Goal: Transaction & Acquisition: Obtain resource

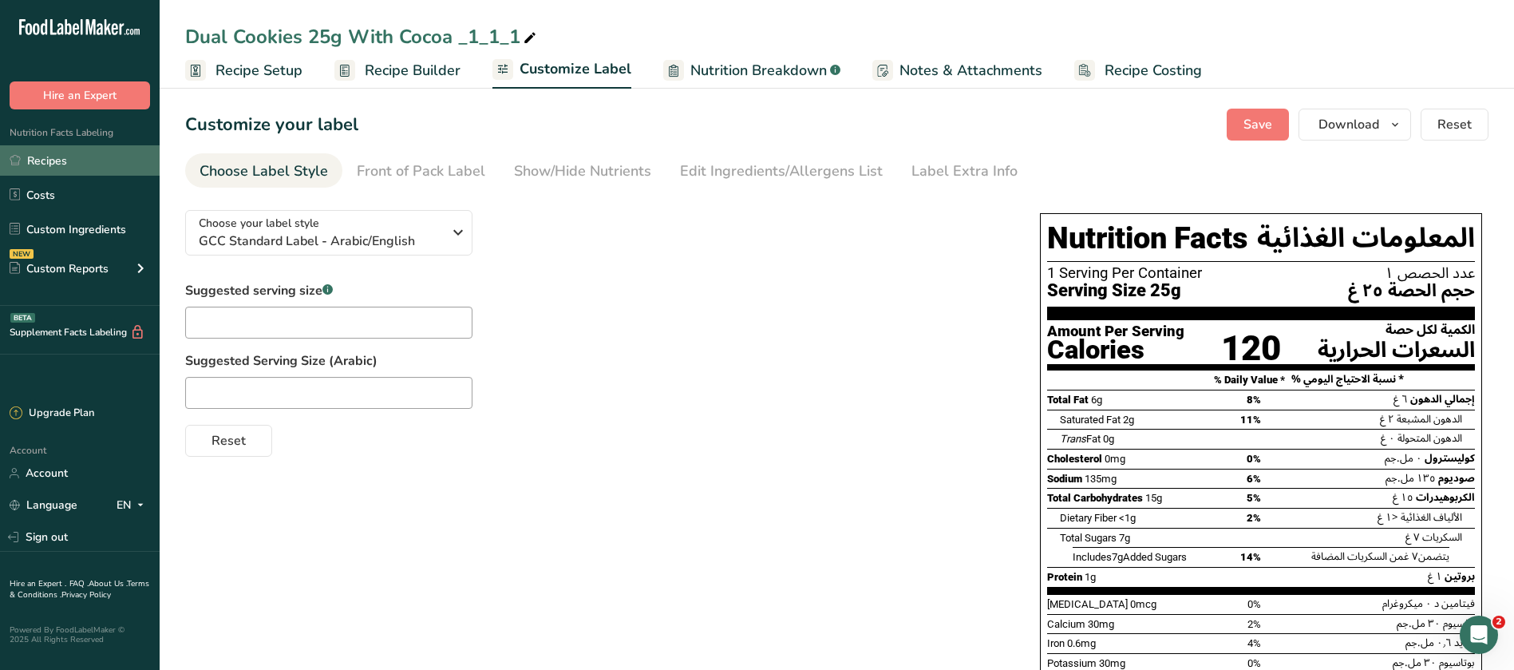
click at [38, 163] on link "Recipes" at bounding box center [80, 160] width 160 height 30
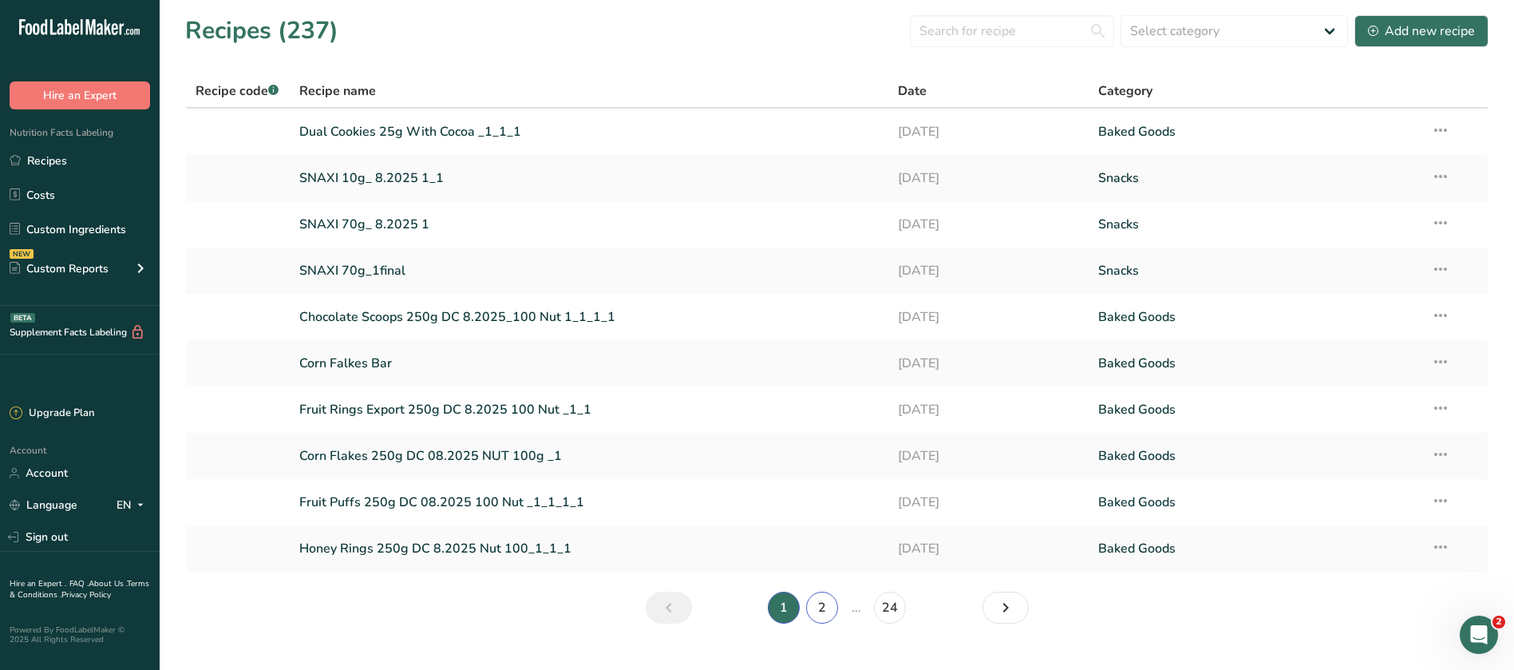
click at [817, 611] on link "2" at bounding box center [822, 608] width 32 height 32
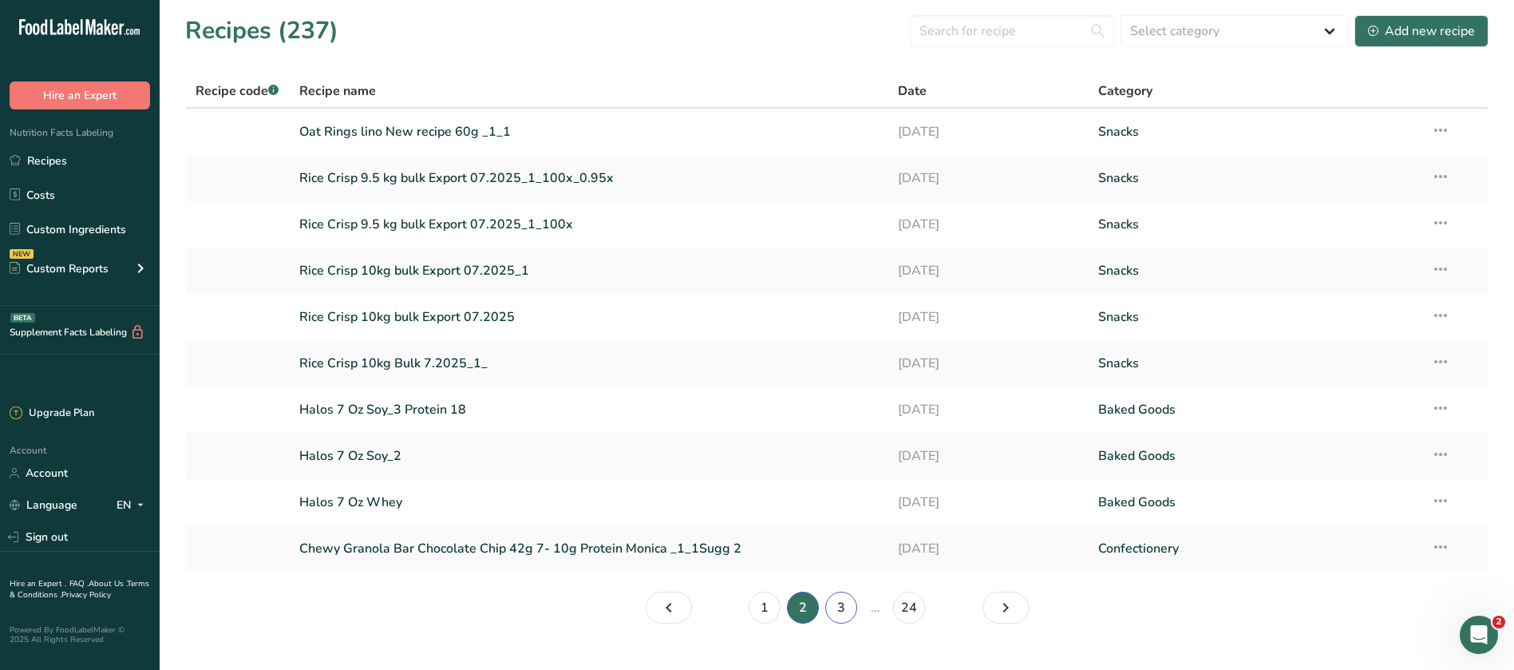
click at [845, 615] on link "3" at bounding box center [841, 608] width 32 height 32
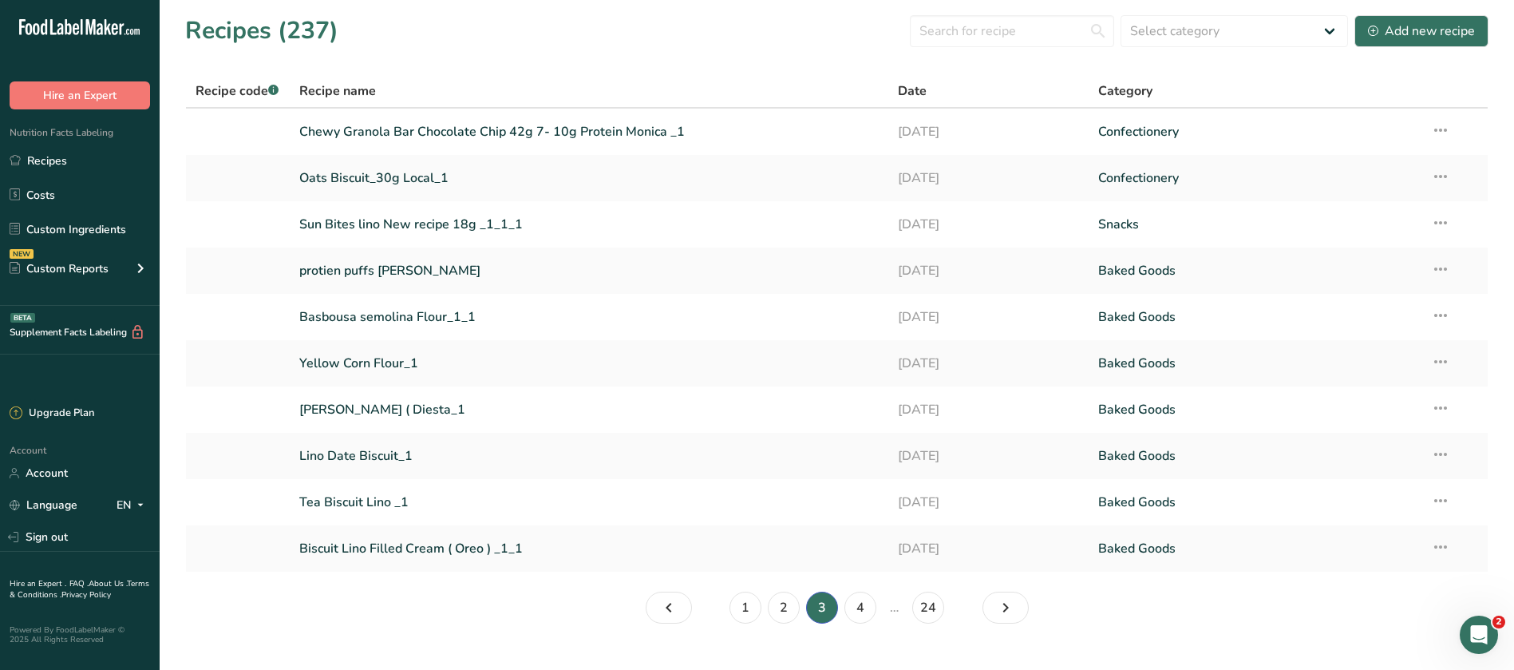
click at [845, 615] on li "4" at bounding box center [860, 608] width 38 height 32
click at [858, 610] on link "4" at bounding box center [861, 608] width 32 height 32
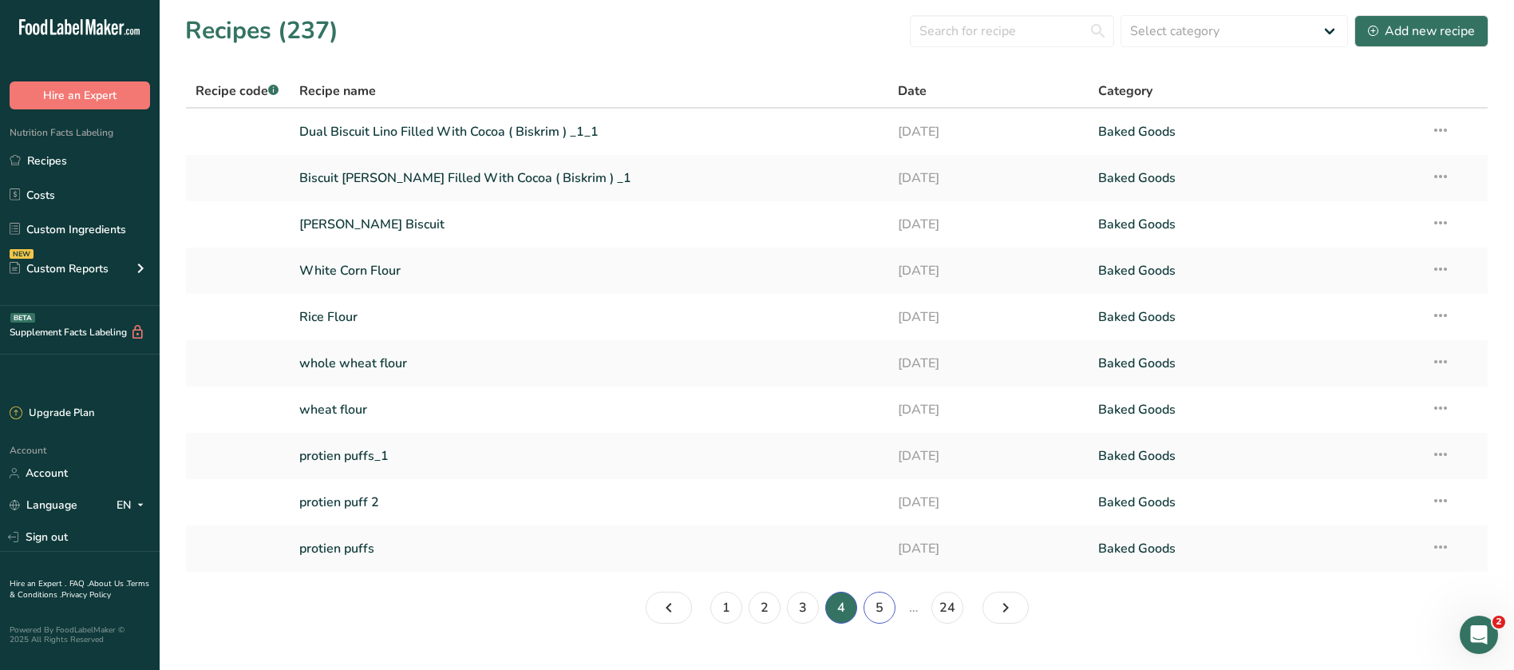
click at [871, 608] on link "5" at bounding box center [880, 608] width 32 height 32
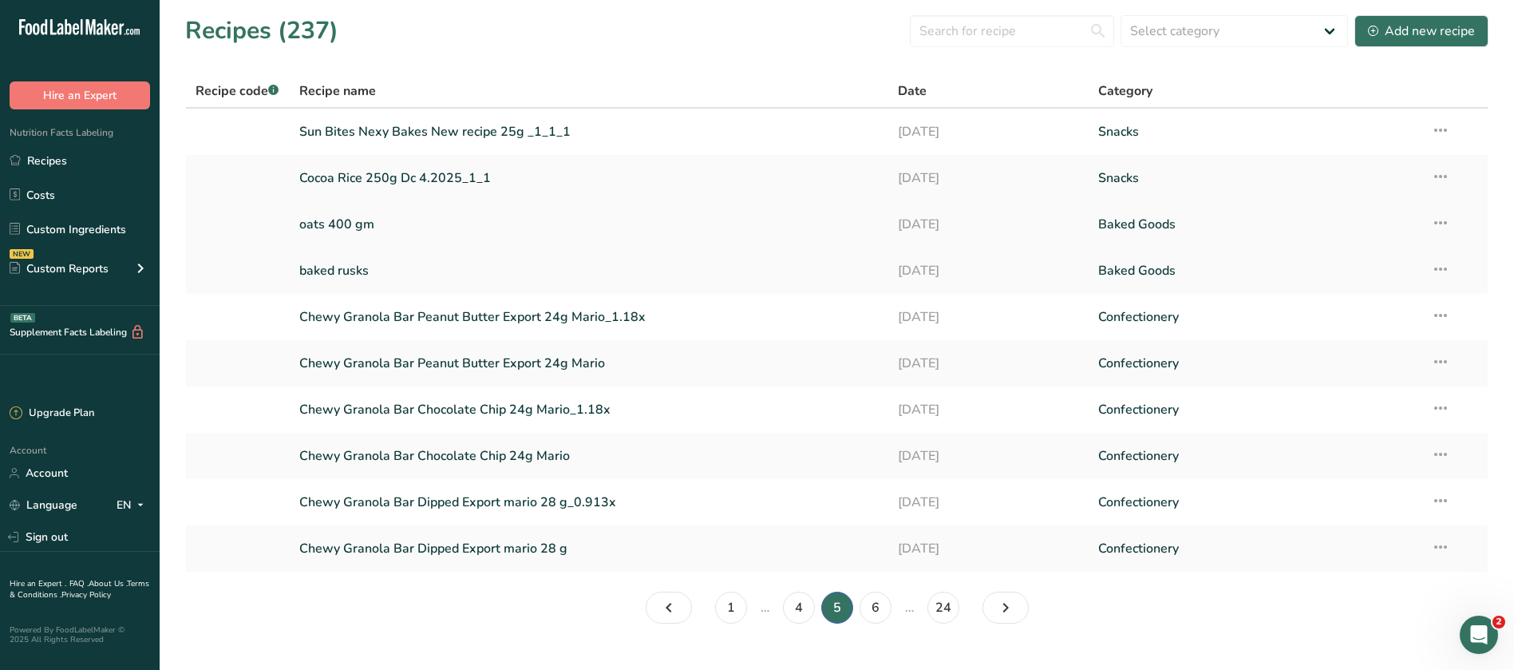
click at [361, 225] on link "oats 400 gm" at bounding box center [589, 225] width 580 height 34
click at [875, 593] on link "6" at bounding box center [876, 608] width 32 height 32
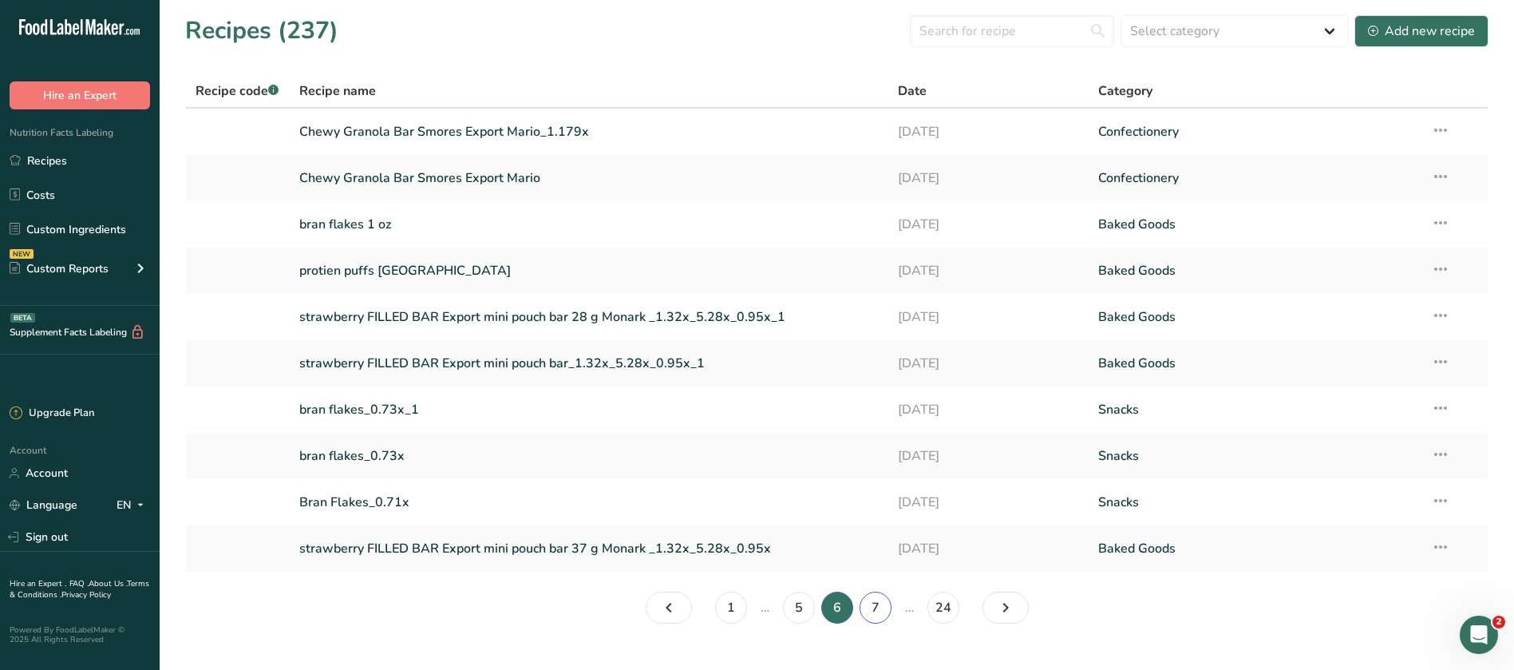
click at [876, 609] on link "7" at bounding box center [876, 608] width 32 height 32
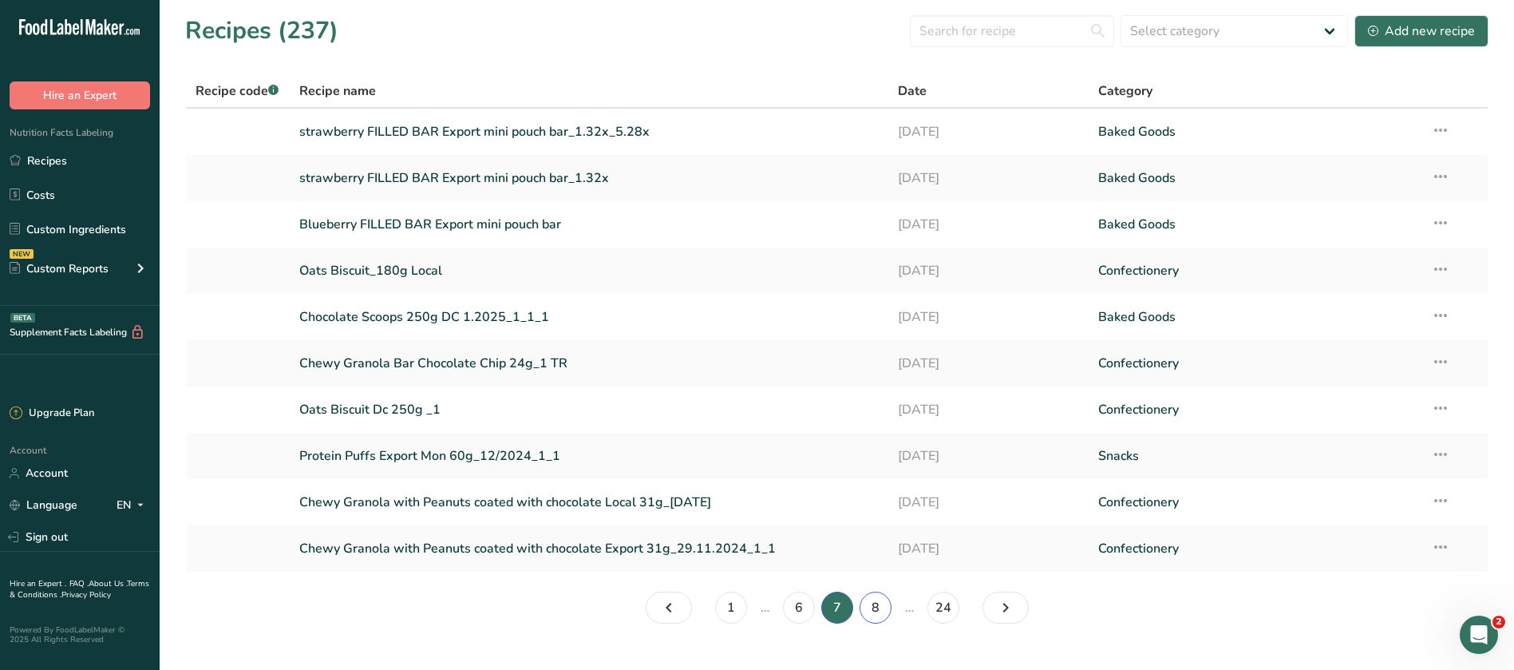
click at [876, 609] on link "8" at bounding box center [876, 608] width 32 height 32
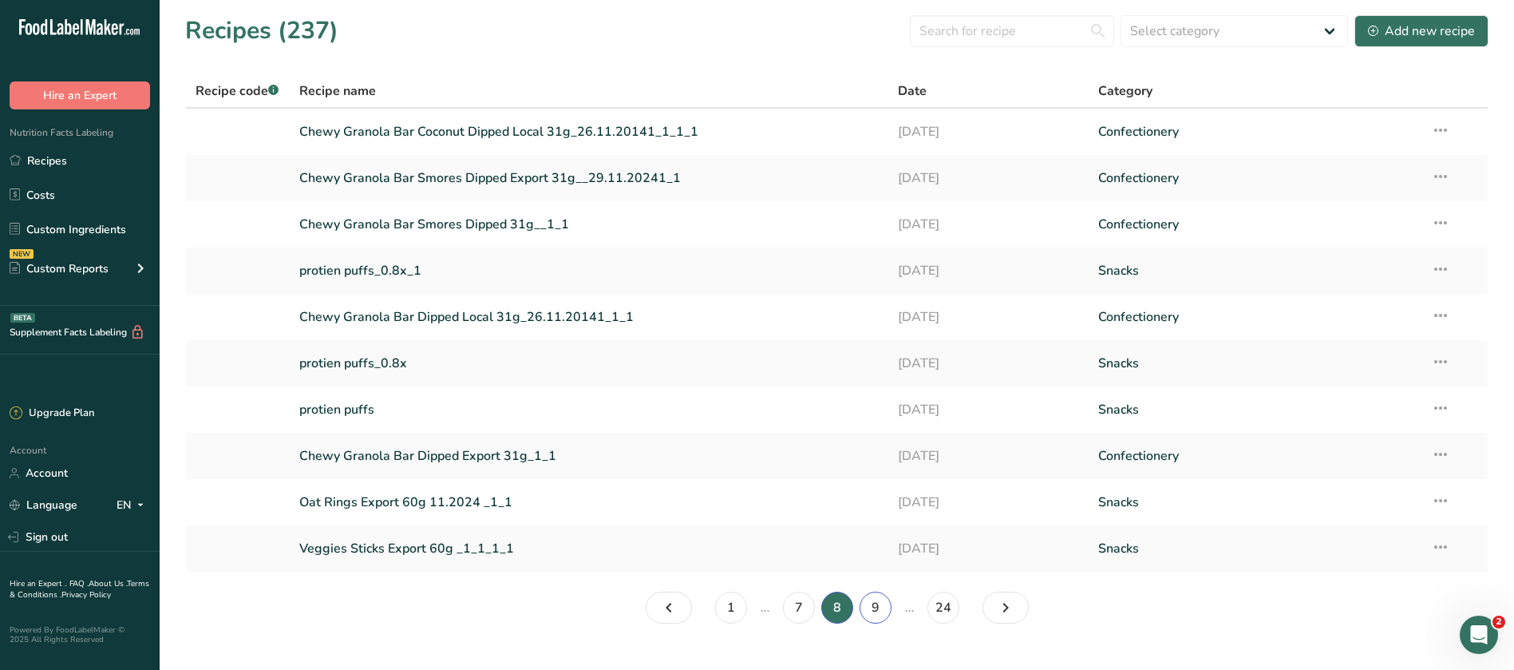
click at [876, 609] on link "9" at bounding box center [876, 608] width 32 height 32
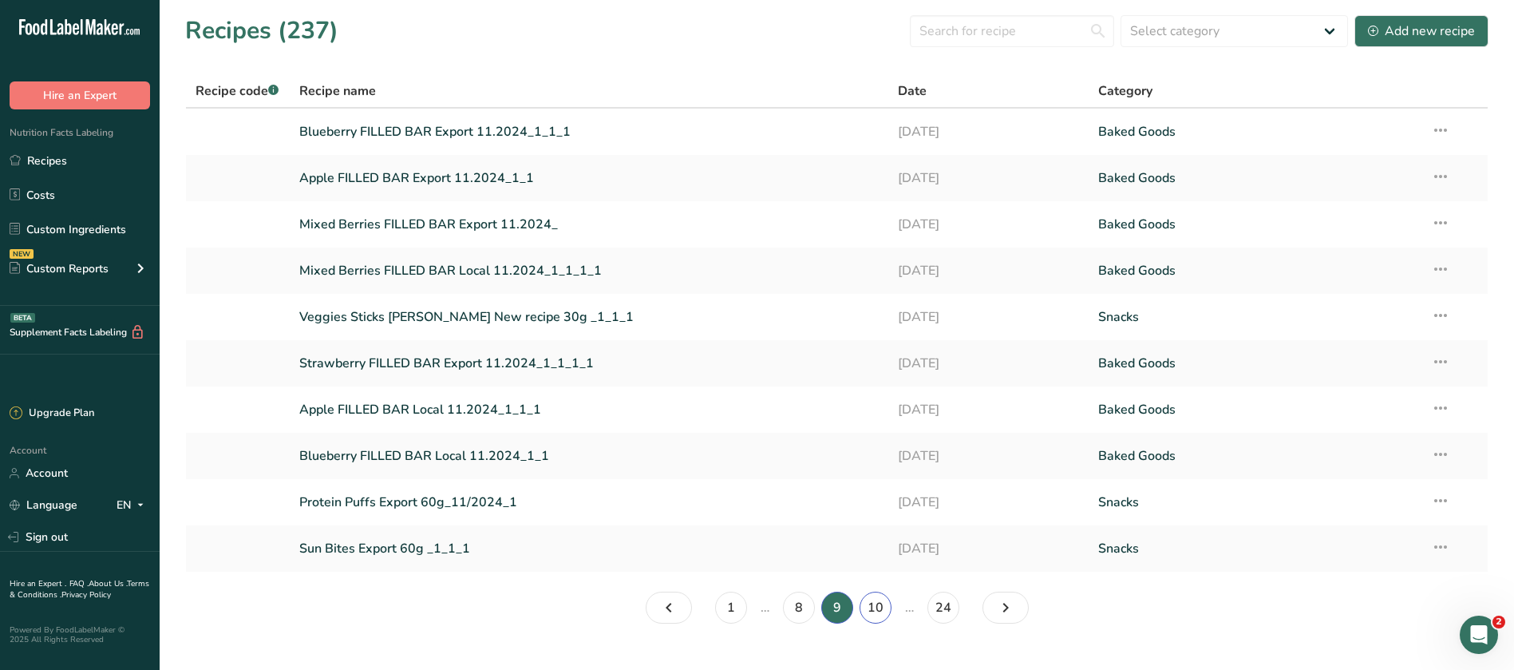
click at [876, 609] on link "10" at bounding box center [876, 608] width 32 height 32
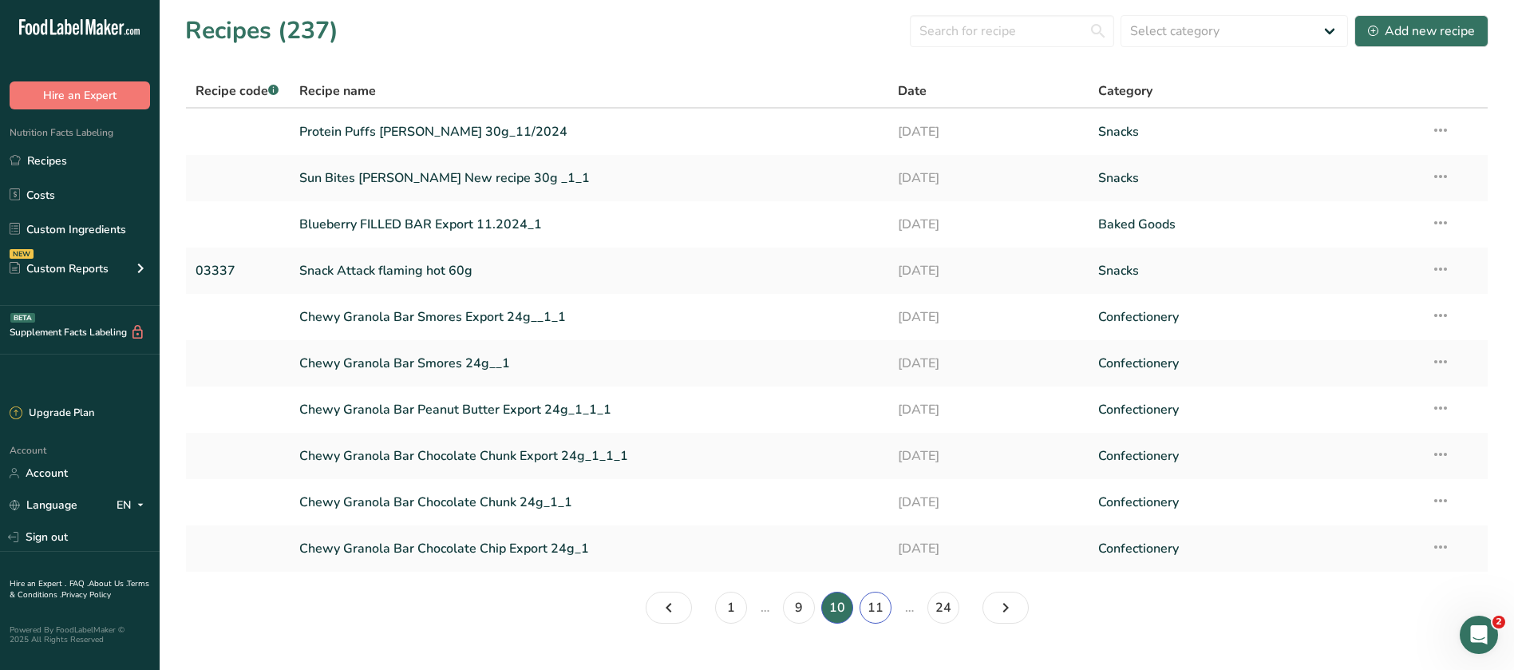
click at [876, 609] on link "11" at bounding box center [876, 608] width 32 height 32
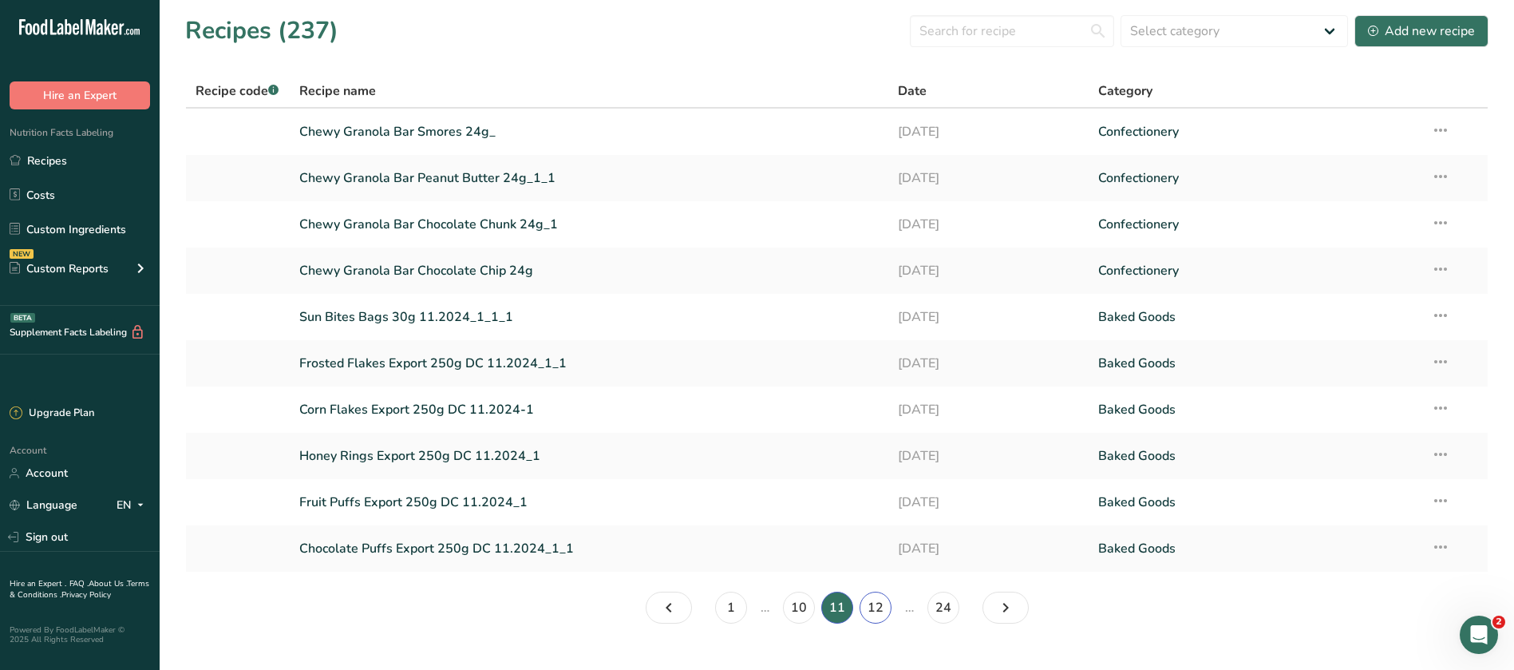
click at [876, 607] on link "12" at bounding box center [876, 608] width 32 height 32
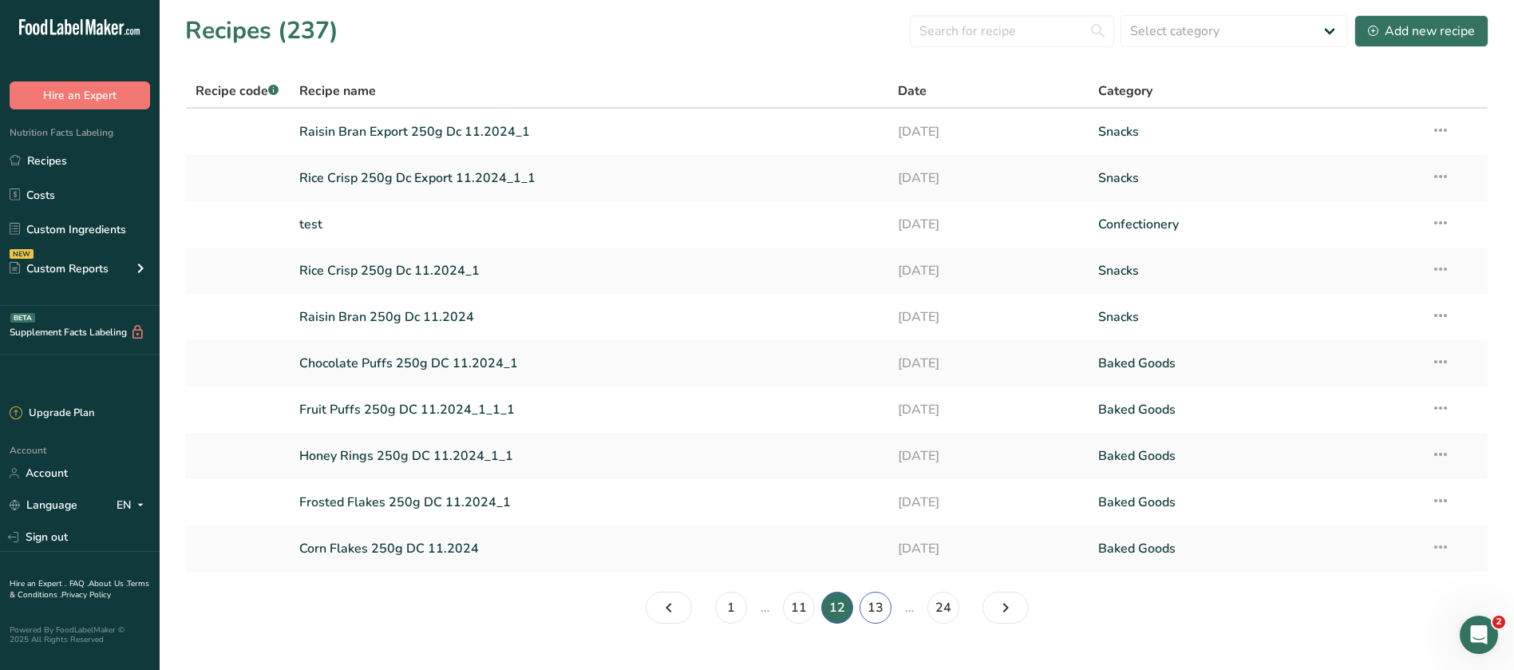
click at [876, 607] on link "13" at bounding box center [876, 608] width 32 height 32
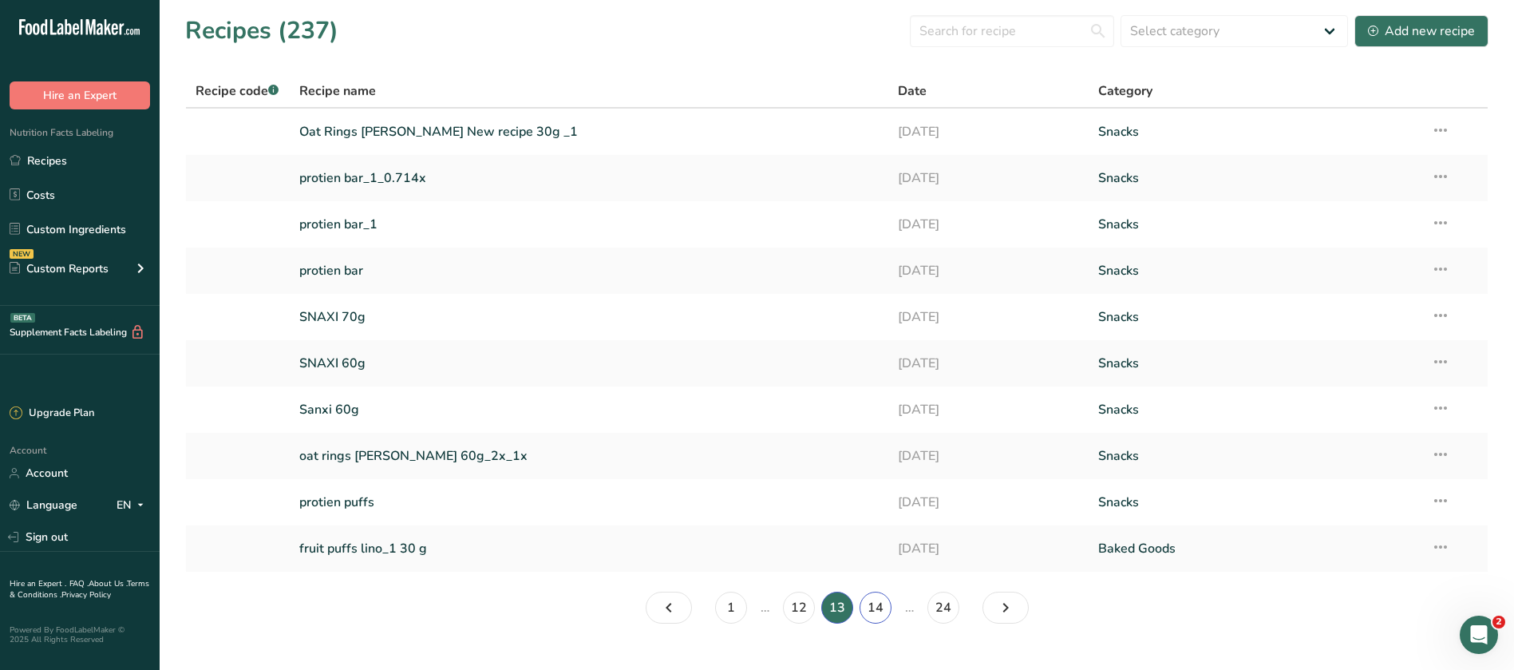
click at [886, 611] on link "14" at bounding box center [876, 608] width 32 height 32
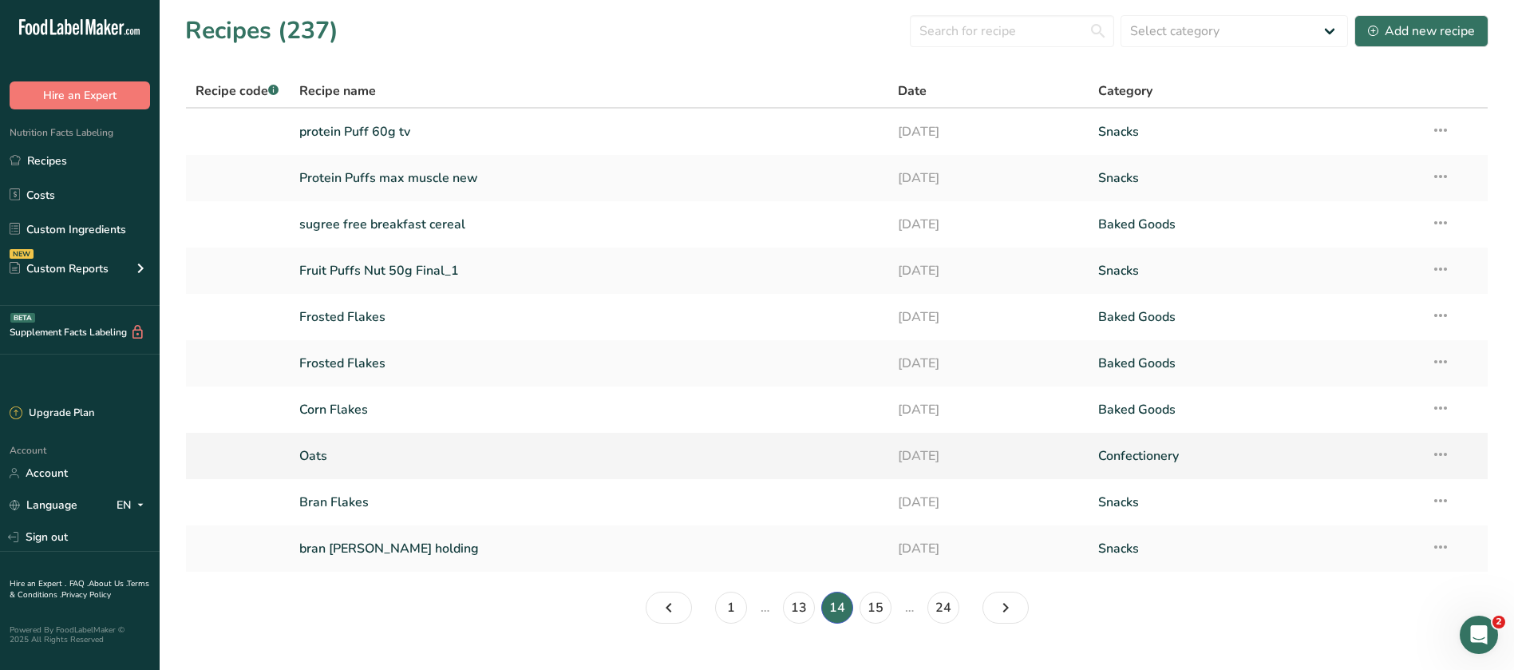
click at [319, 460] on link "Oats" at bounding box center [589, 456] width 580 height 34
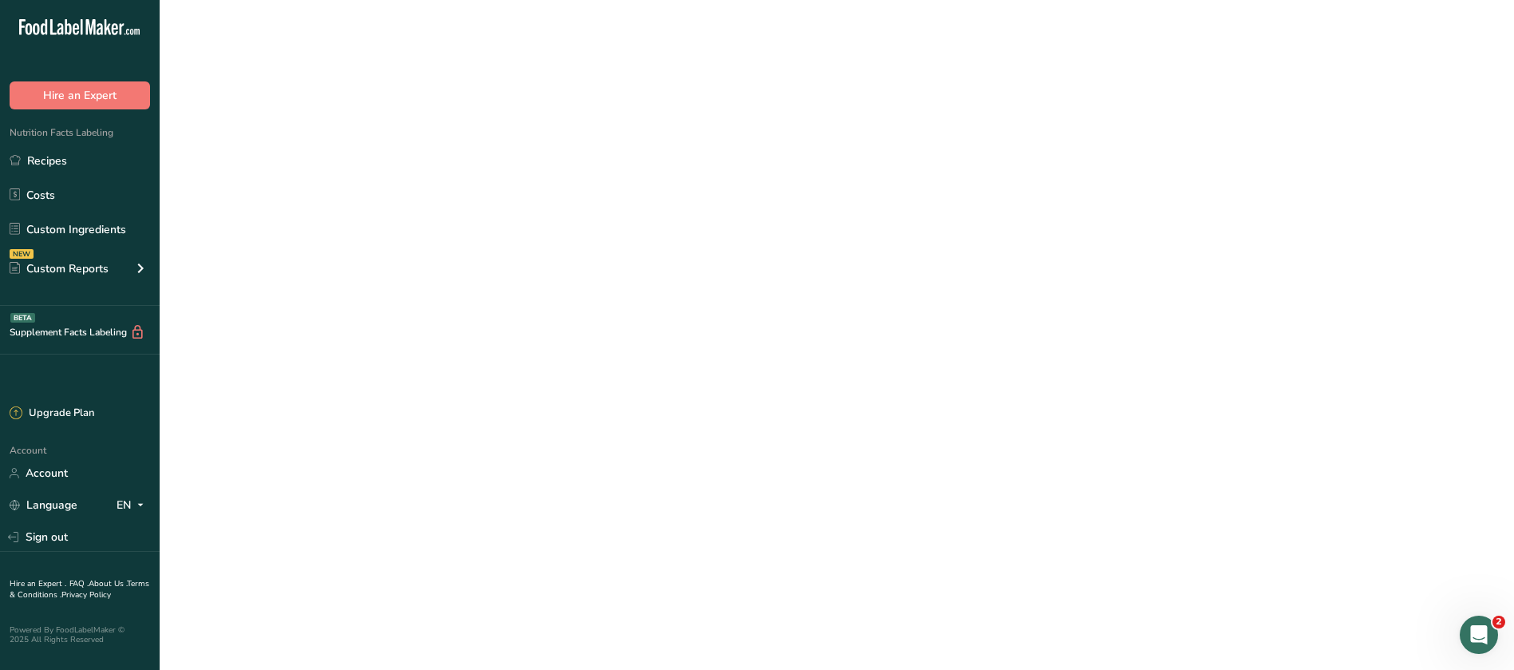
click at [319, 460] on link "Oats" at bounding box center [589, 456] width 580 height 34
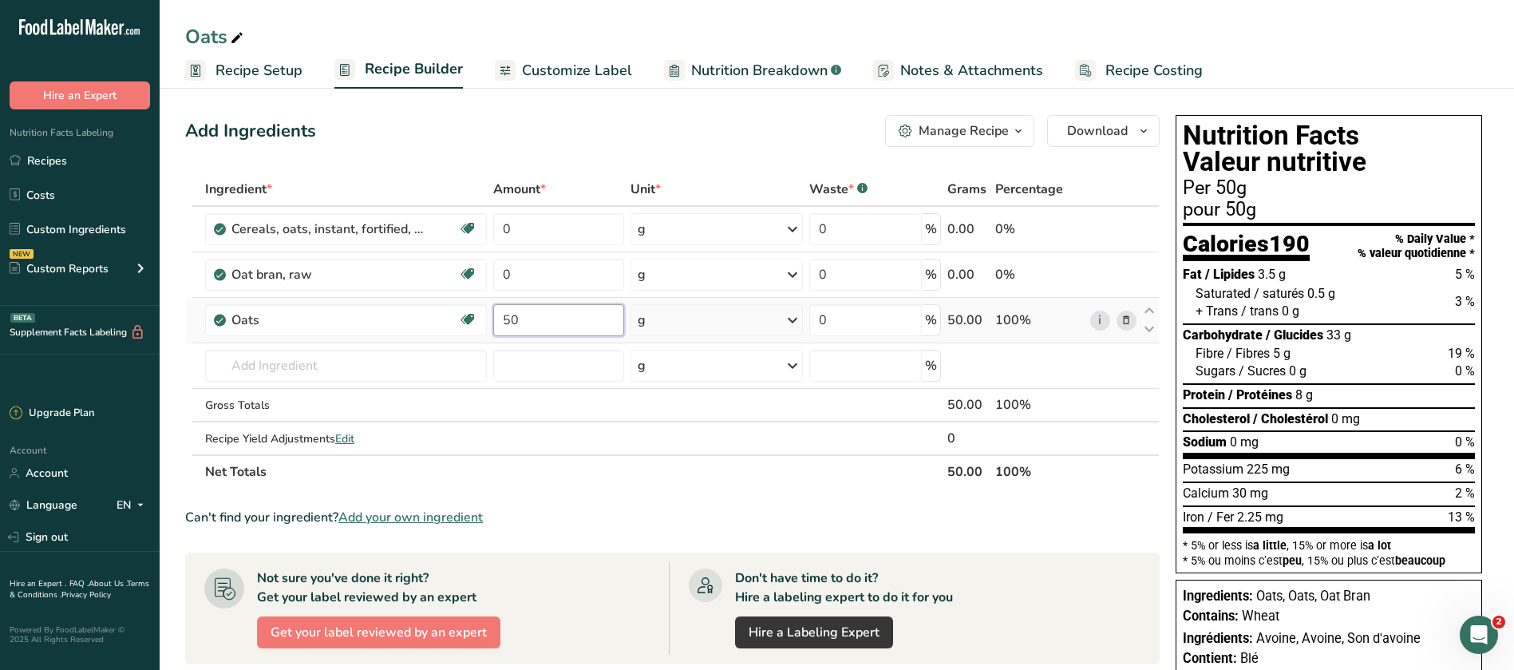
drag, startPoint x: 527, startPoint y: 325, endPoint x: 497, endPoint y: 320, distance: 30.7
click at [497, 320] on input "50" at bounding box center [558, 320] width 131 height 32
type input "100"
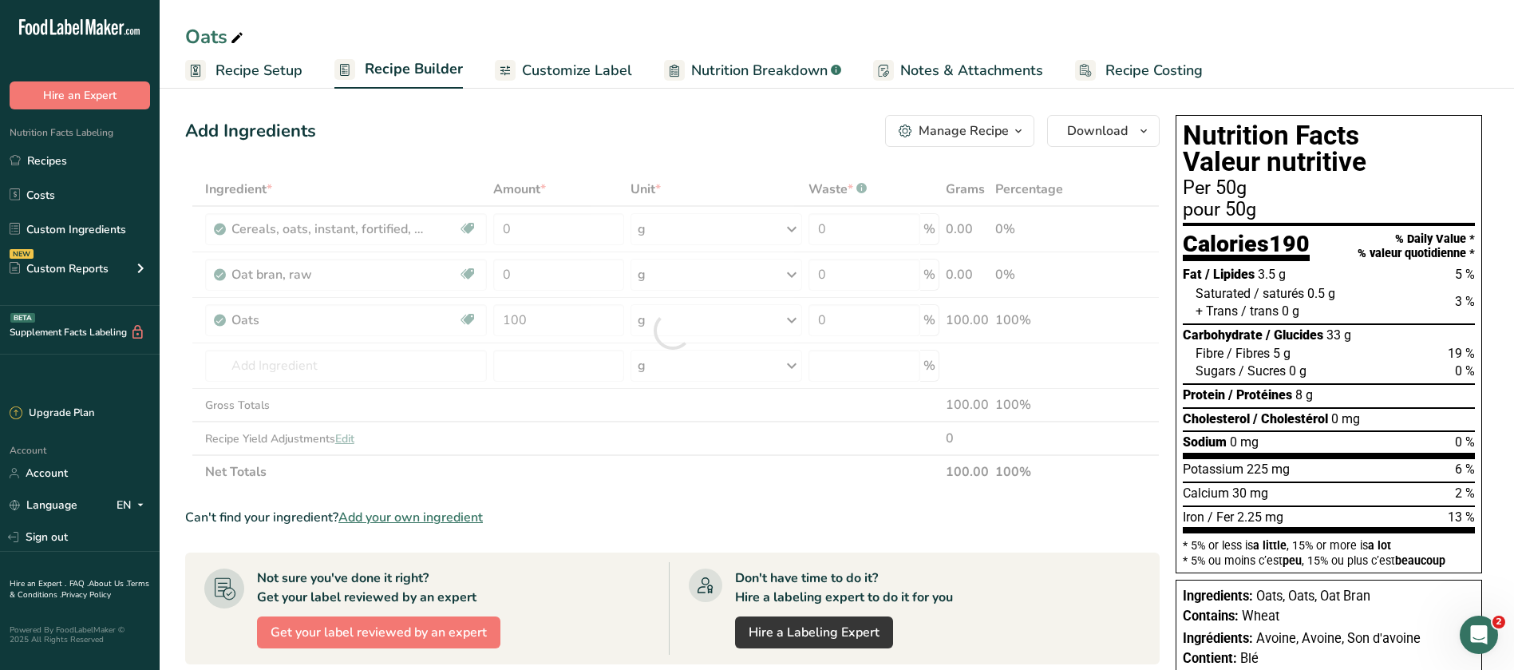
click at [558, 481] on div "Ingredient * Amount * Unit * Waste * .a-a{fill:#347362;}.b-a{fill:#fff;} Grams …" at bounding box center [672, 330] width 975 height 316
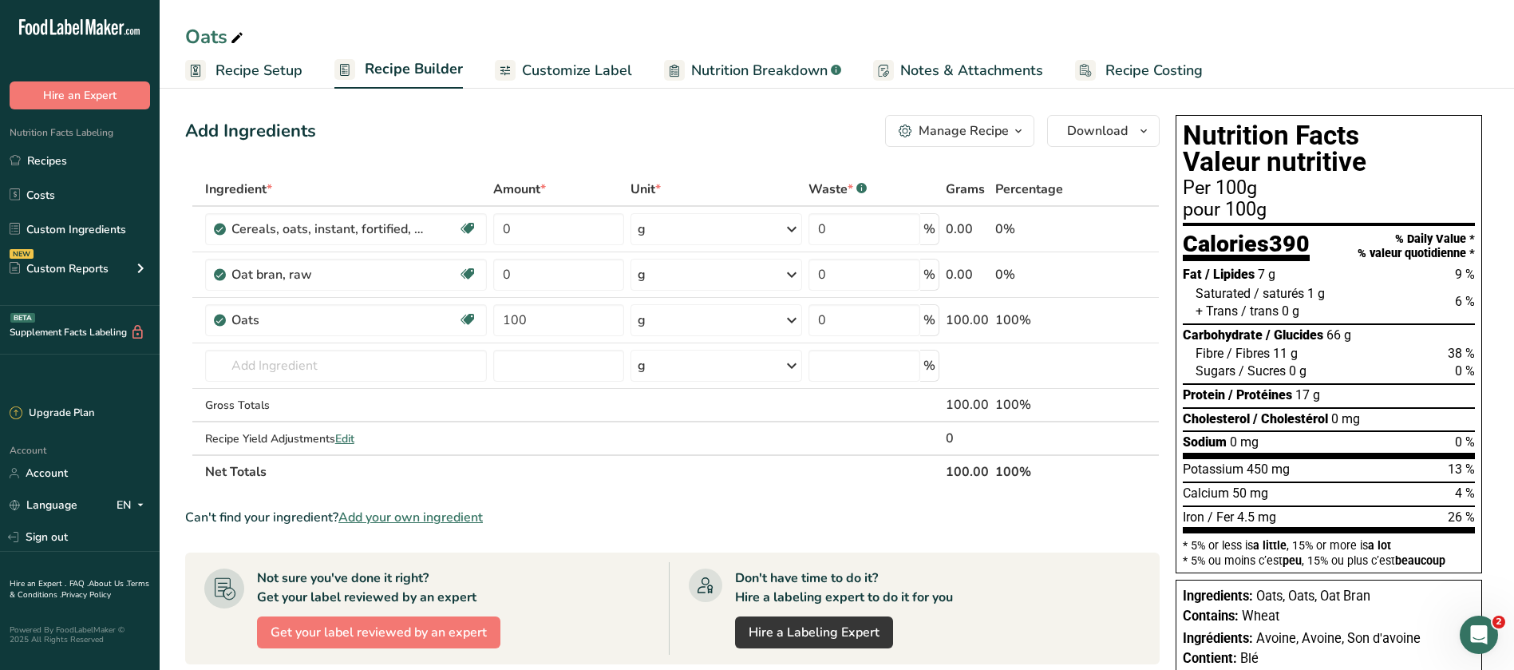
click at [580, 70] on span "Customize Label" at bounding box center [577, 71] width 110 height 22
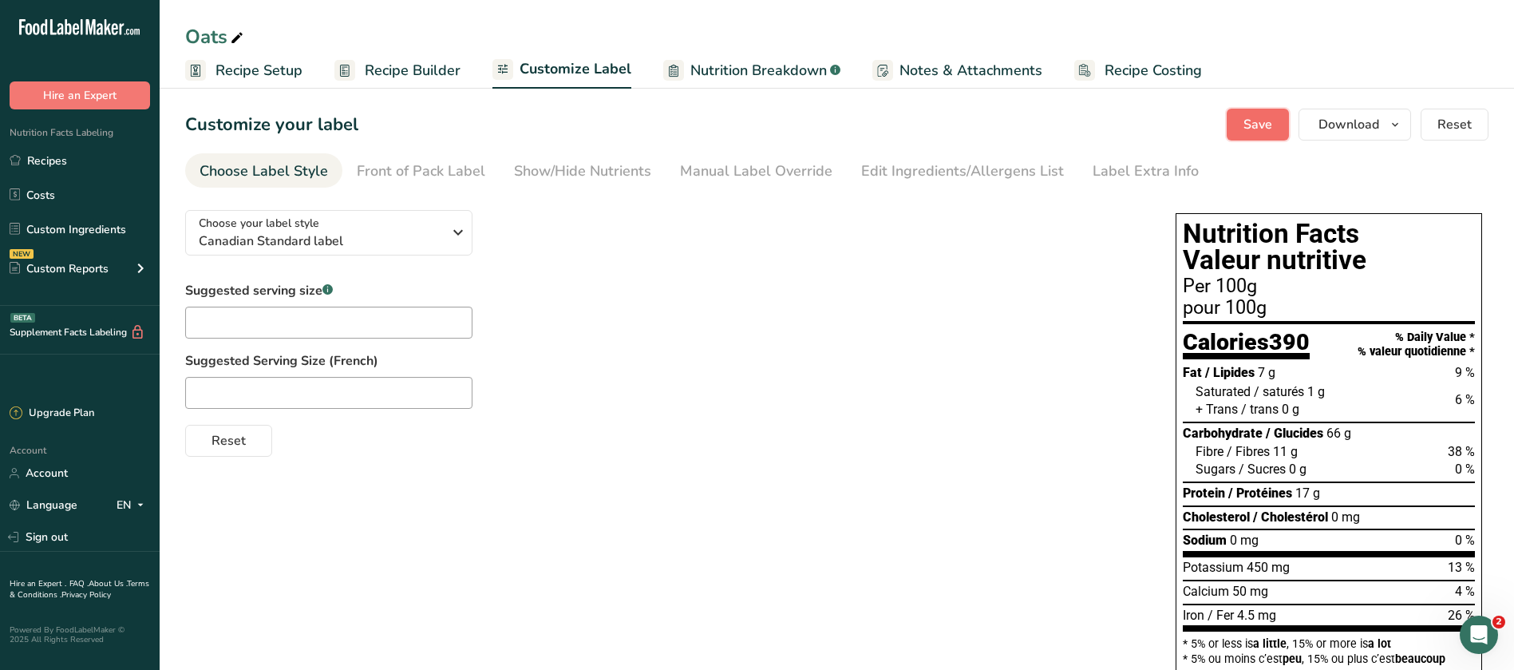
click at [1269, 129] on span "Save" at bounding box center [1258, 124] width 29 height 19
click at [1369, 121] on span "Download" at bounding box center [1349, 124] width 61 height 19
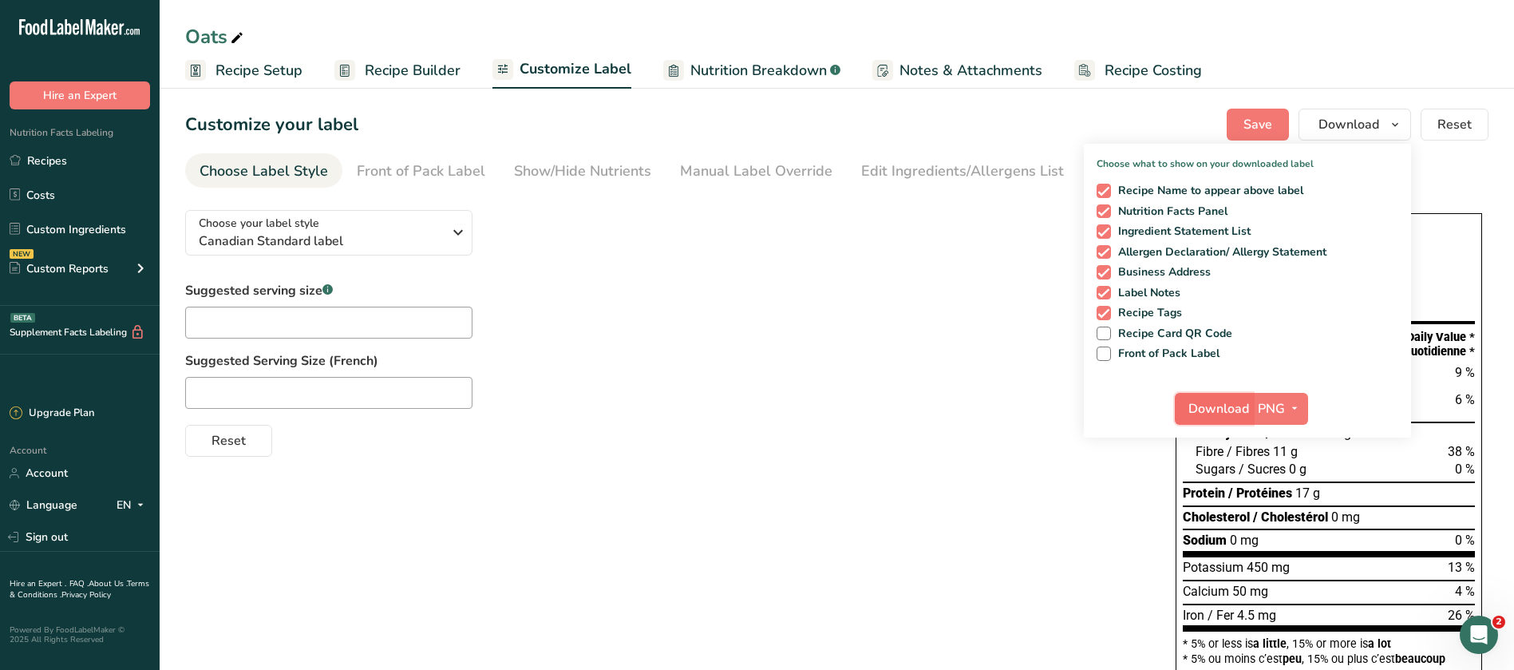
click at [1230, 411] on span "Download" at bounding box center [1219, 408] width 61 height 19
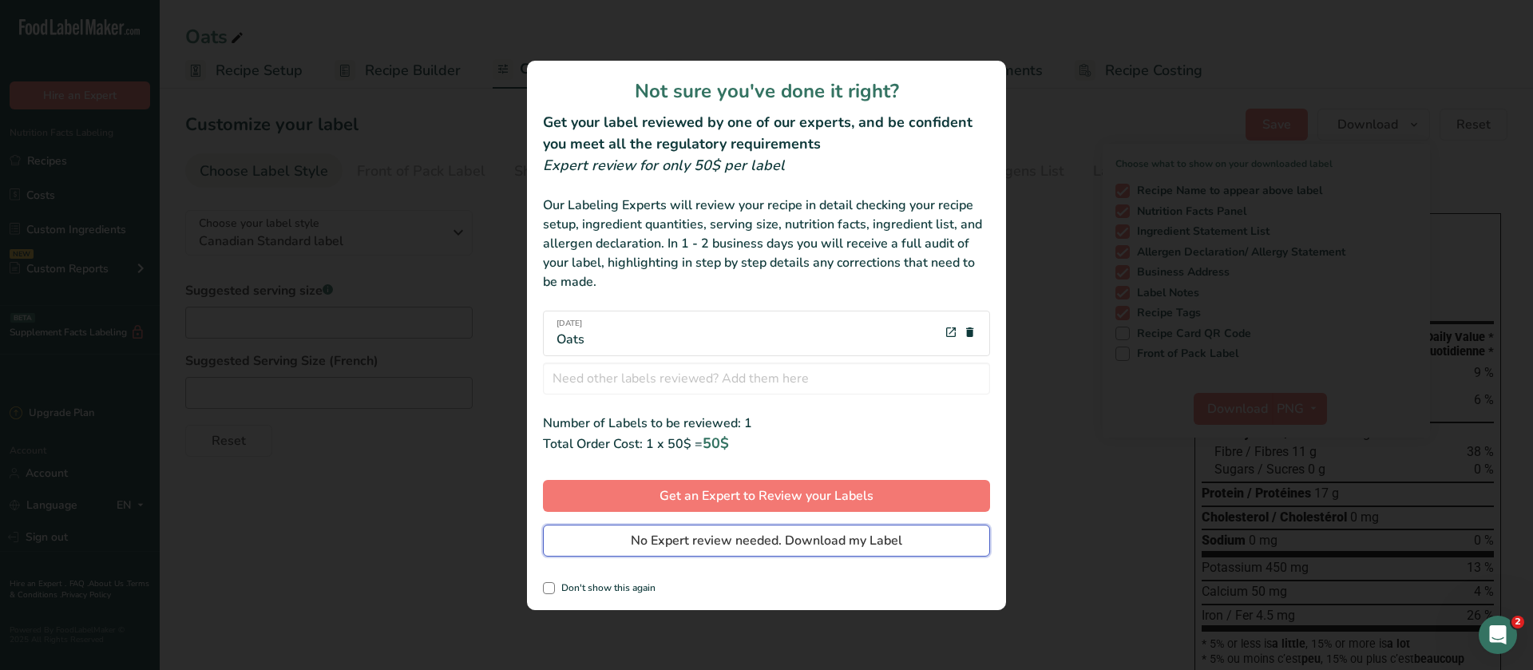
click at [827, 534] on span "No Expert review needed. Download my Label" at bounding box center [766, 540] width 271 height 19
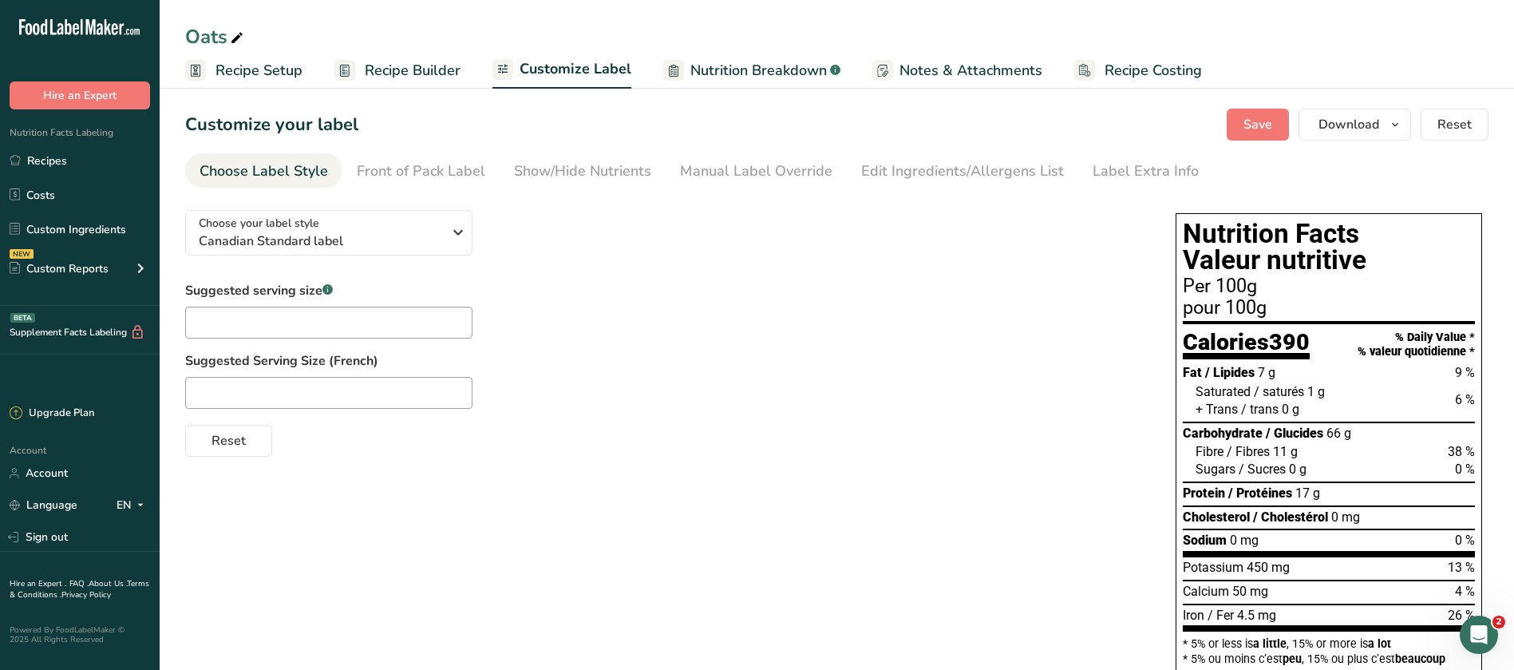
click at [983, 6] on div "Oats Recipe Setup Recipe Builder Customize Label Nutrition Breakdown .a-a{fill:…" at bounding box center [837, 44] width 1355 height 89
click at [983, 18] on div "Oats Recipe Setup Recipe Builder Customize Label Nutrition Breakdown .a-a{fill:…" at bounding box center [837, 44] width 1355 height 89
click at [59, 154] on link "Recipes" at bounding box center [80, 160] width 160 height 30
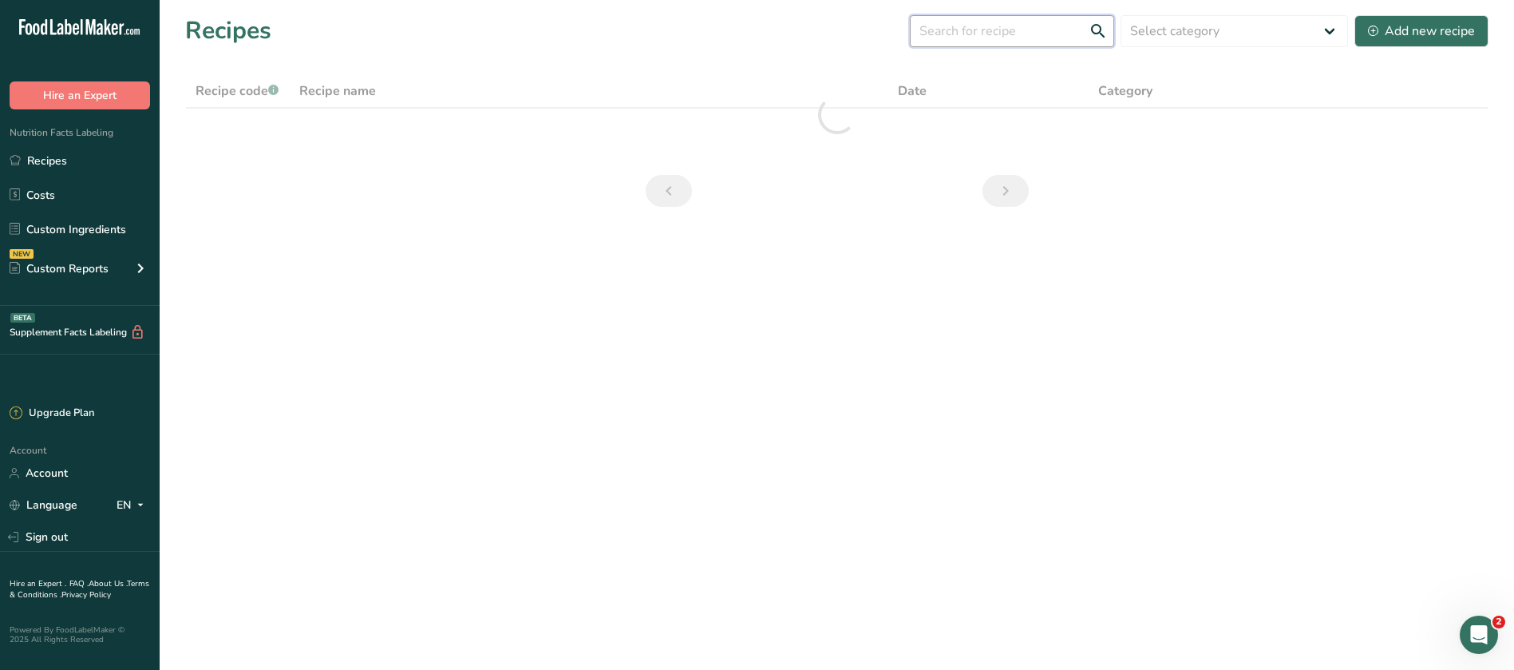
click at [1023, 36] on input "text" at bounding box center [1012, 31] width 204 height 32
click at [54, 168] on link "Recipes" at bounding box center [80, 160] width 160 height 30
drag, startPoint x: 1003, startPoint y: 34, endPoint x: 897, endPoint y: 36, distance: 105.4
click at [897, 36] on div "Recipes (237) sugar free Select category All Baked Goods [GEOGRAPHIC_DATA] Conf…" at bounding box center [837, 31] width 1304 height 36
type input "Biscuit"
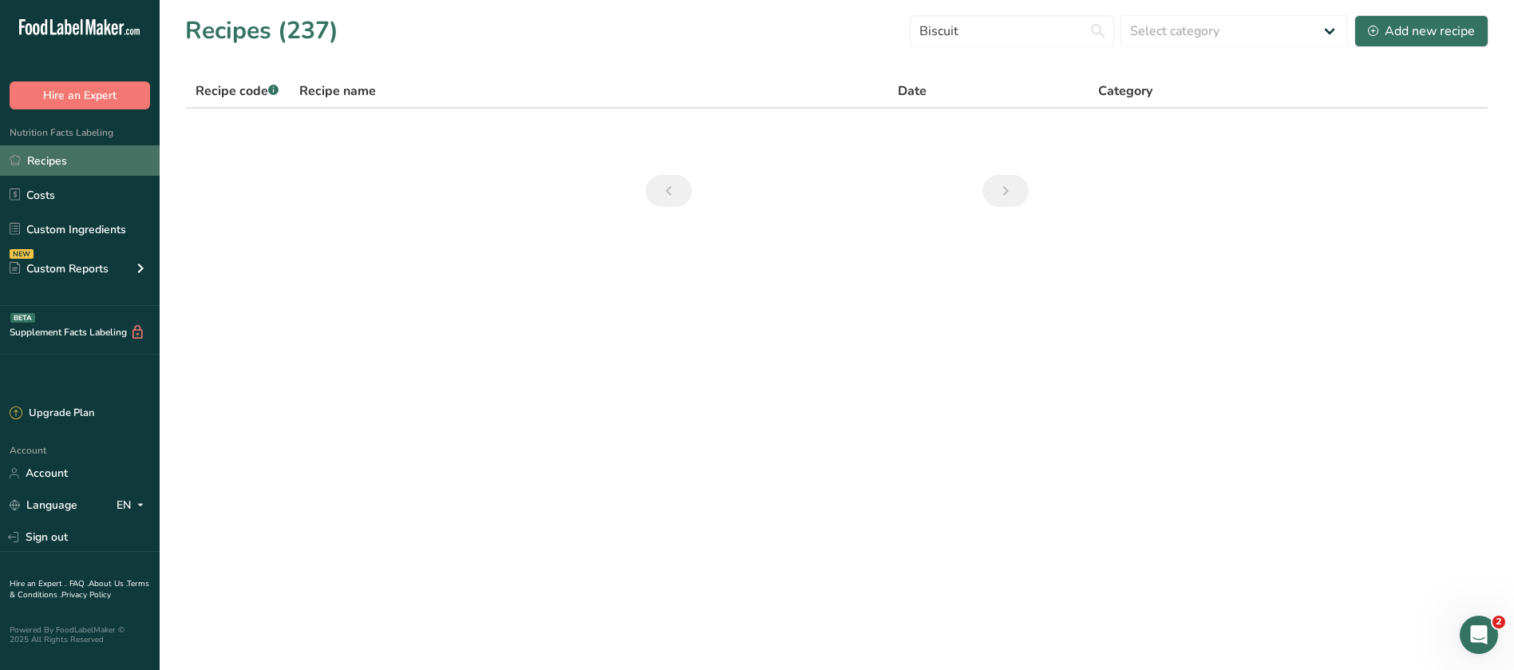
click at [43, 164] on link "Recipes" at bounding box center [80, 160] width 160 height 30
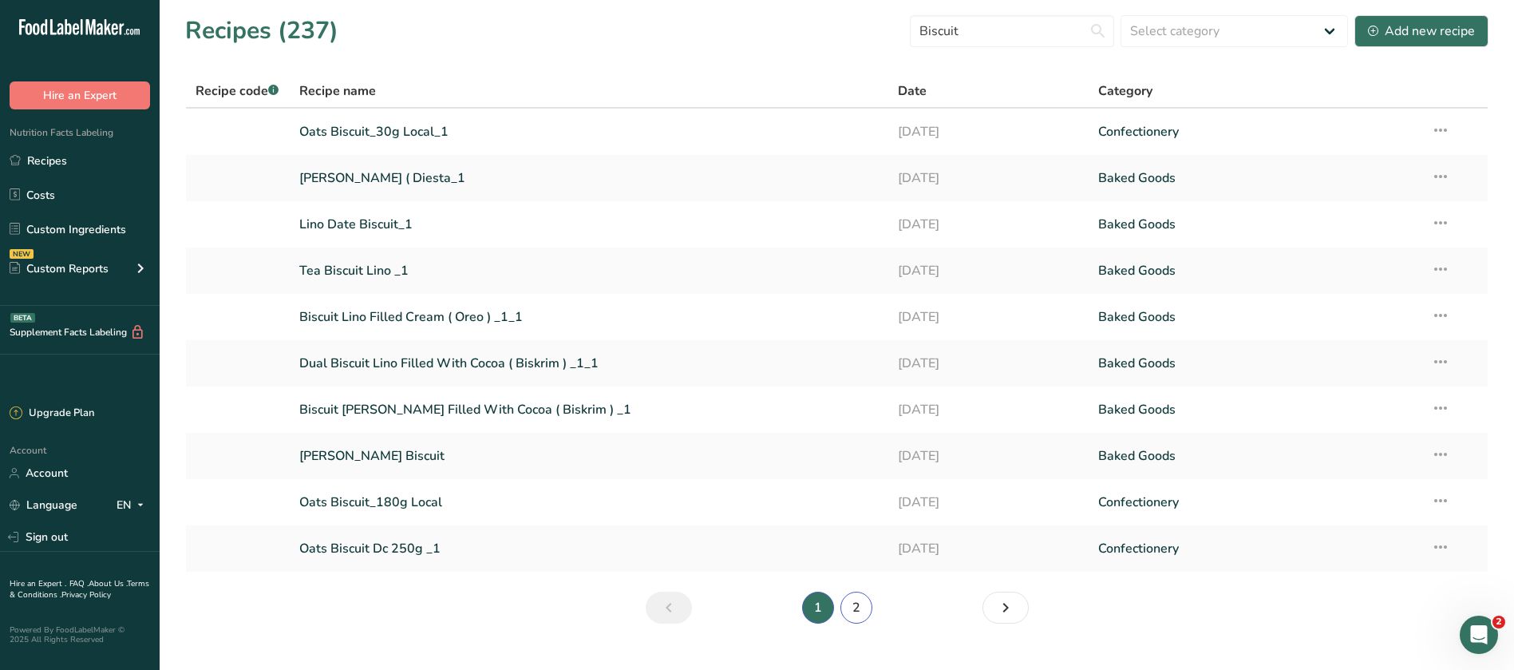
click at [853, 607] on link "2" at bounding box center [857, 608] width 32 height 32
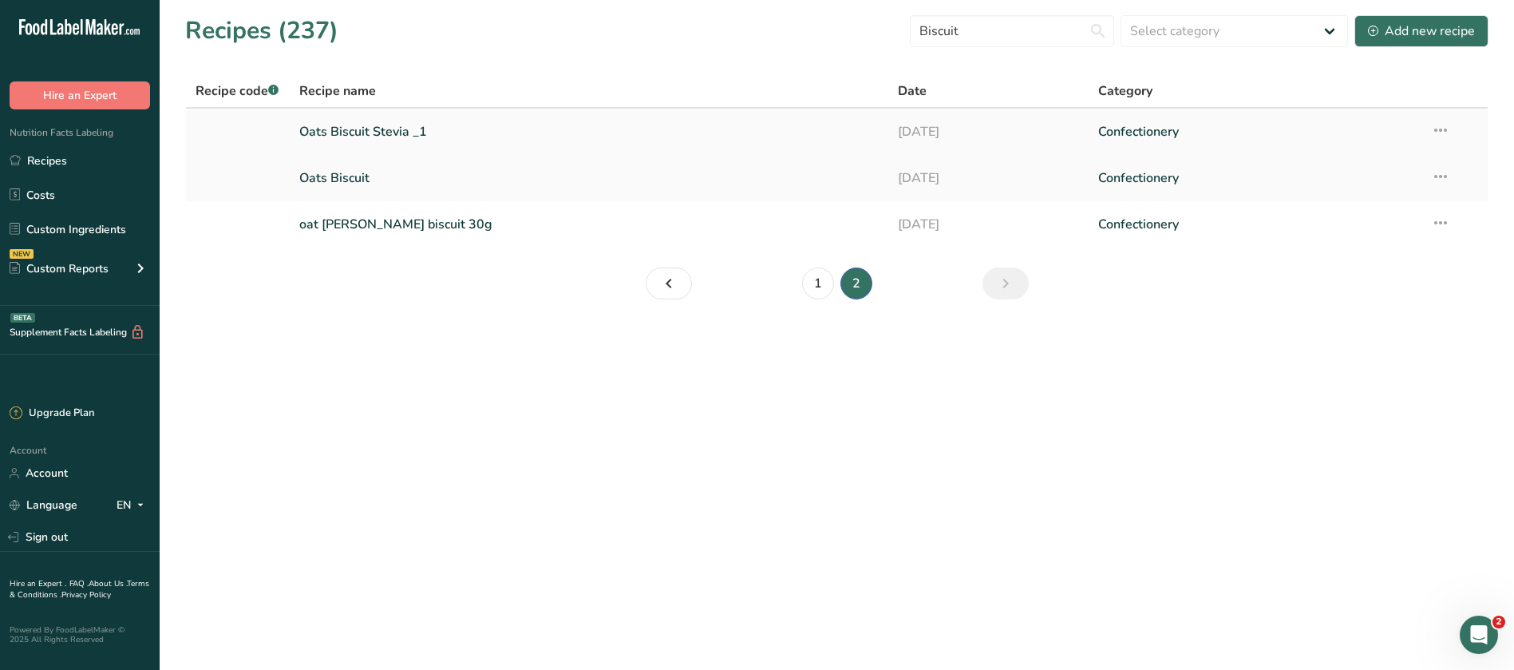
click at [359, 127] on link "Oats Biscuit Stevia _1" at bounding box center [589, 132] width 580 height 34
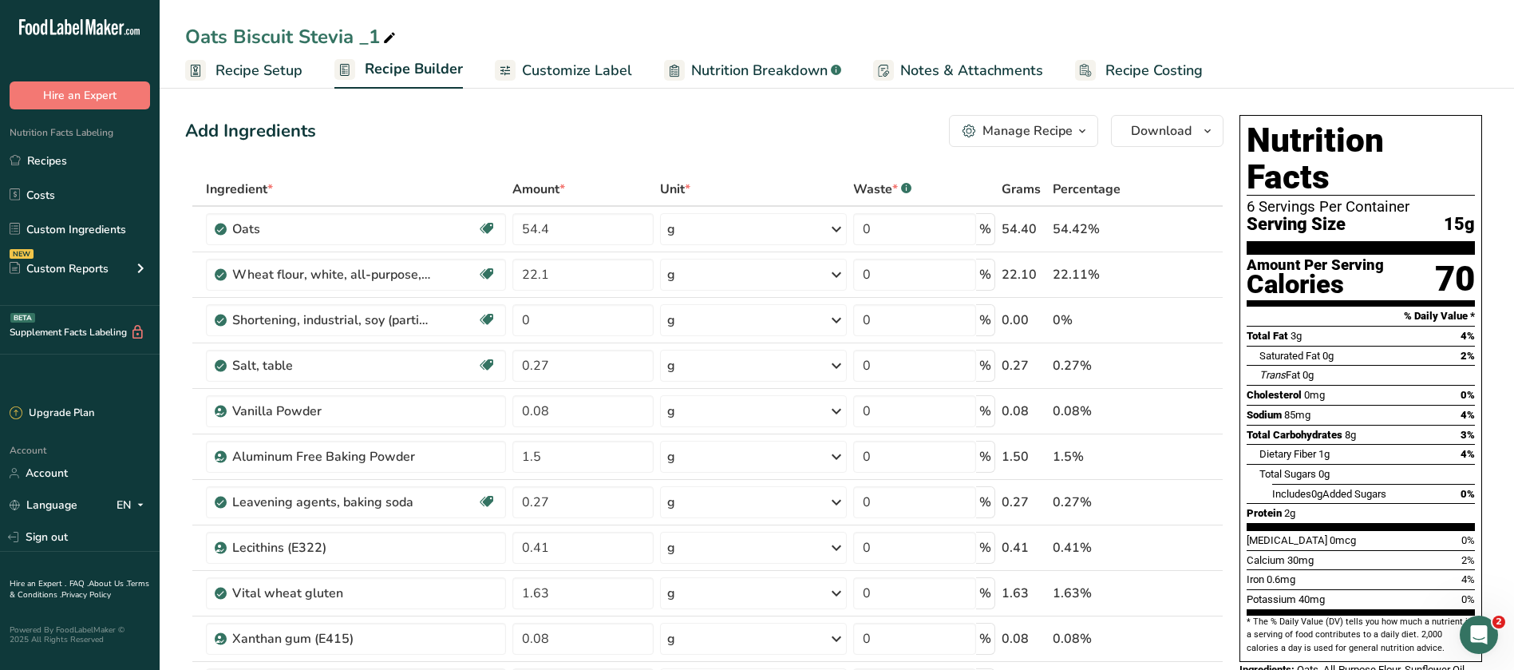
click at [603, 68] on span "Customize Label" at bounding box center [577, 71] width 110 height 22
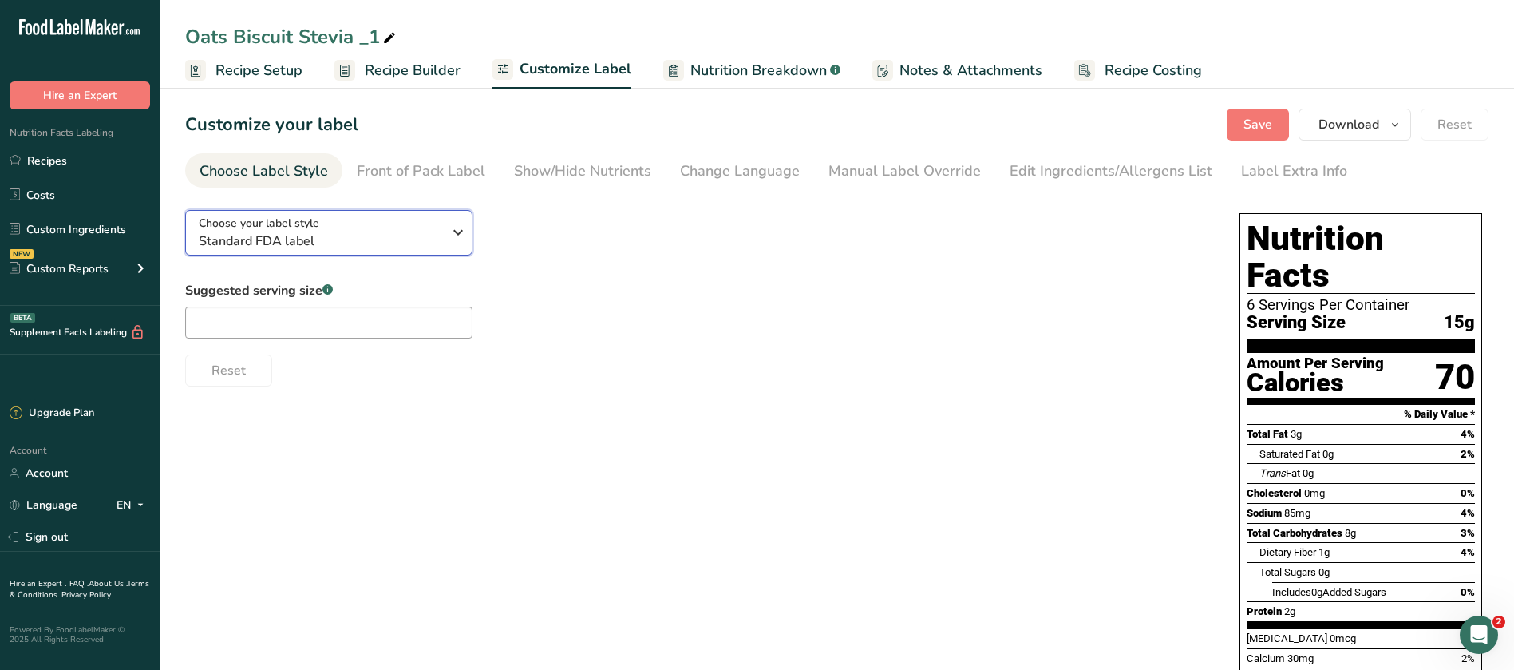
click at [462, 236] on icon "button" at bounding box center [458, 232] width 19 height 29
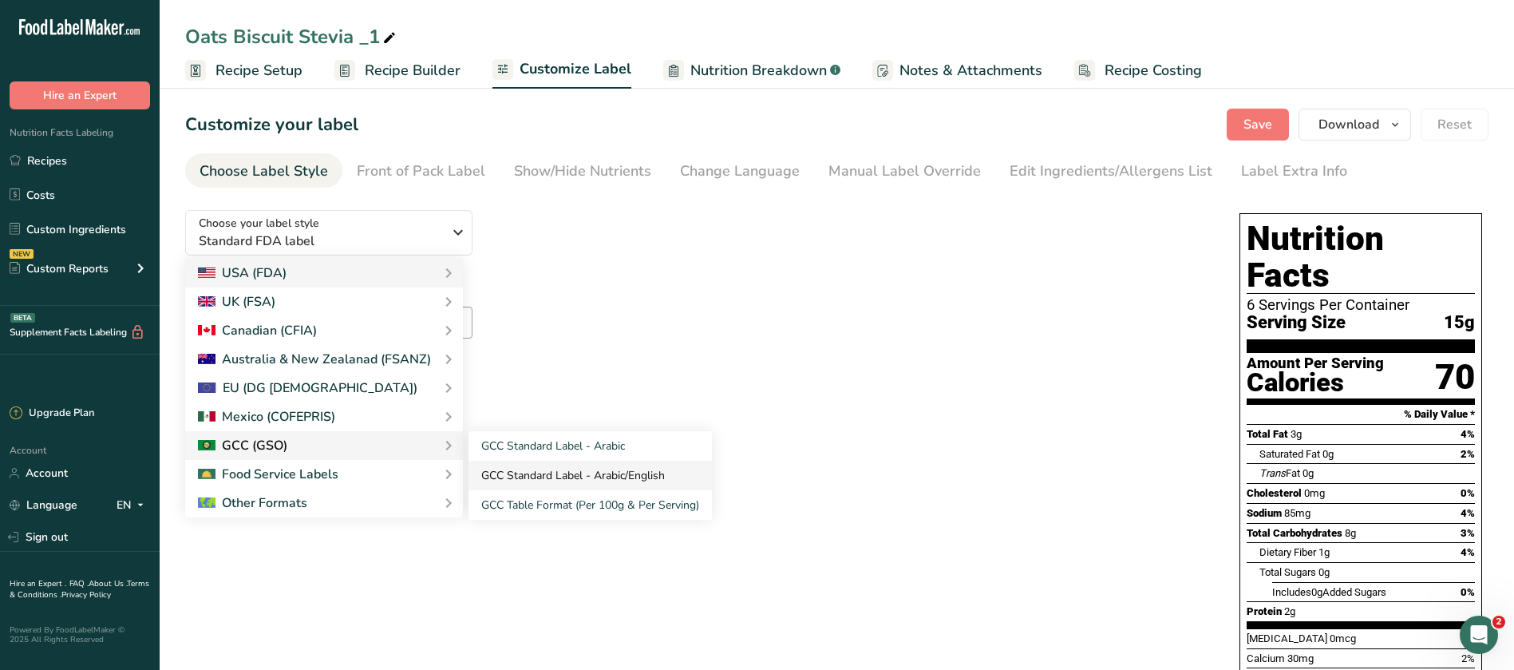
click at [592, 482] on link "GCC Standard Label - Arabic/English" at bounding box center [590, 476] width 243 height 30
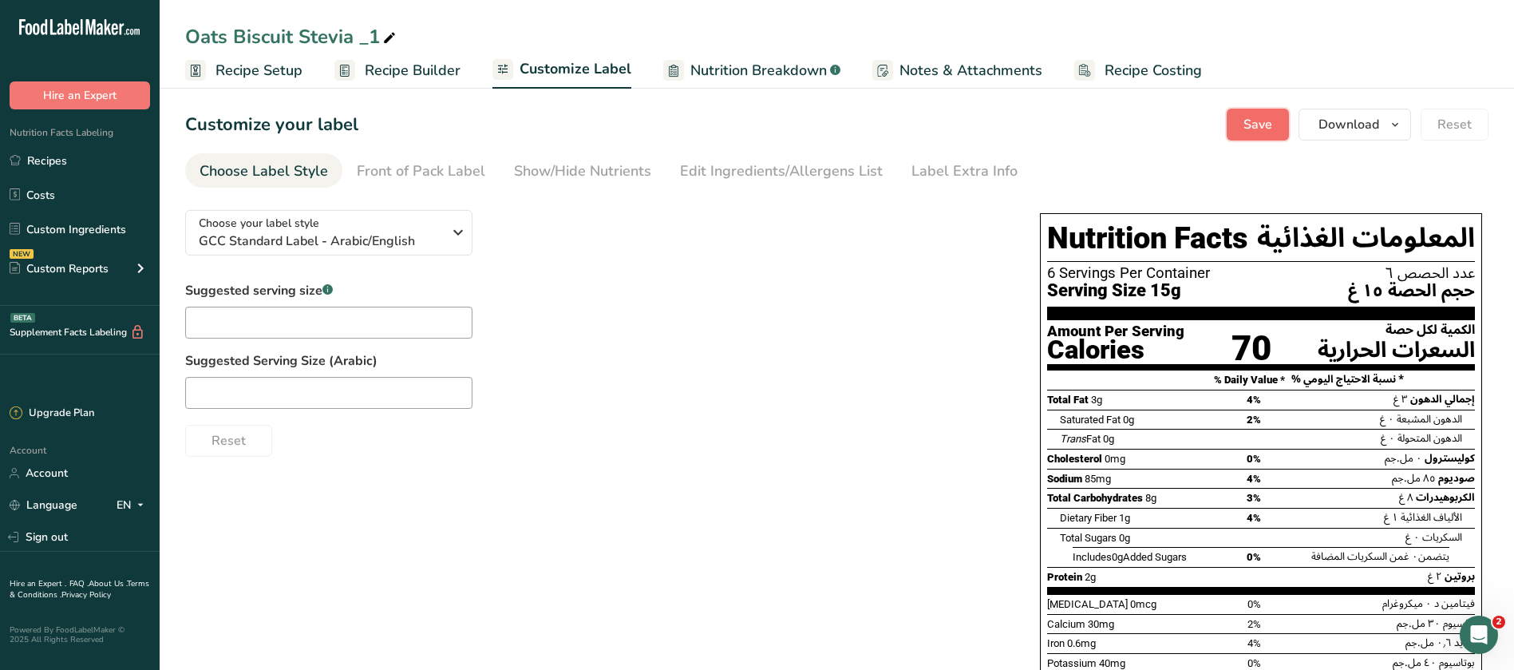
click at [1269, 129] on span "Save" at bounding box center [1258, 124] width 29 height 19
click at [259, 69] on span "Recipe Setup" at bounding box center [259, 71] width 87 height 22
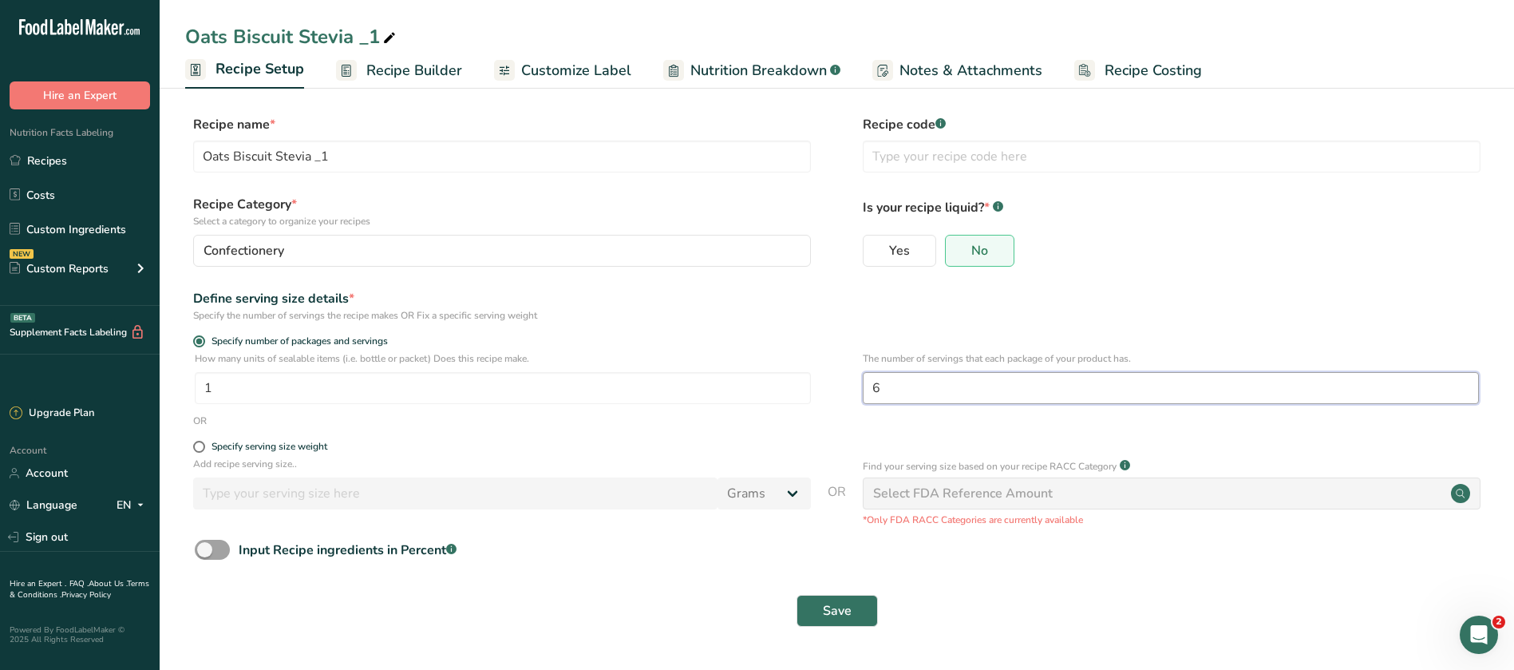
drag, startPoint x: 925, startPoint y: 382, endPoint x: 864, endPoint y: 398, distance: 63.7
click at [864, 398] on input "6" at bounding box center [1171, 388] width 616 height 32
type input "12"
click at [841, 615] on span "Save" at bounding box center [837, 610] width 29 height 19
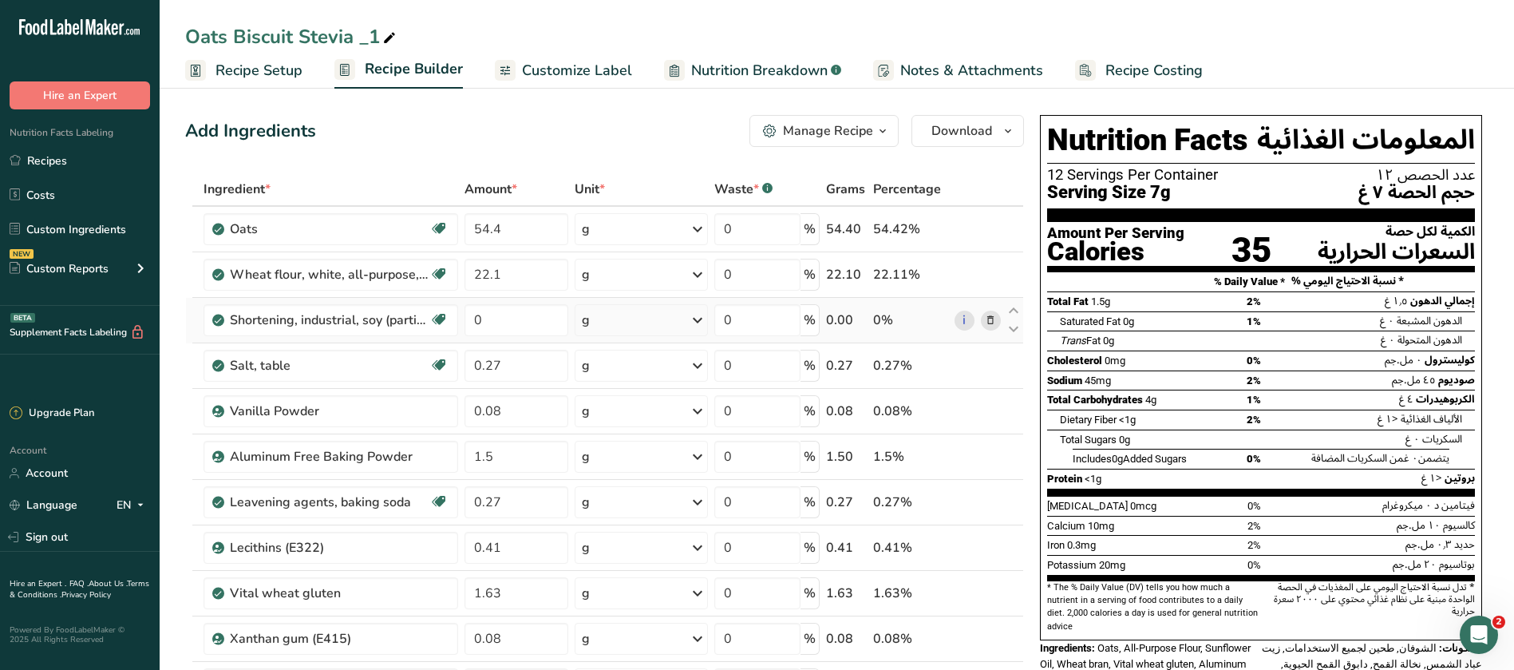
scroll to position [599, 0]
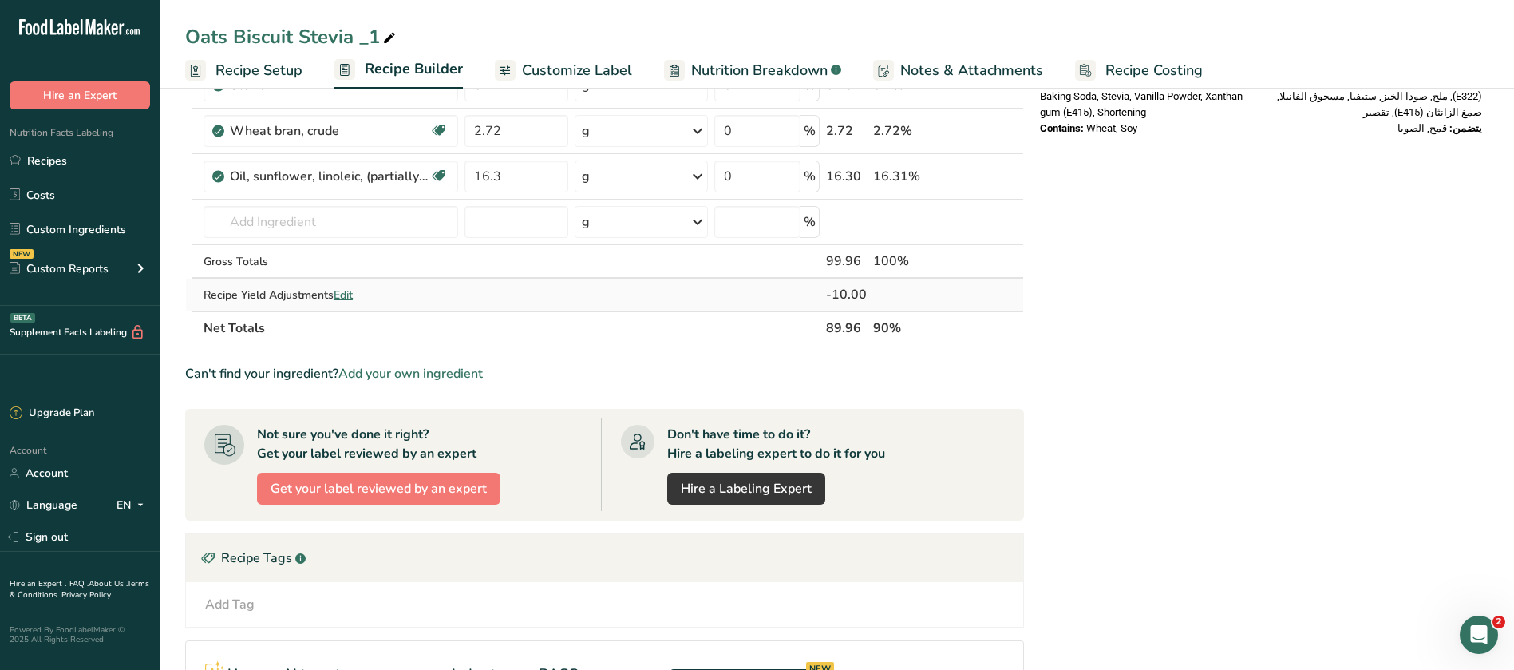
click at [353, 297] on span "Edit" at bounding box center [343, 294] width 19 height 15
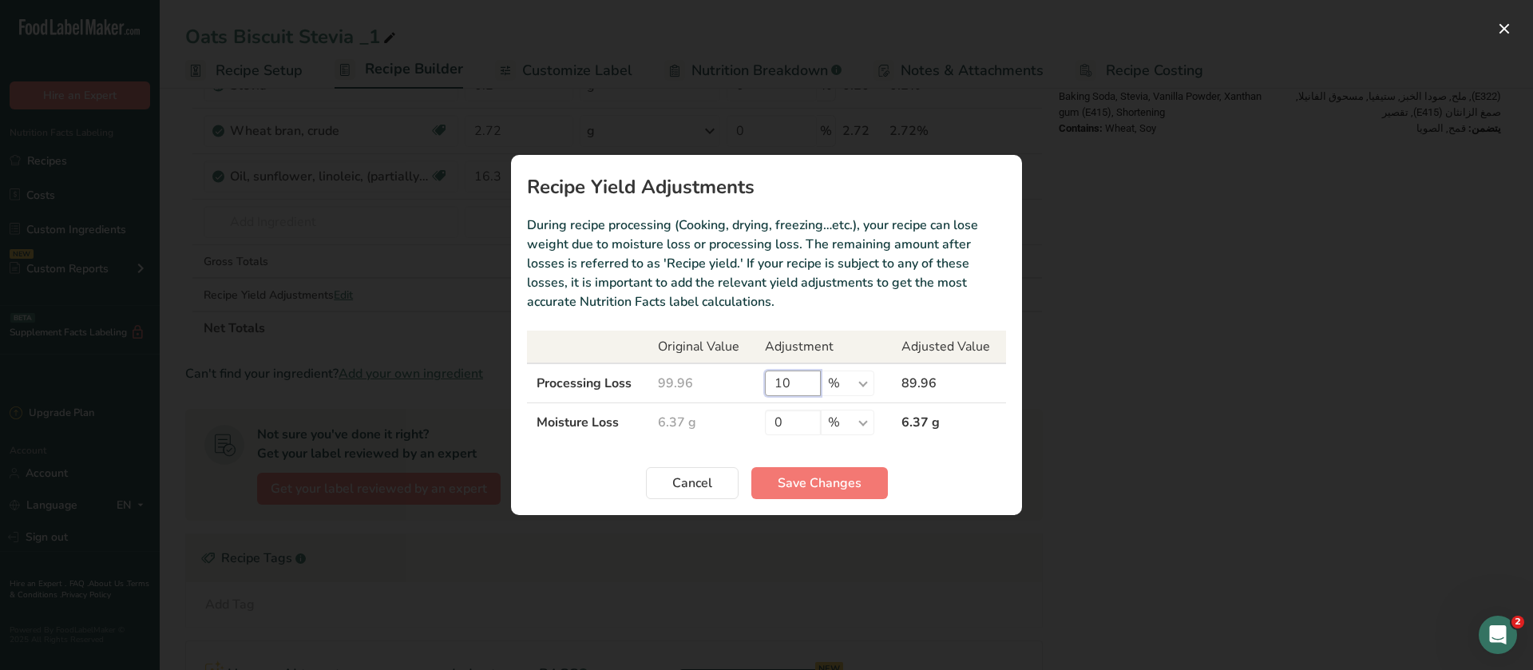
drag, startPoint x: 798, startPoint y: 386, endPoint x: 761, endPoint y: 378, distance: 38.4
click at [761, 378] on td "10 % g kg mg mcg lb oz" at bounding box center [823, 383] width 137 height 40
type input "15"
click at [817, 480] on span "Save Changes" at bounding box center [820, 482] width 84 height 19
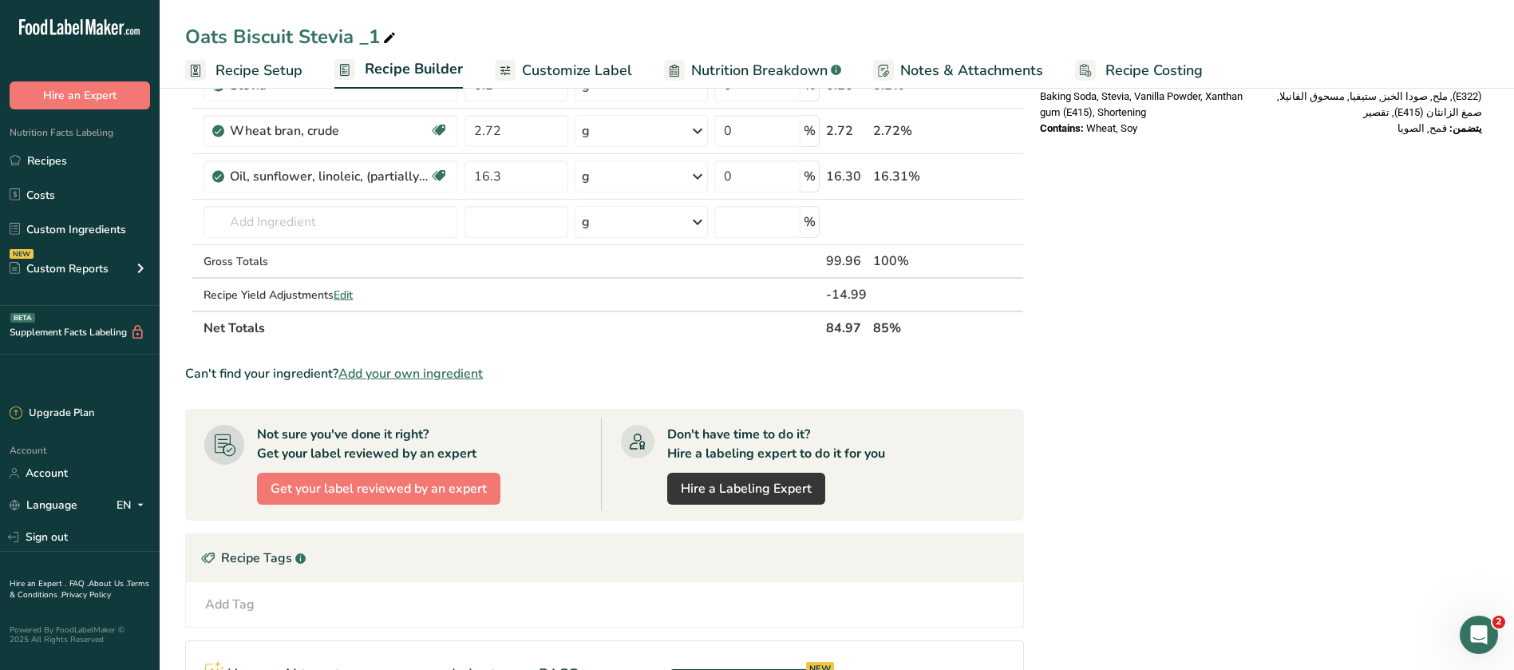
click at [243, 73] on span "Recipe Setup" at bounding box center [259, 71] width 87 height 22
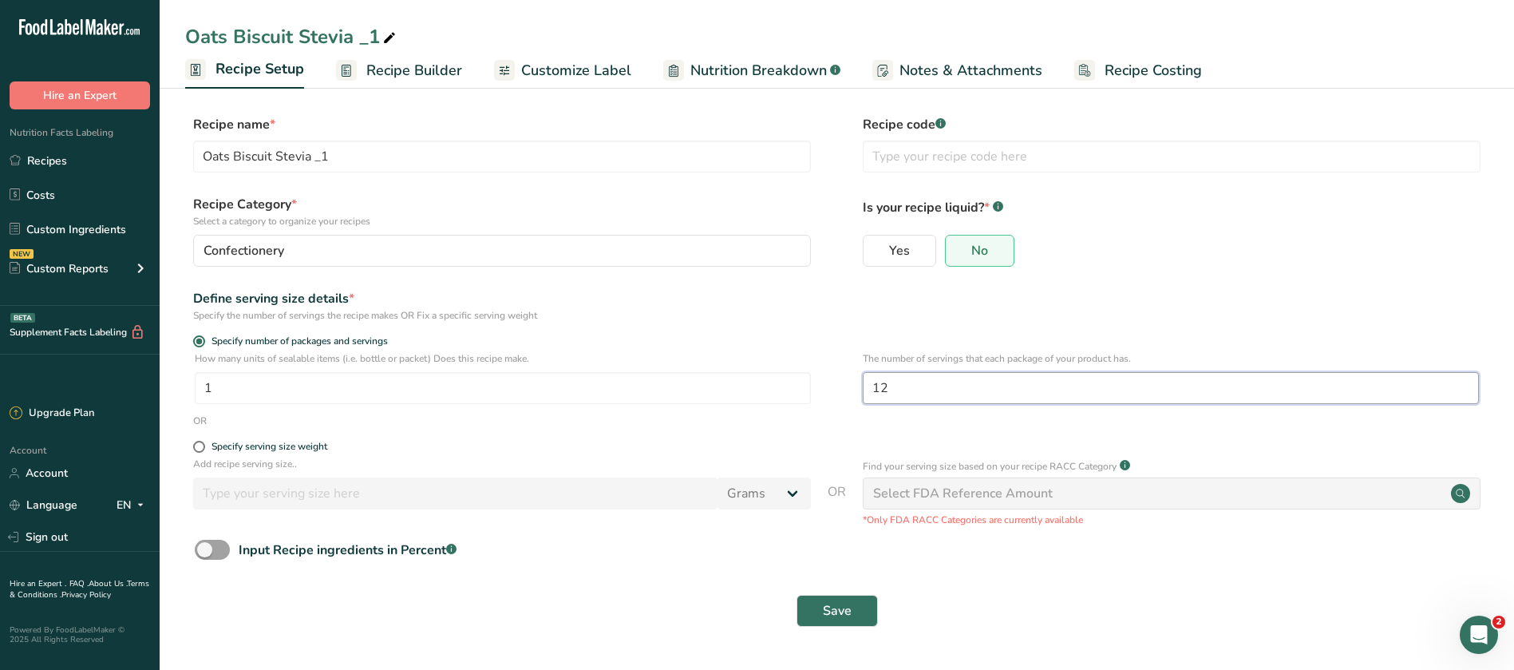
click at [895, 388] on input "12" at bounding box center [1171, 388] width 616 height 32
click at [269, 390] on input "1" at bounding box center [503, 388] width 616 height 32
type input "2"
click at [857, 603] on button "Save" at bounding box center [837, 611] width 81 height 32
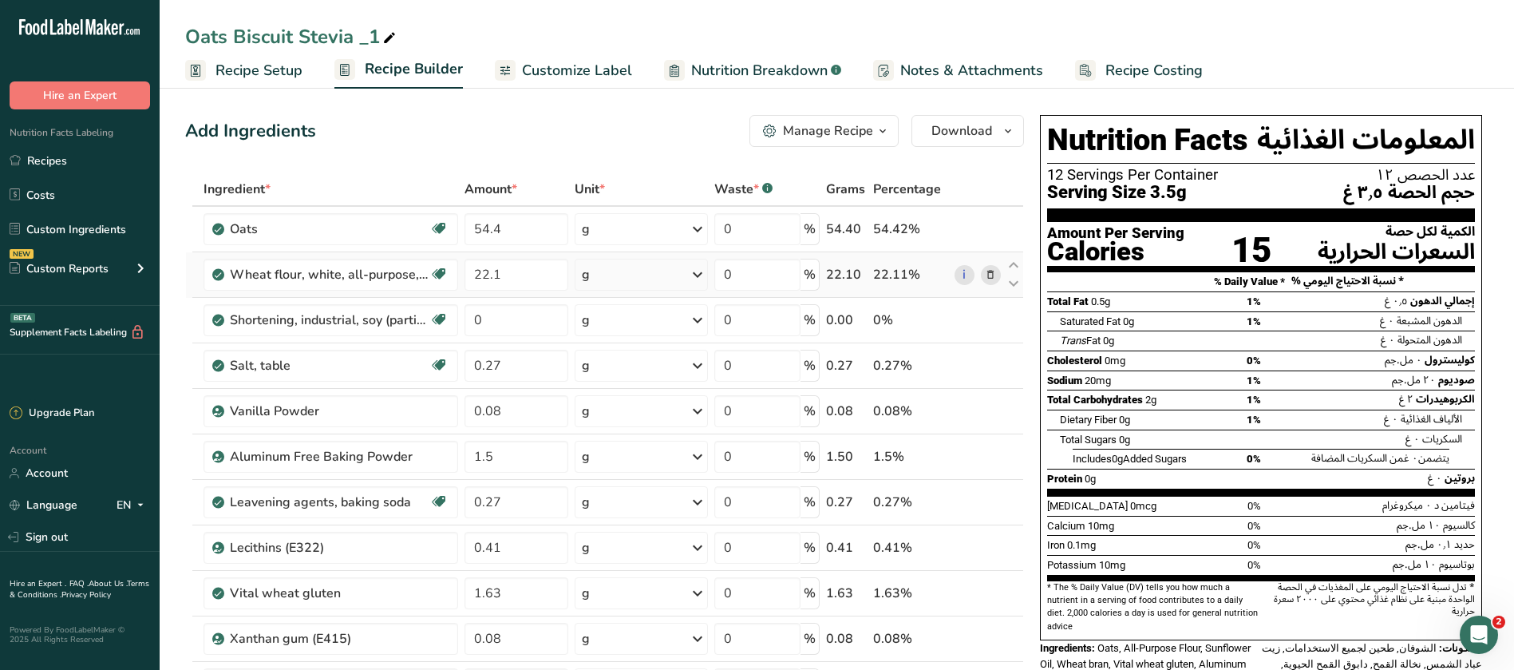
scroll to position [599, 0]
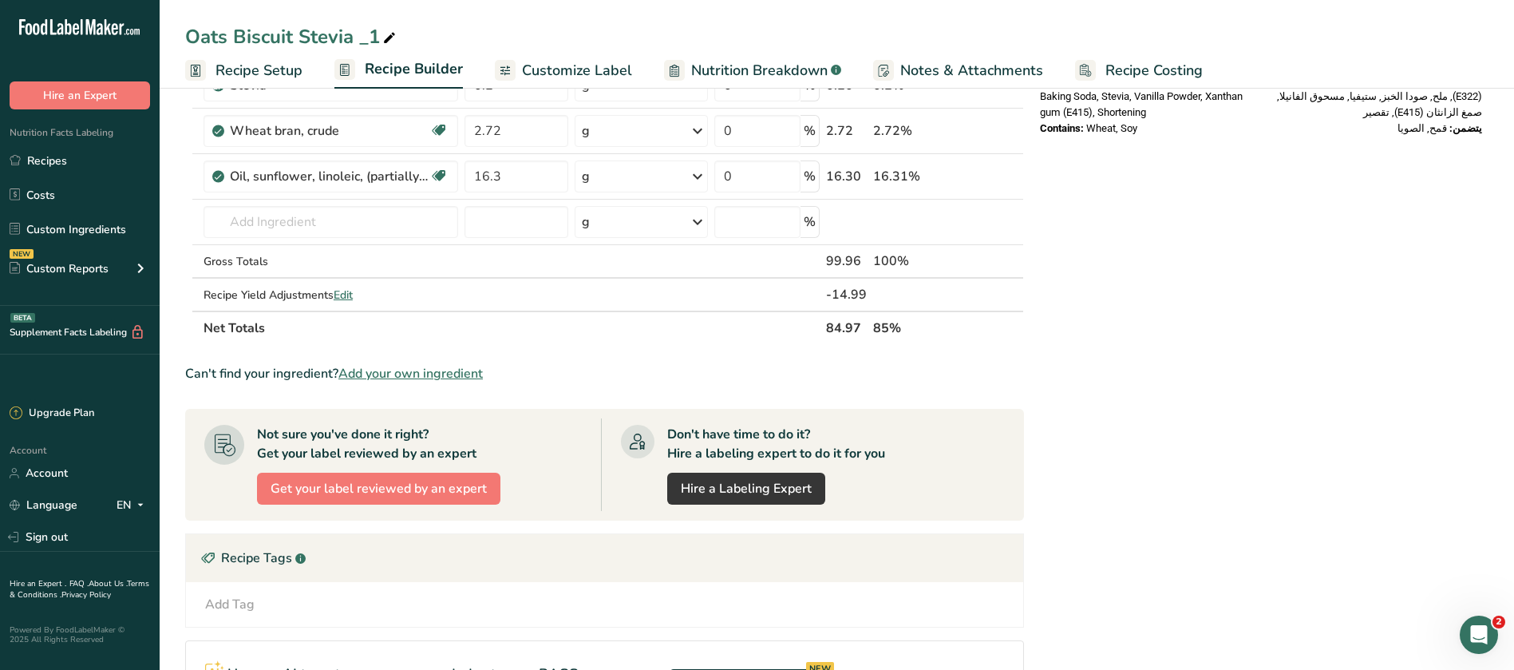
click at [276, 66] on span "Recipe Setup" at bounding box center [259, 71] width 87 height 22
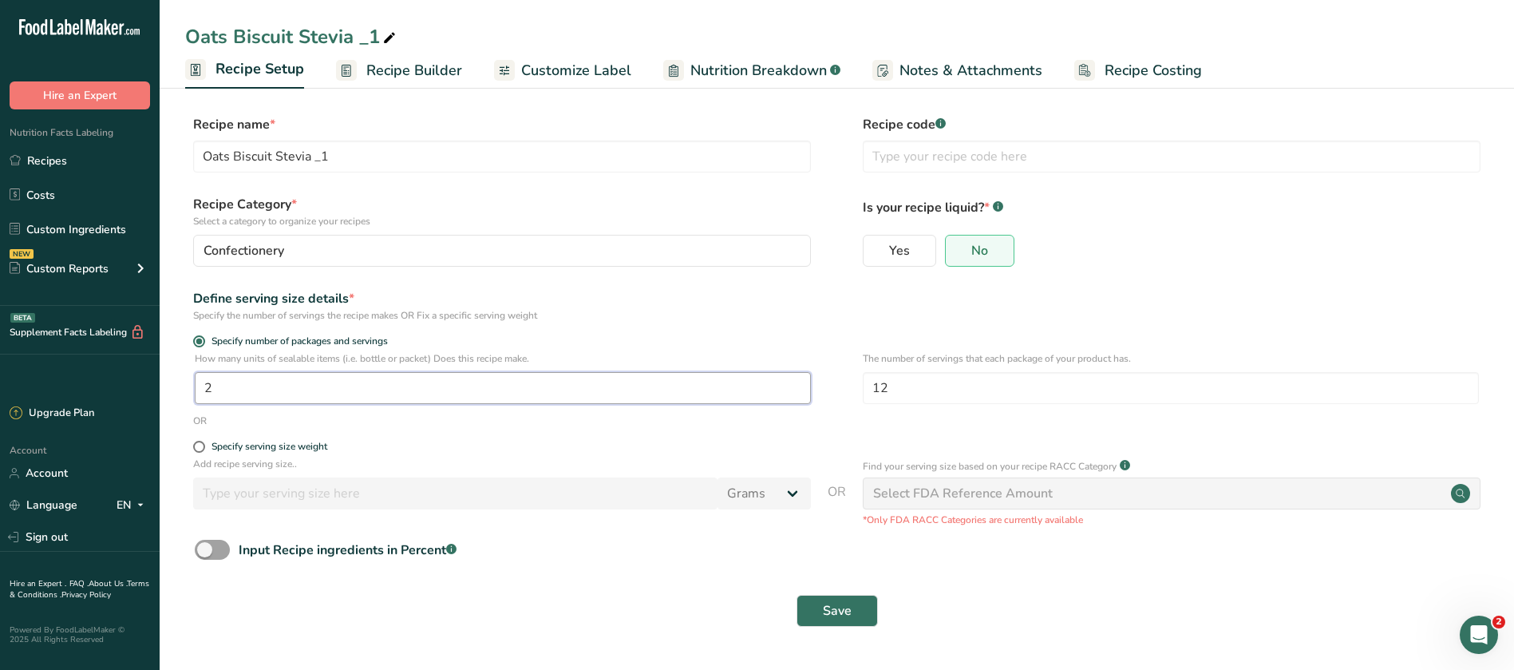
drag, startPoint x: 231, startPoint y: 390, endPoint x: 178, endPoint y: 390, distance: 52.7
click at [178, 390] on section "Recipe name * Oats Biscuit Stevia _1 Recipe code .a-a{fill:#347362;}.b-a{fill:#…" at bounding box center [837, 372] width 1355 height 579
type input "15"
click at [860, 621] on button "Save" at bounding box center [837, 611] width 81 height 32
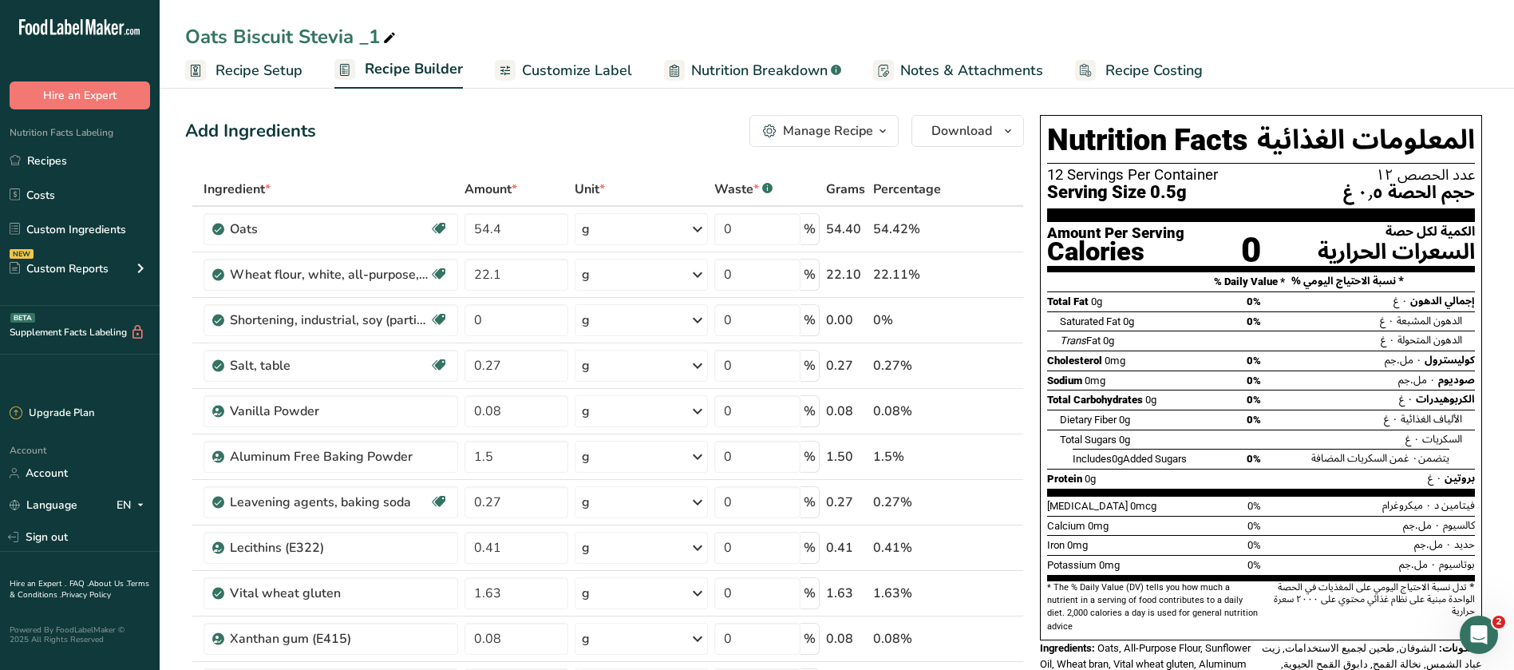
click at [242, 77] on span "Recipe Setup" at bounding box center [259, 71] width 87 height 22
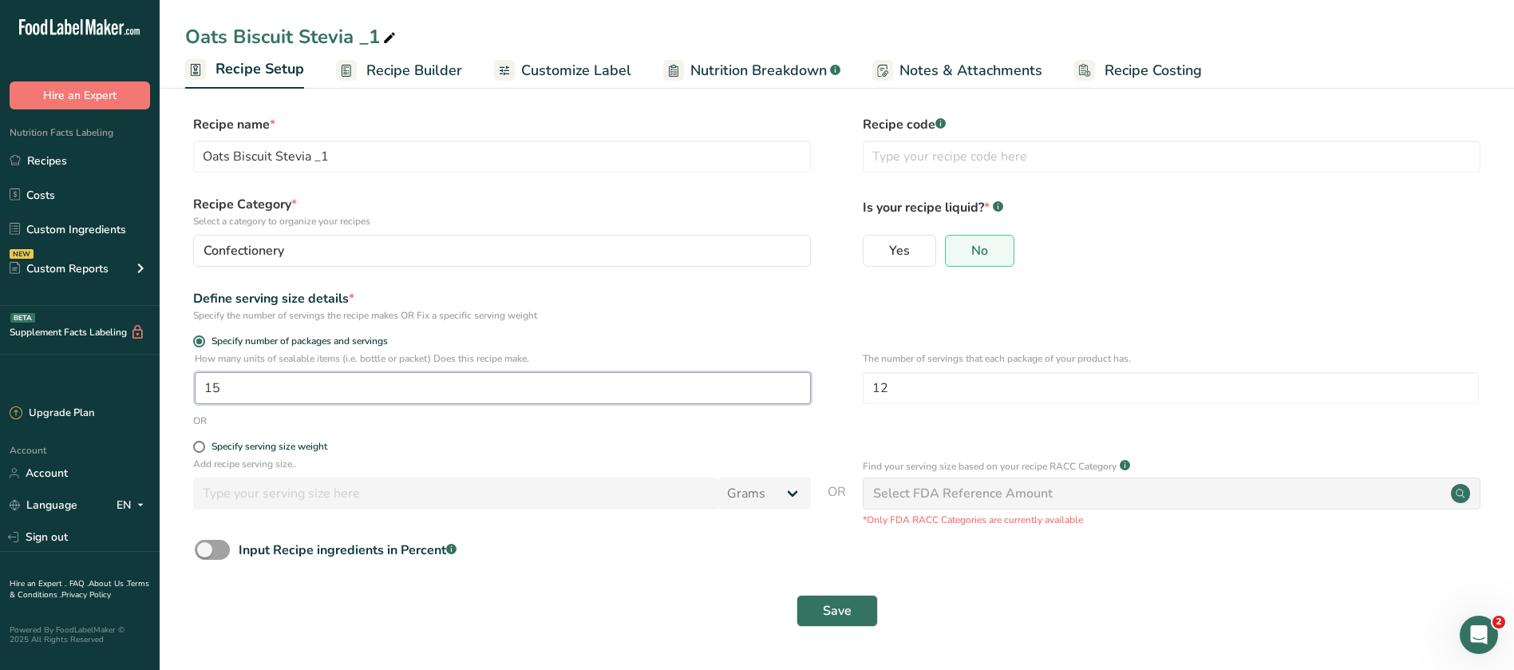
drag, startPoint x: 243, startPoint y: 386, endPoint x: 192, endPoint y: 388, distance: 51.1
click at [192, 388] on div "How many units of sealable items (i.e. bottle or packet) Does this recipe make.…" at bounding box center [837, 382] width 1304 height 62
type input "1"
click at [829, 611] on span "Save" at bounding box center [837, 610] width 29 height 19
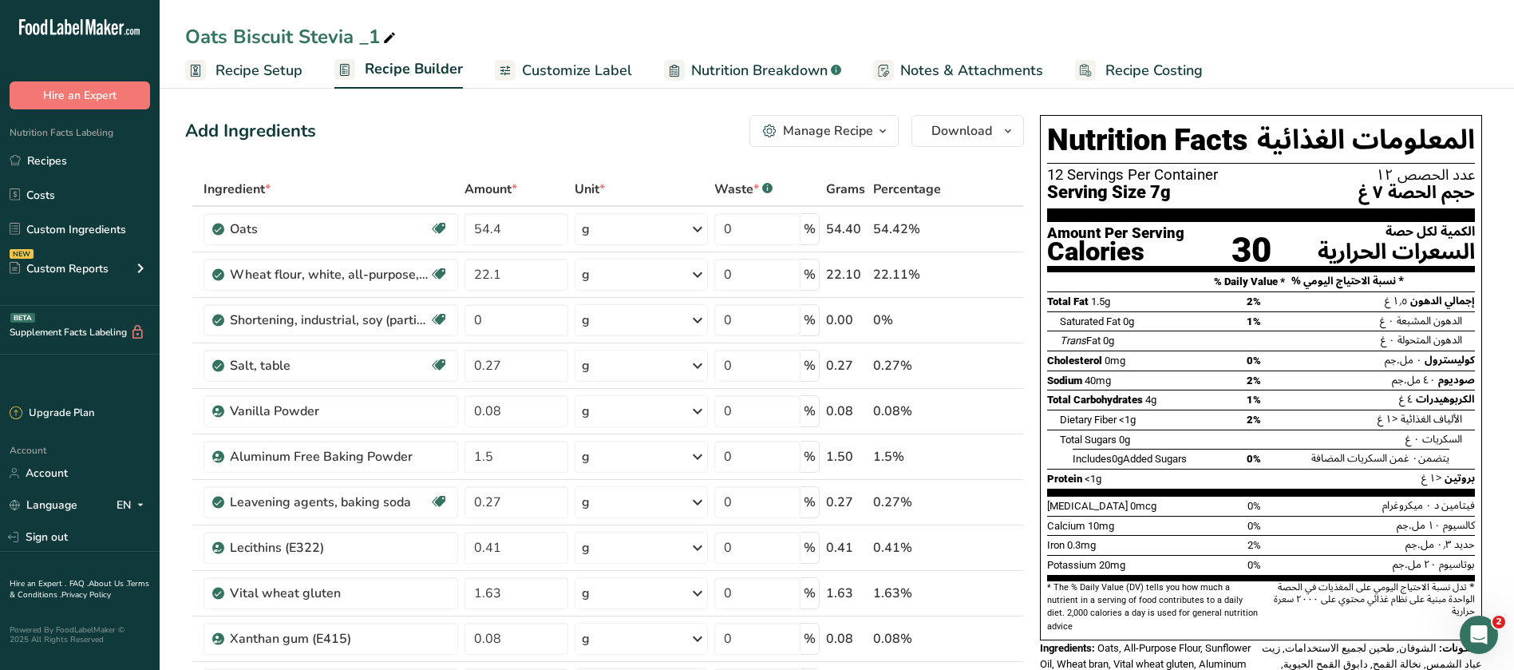
click at [228, 53] on link "Recipe Setup" at bounding box center [243, 71] width 117 height 36
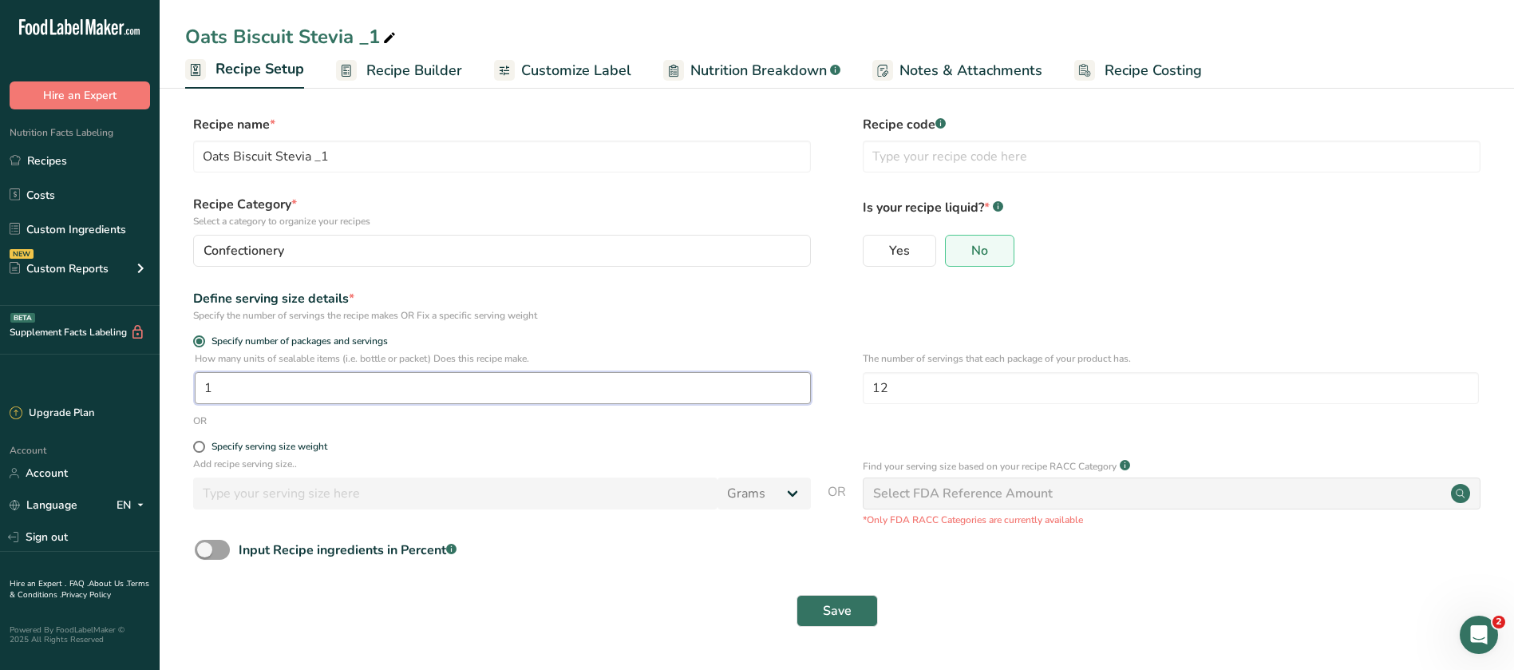
drag, startPoint x: 243, startPoint y: 383, endPoint x: 196, endPoint y: 385, distance: 47.1
click at [196, 385] on input "1" at bounding box center [503, 388] width 616 height 32
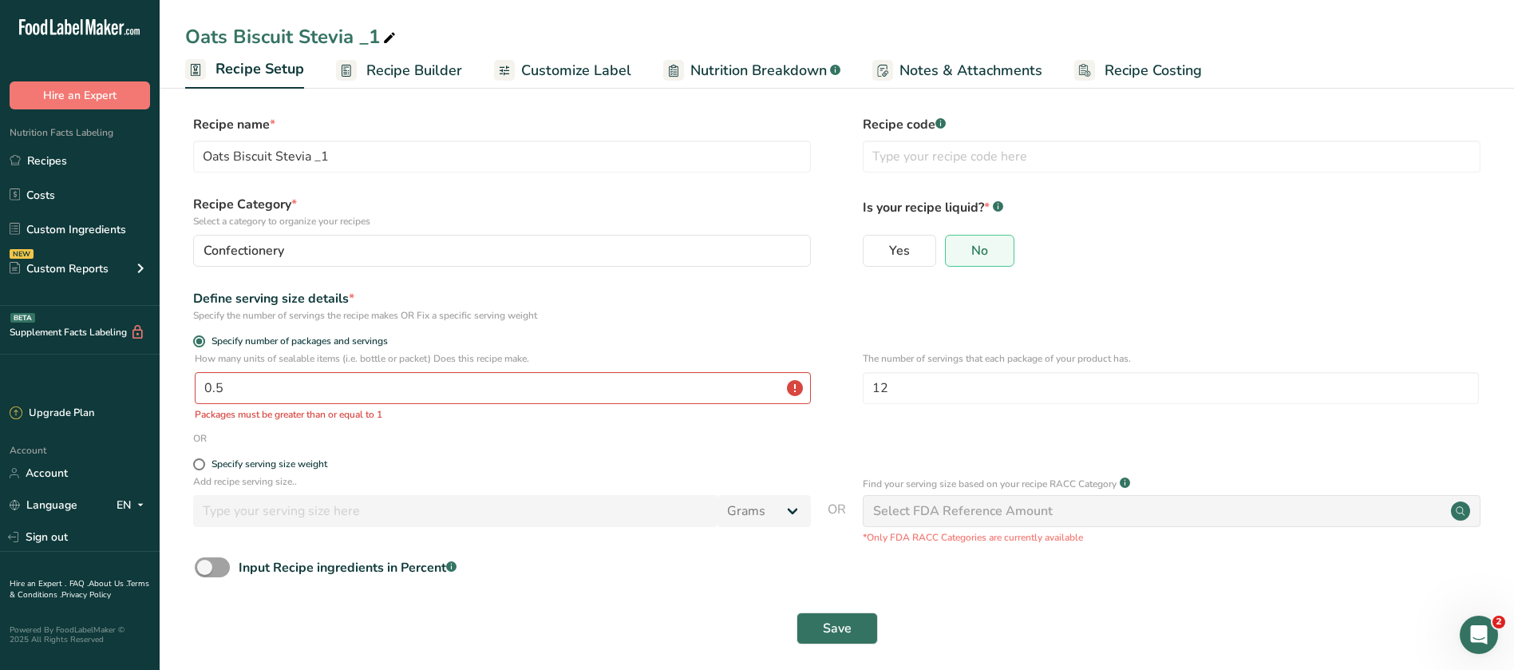
click at [621, 530] on div "Add recipe serving size.. Grams kg mg mcg lb oz l mL fl oz tbsp tsp cup qt gall…" at bounding box center [502, 504] width 618 height 61
drag, startPoint x: 255, startPoint y: 375, endPoint x: 187, endPoint y: 378, distance: 67.9
click at [187, 378] on div "How many units of sealable items (i.e. bottle or packet) Does this recipe make.…" at bounding box center [837, 391] width 1304 height 80
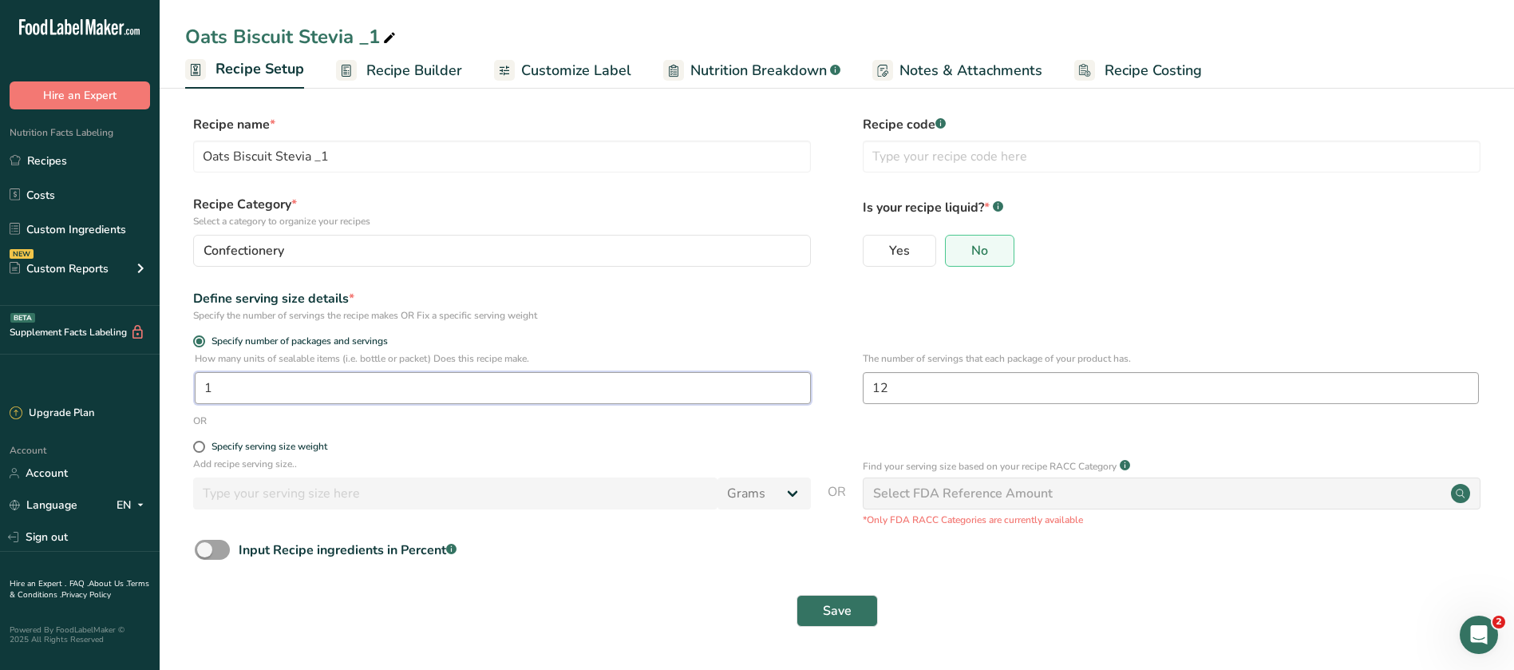
type input "1"
click at [908, 394] on input "12" at bounding box center [1171, 388] width 616 height 32
type input "1"
click at [862, 603] on button "Save" at bounding box center [837, 611] width 81 height 32
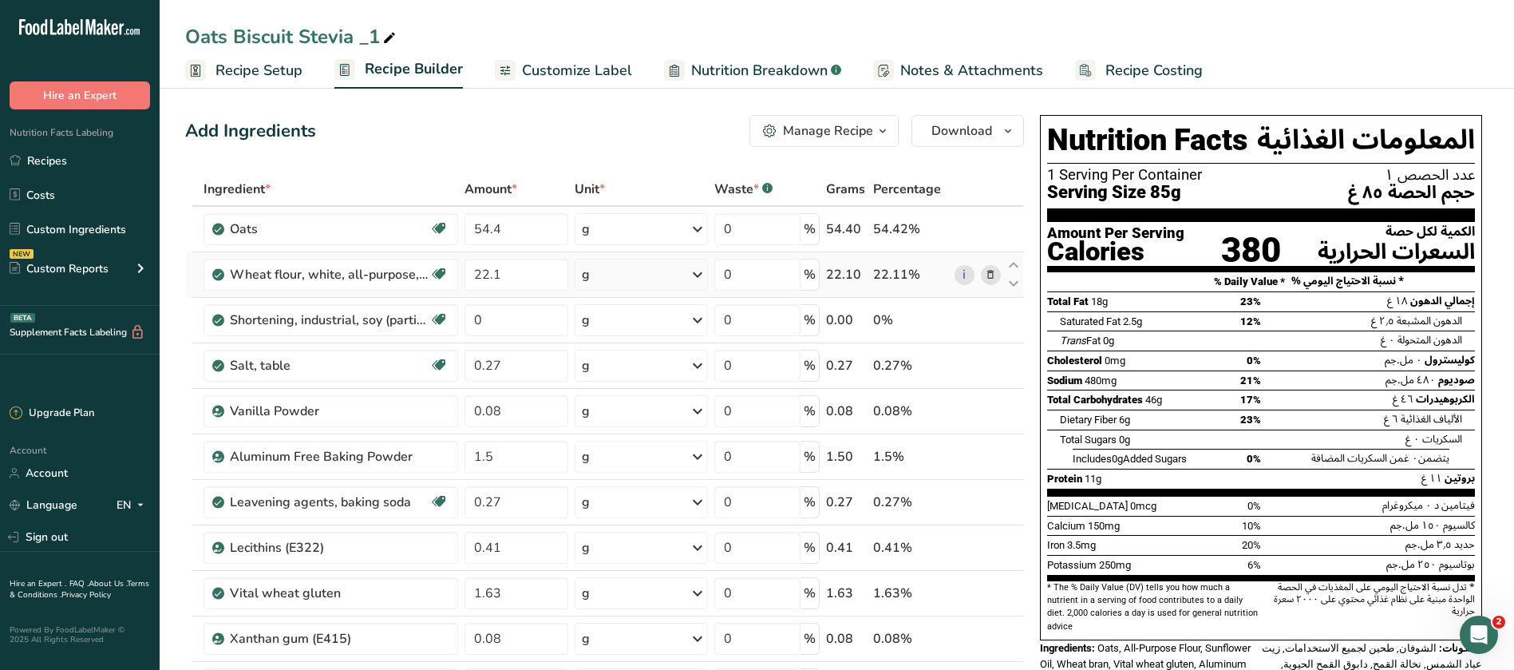
scroll to position [599, 0]
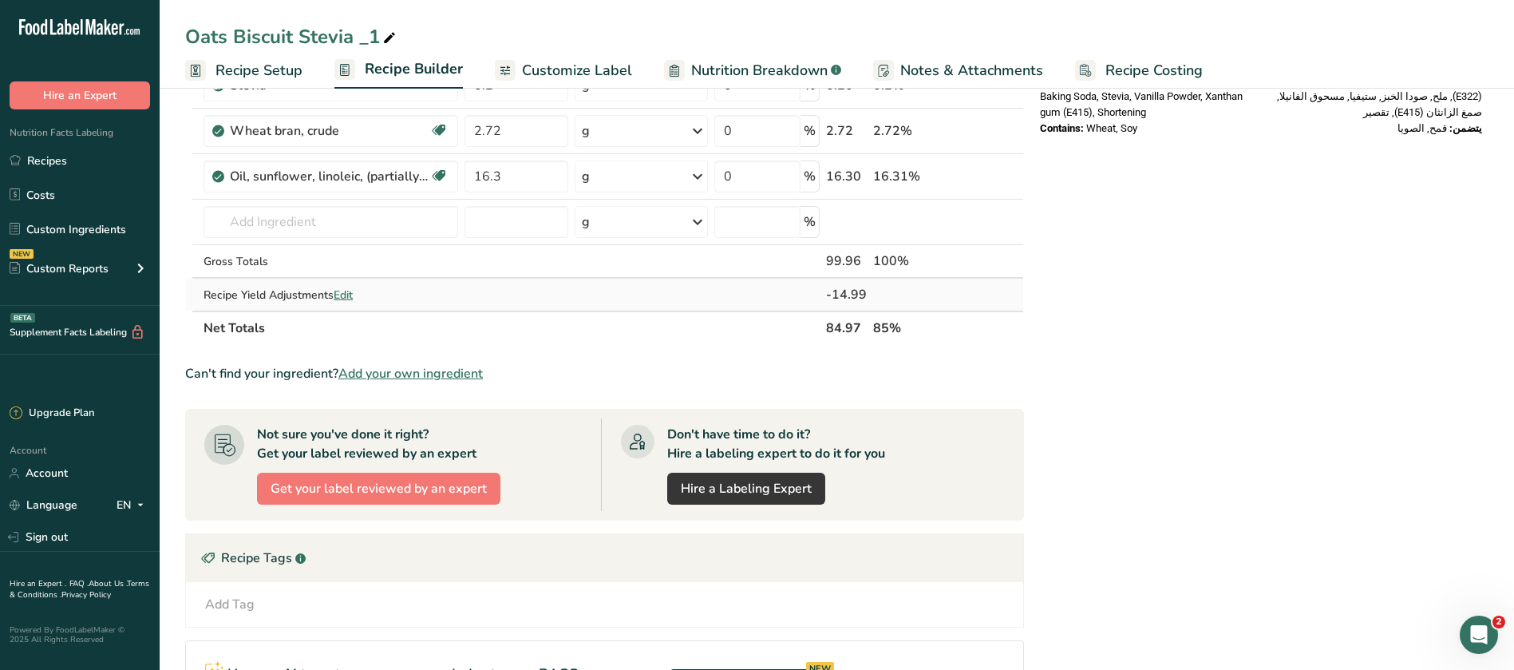
click at [350, 298] on span "Edit" at bounding box center [343, 294] width 19 height 15
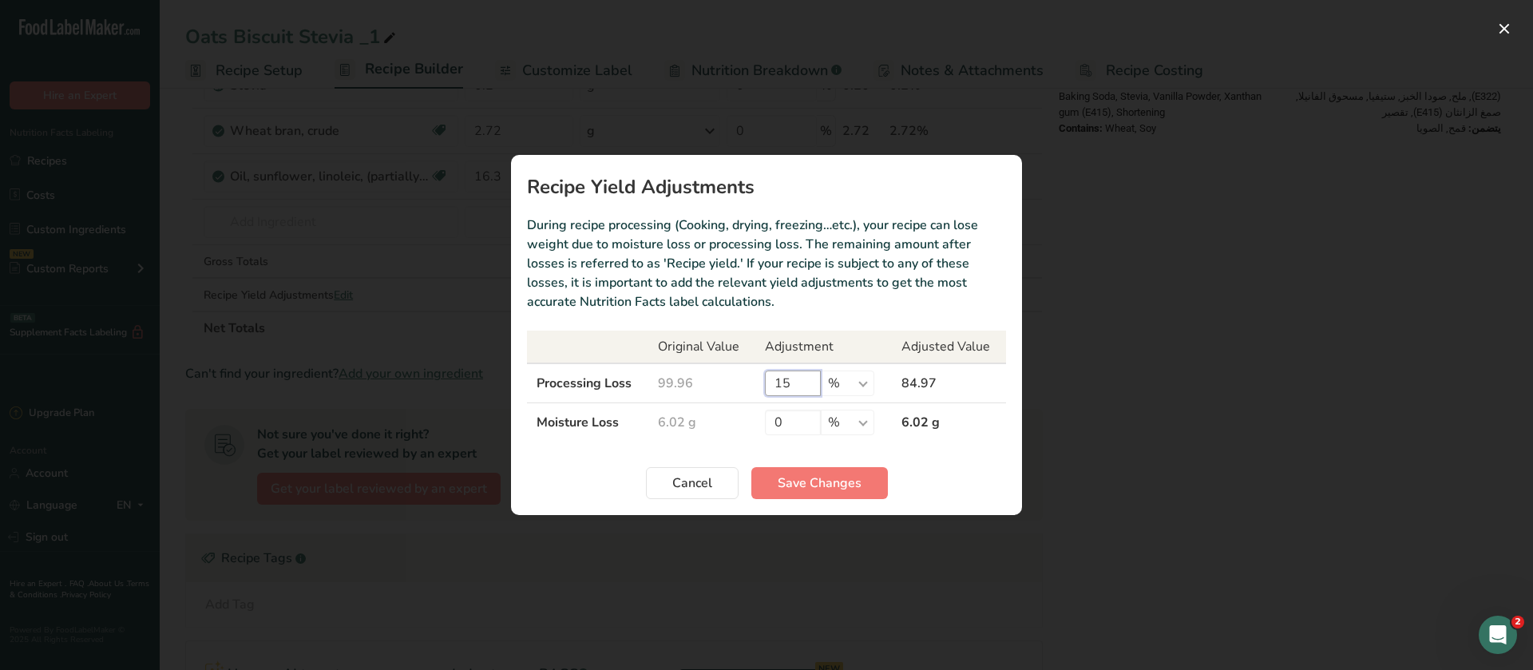
click at [790, 381] on input "15" at bounding box center [793, 383] width 56 height 26
type input "10"
click at [785, 489] on span "Save Changes" at bounding box center [820, 482] width 84 height 19
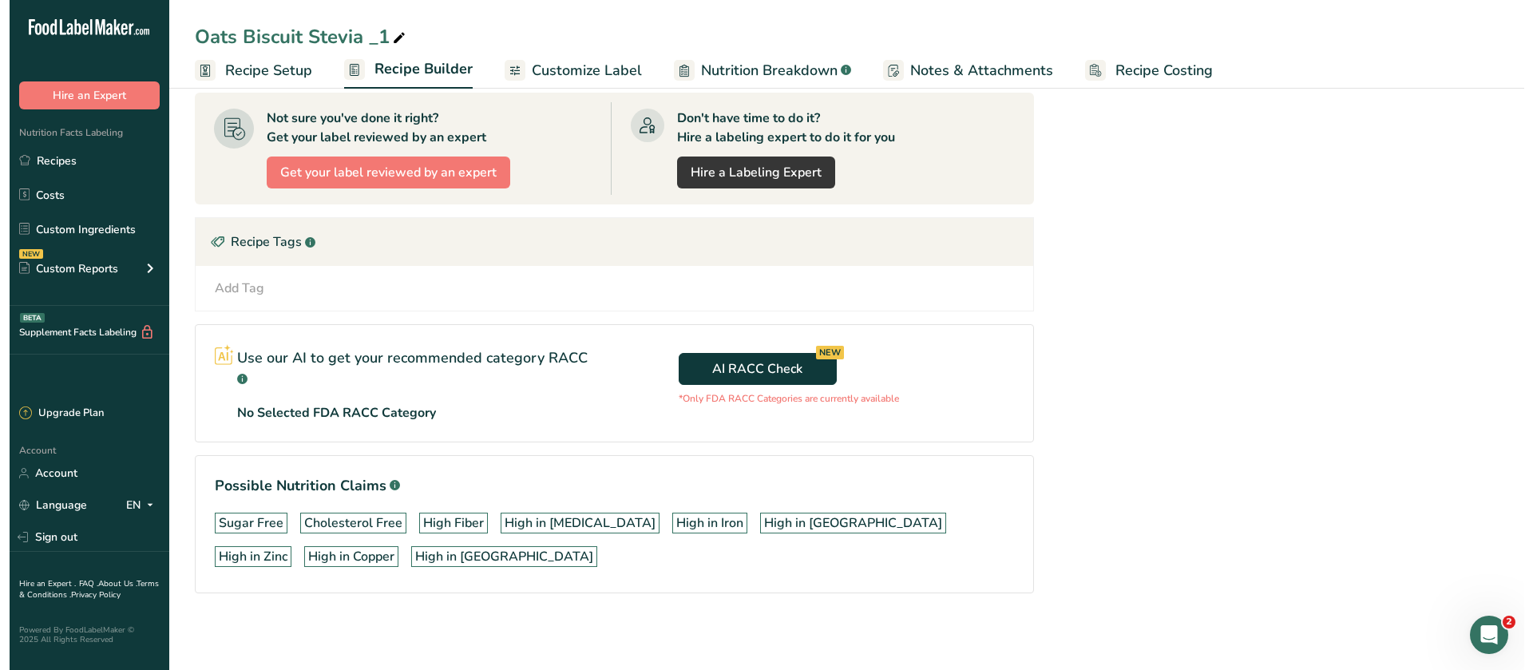
scroll to position [316, 0]
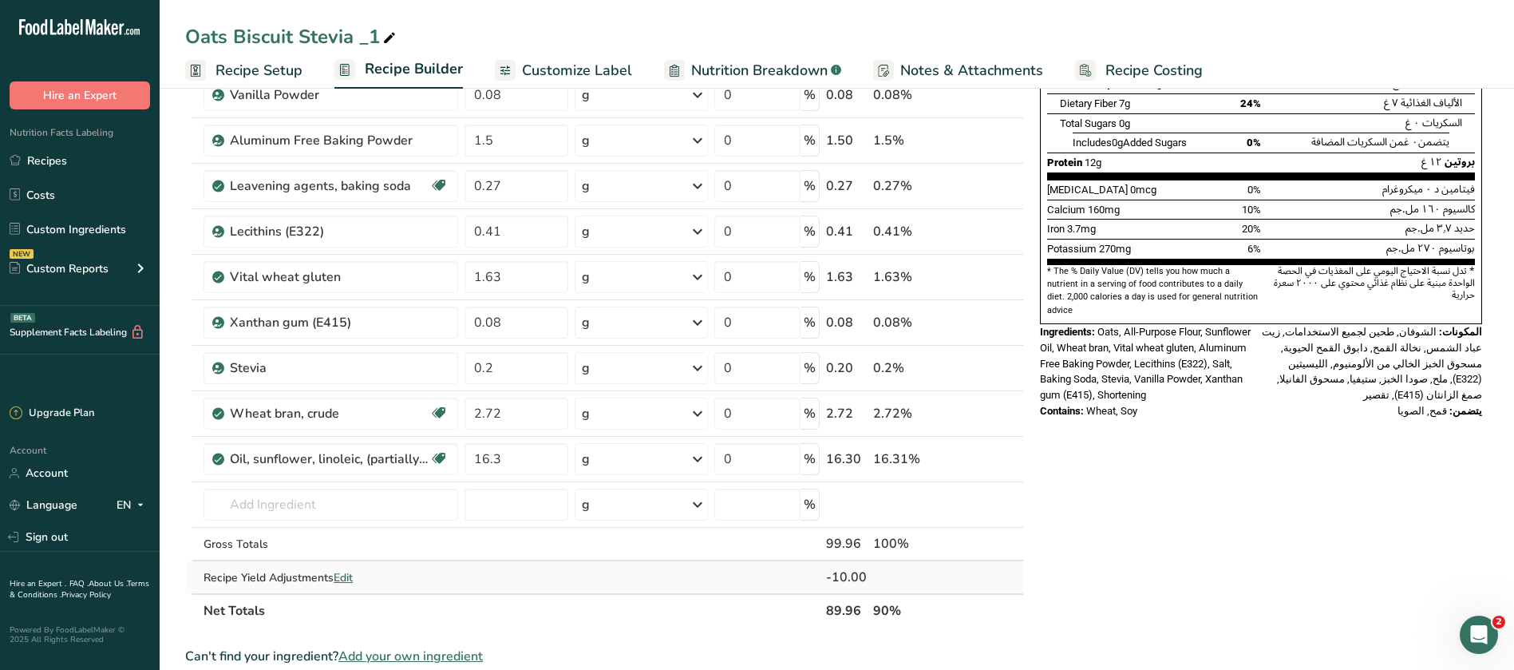
click at [347, 574] on span "Edit" at bounding box center [343, 577] width 19 height 15
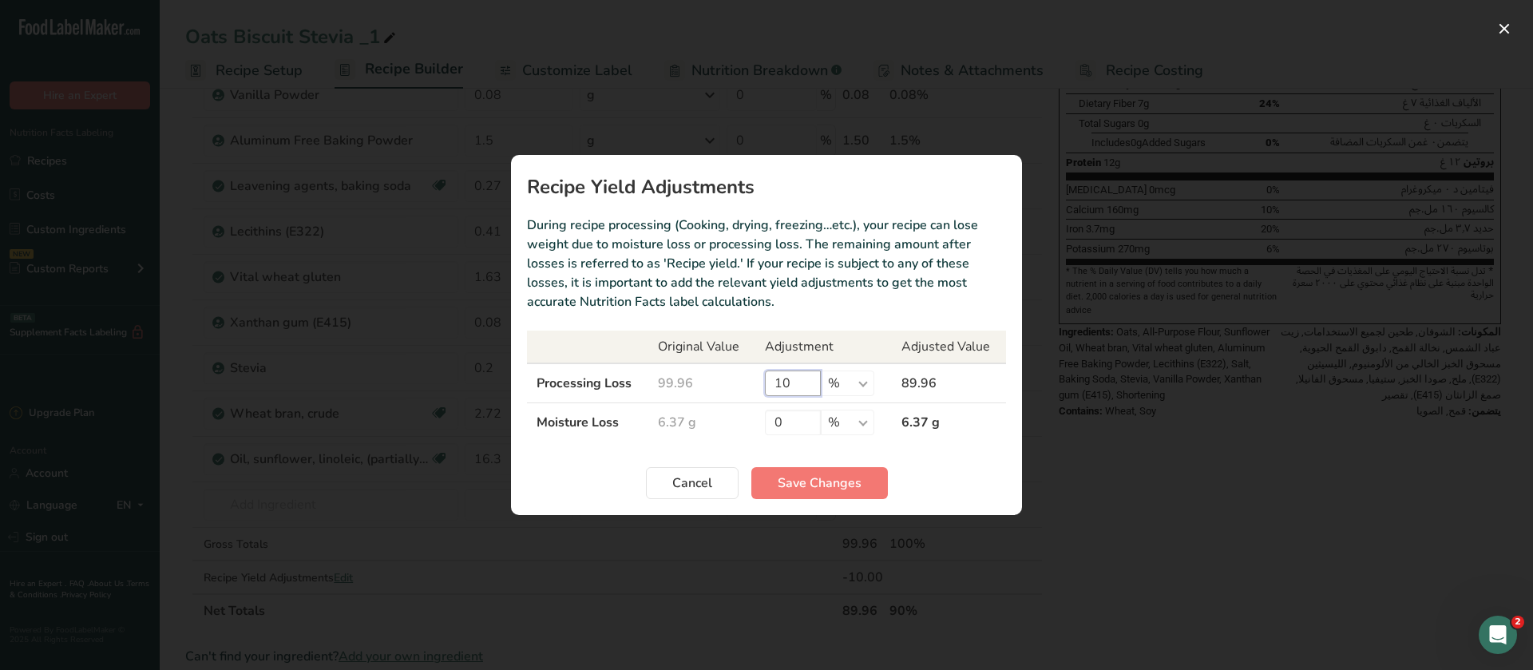
drag, startPoint x: 793, startPoint y: 382, endPoint x: 759, endPoint y: 389, distance: 34.9
click at [759, 389] on td "10 % g kg mg mcg lb oz" at bounding box center [823, 383] width 137 height 40
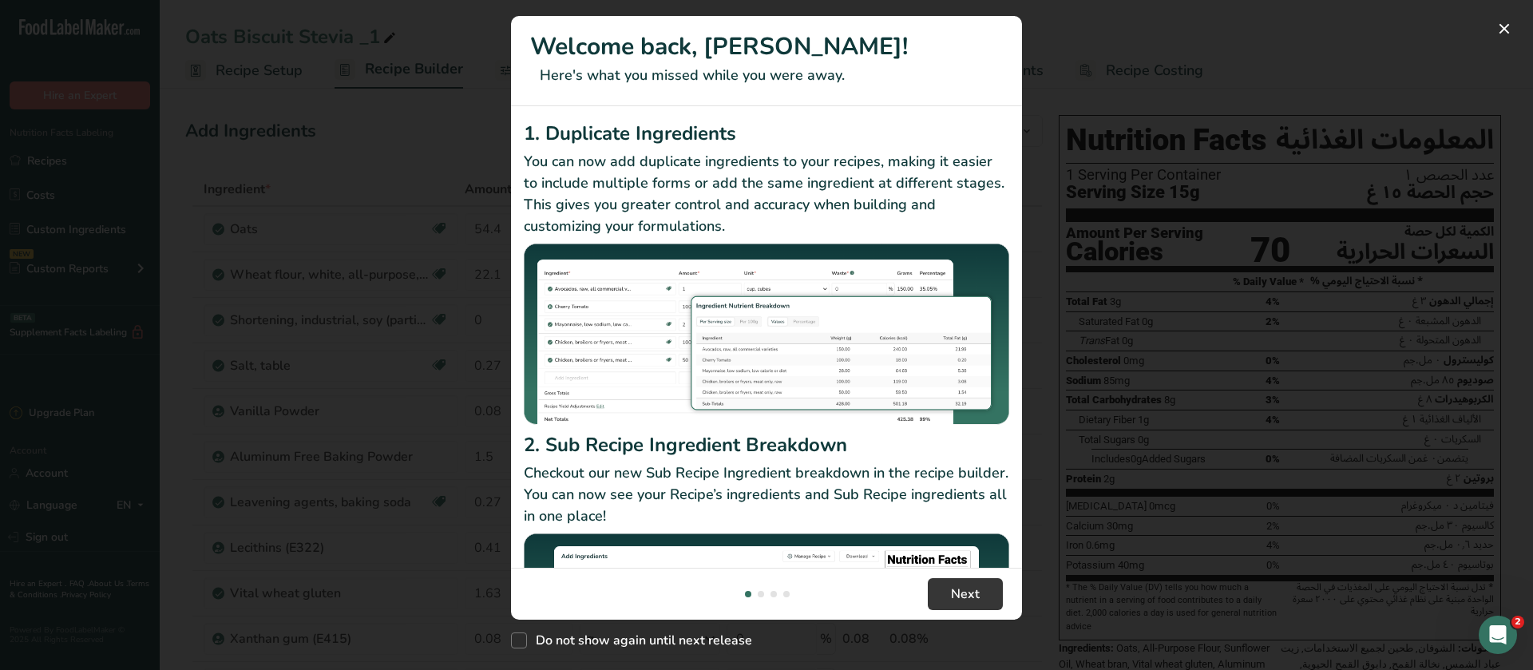
click at [1142, 295] on div "New Features" at bounding box center [766, 335] width 1533 height 670
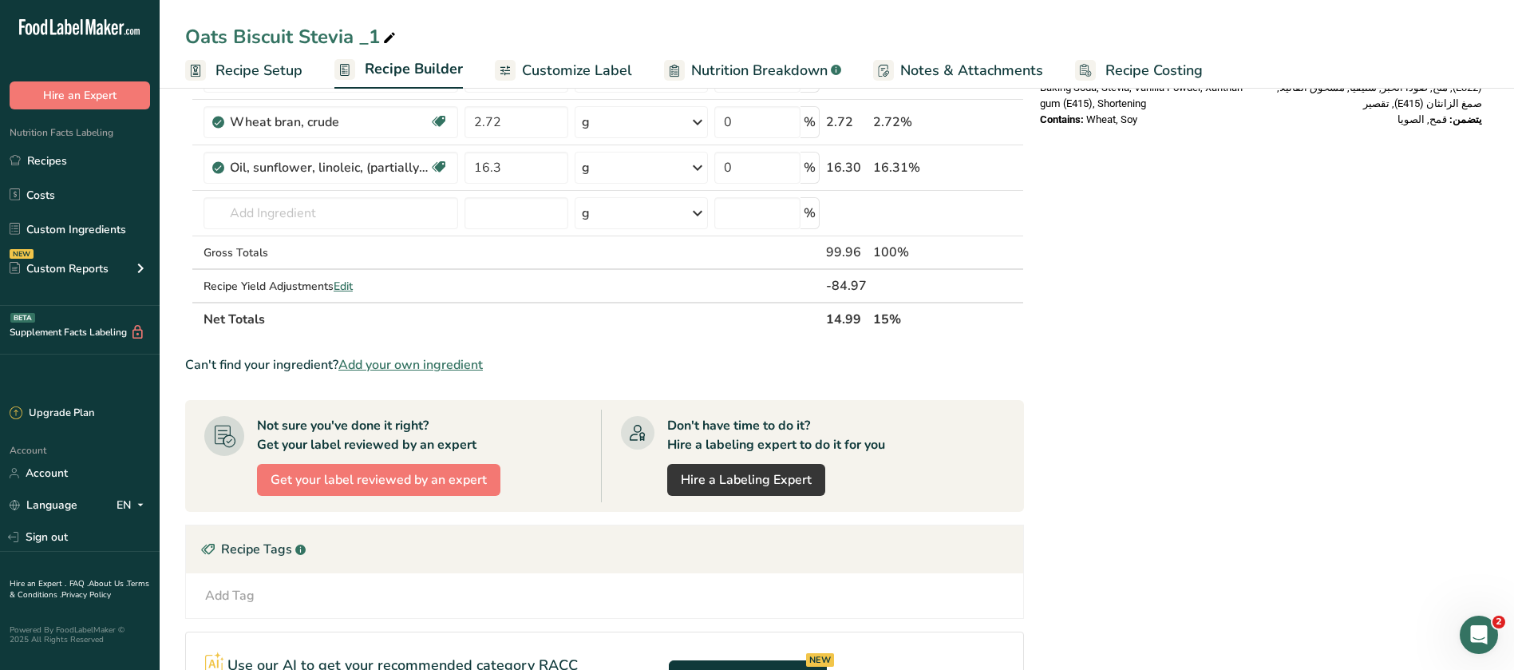
scroll to position [881, 0]
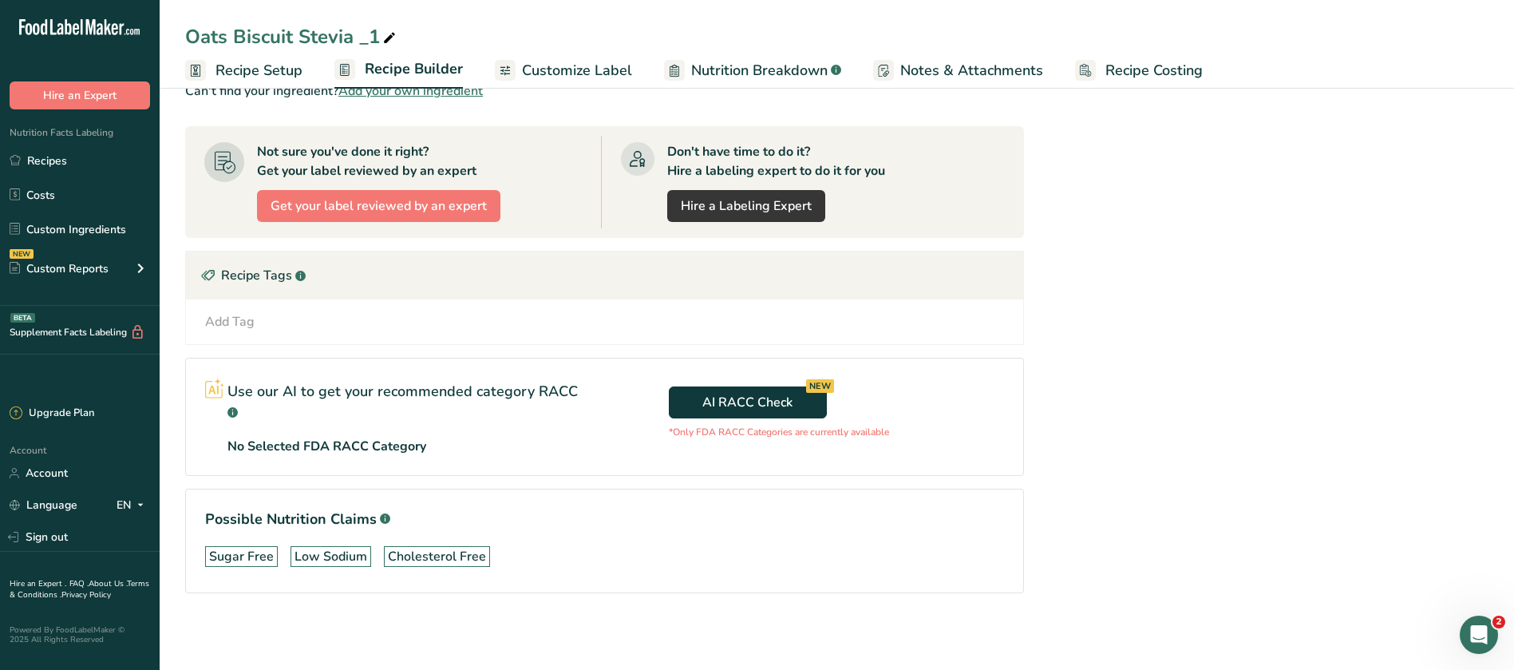
click at [254, 77] on span "Recipe Setup" at bounding box center [259, 71] width 87 height 22
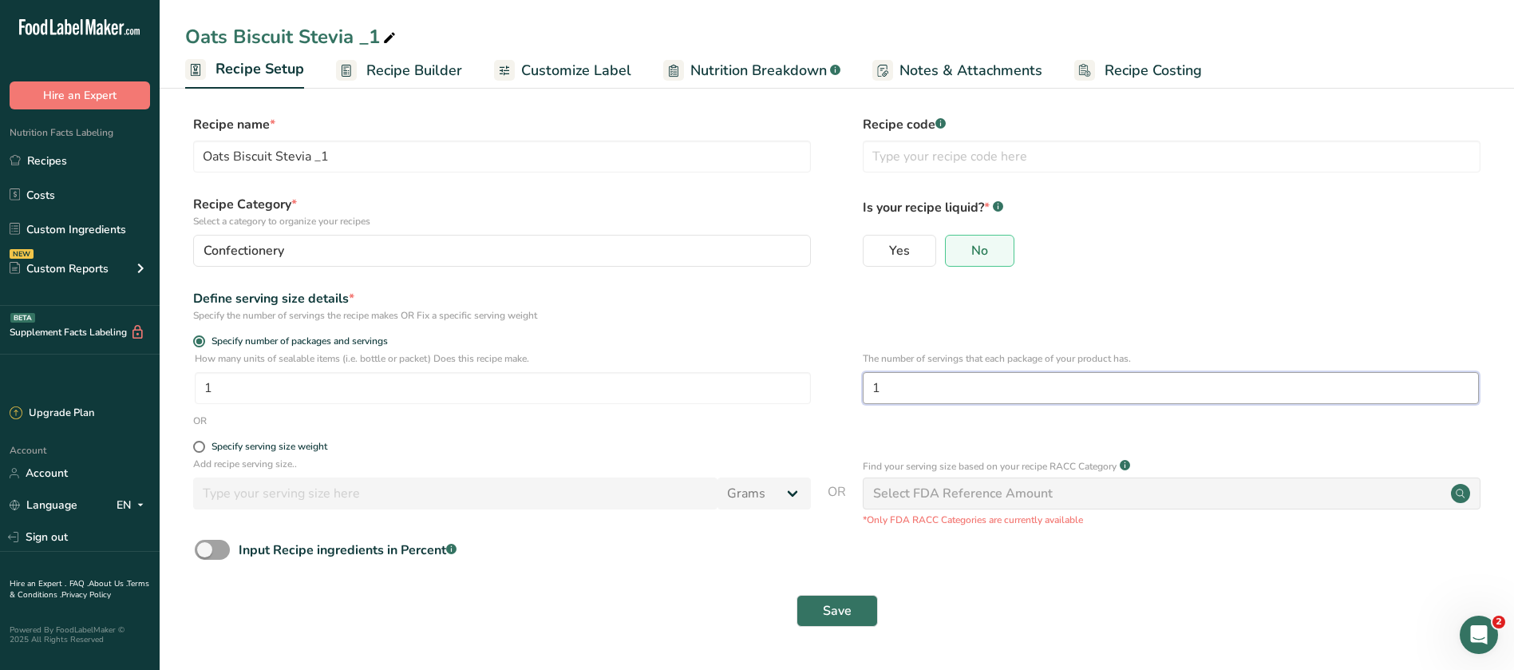
drag, startPoint x: 908, startPoint y: 378, endPoint x: 867, endPoint y: 386, distance: 42.3
click at [867, 386] on input "1" at bounding box center [1171, 388] width 616 height 32
type input "12"
click at [837, 610] on span "Save" at bounding box center [837, 610] width 29 height 19
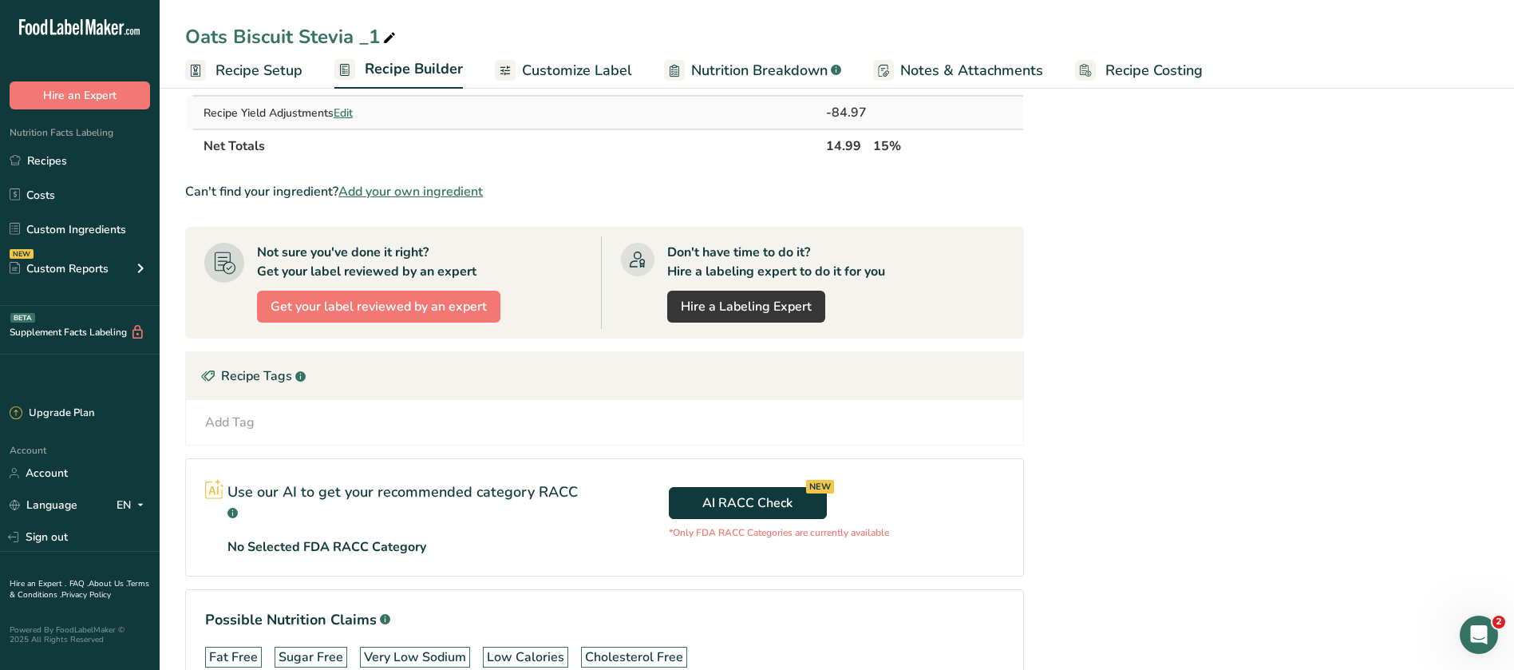
scroll to position [881, 0]
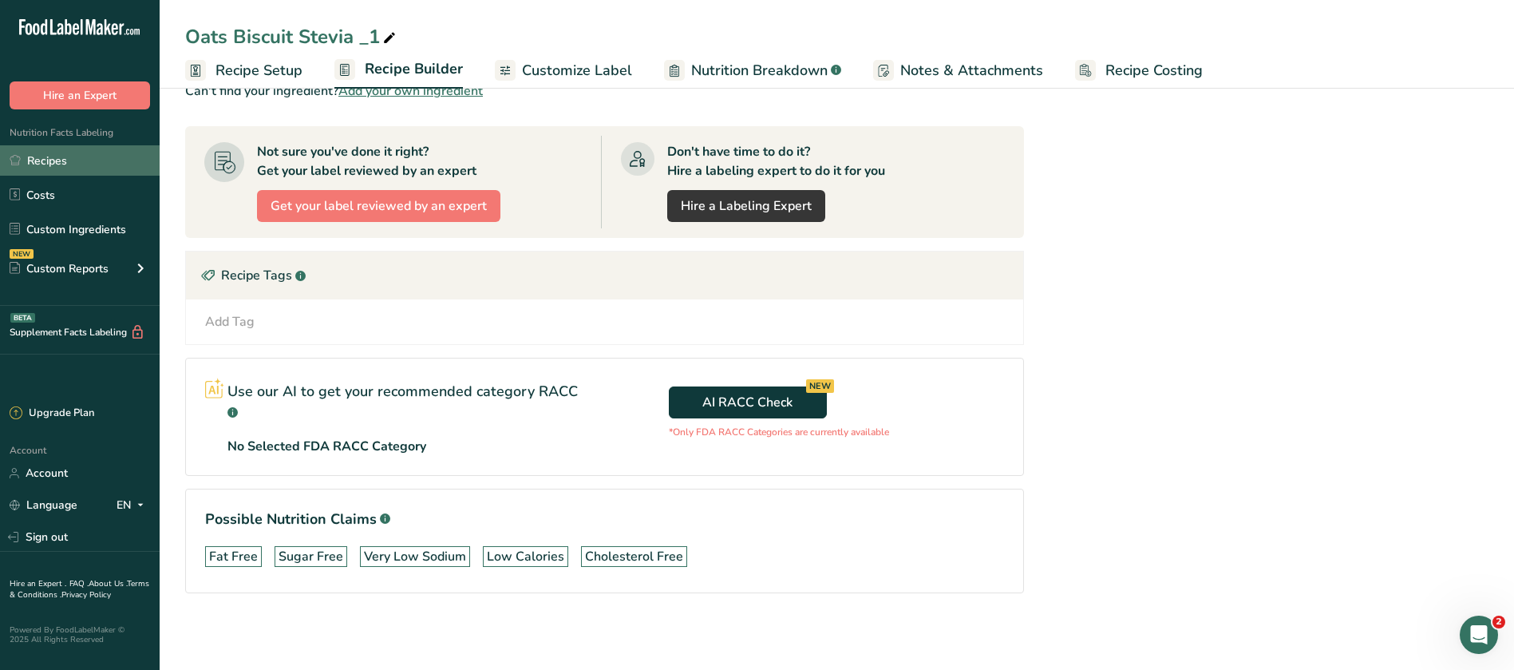
click at [64, 156] on link "Recipes" at bounding box center [80, 160] width 160 height 30
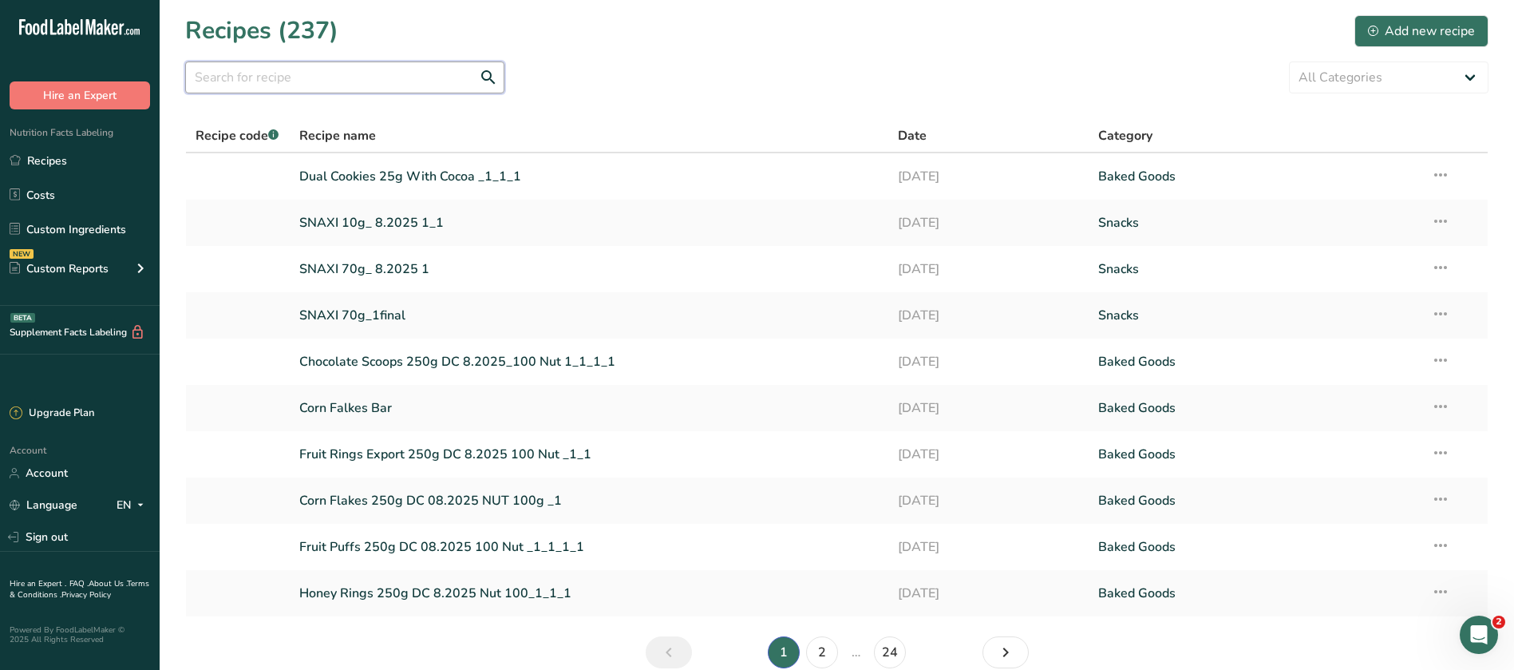
click at [395, 61] on input "text" at bounding box center [344, 77] width 319 height 32
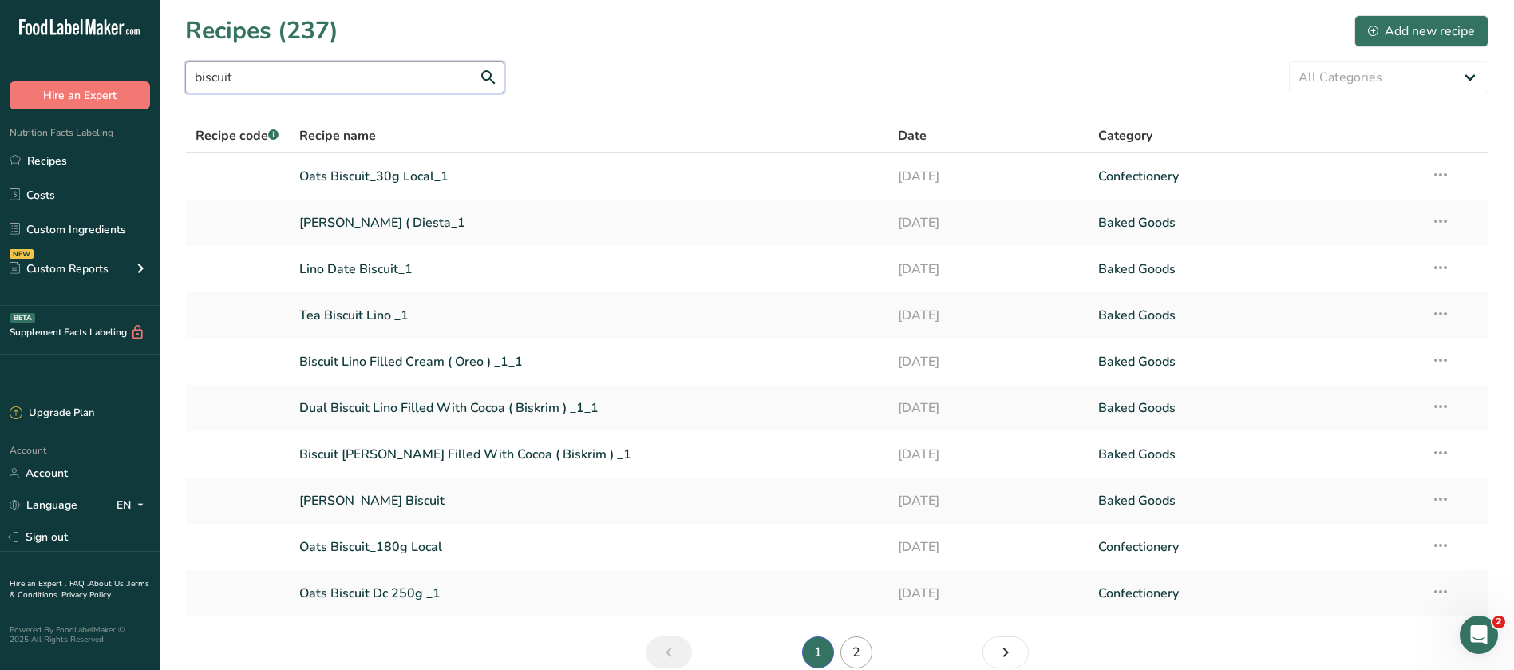
type input "biscuit"
click at [856, 650] on link "2" at bounding box center [857, 652] width 32 height 32
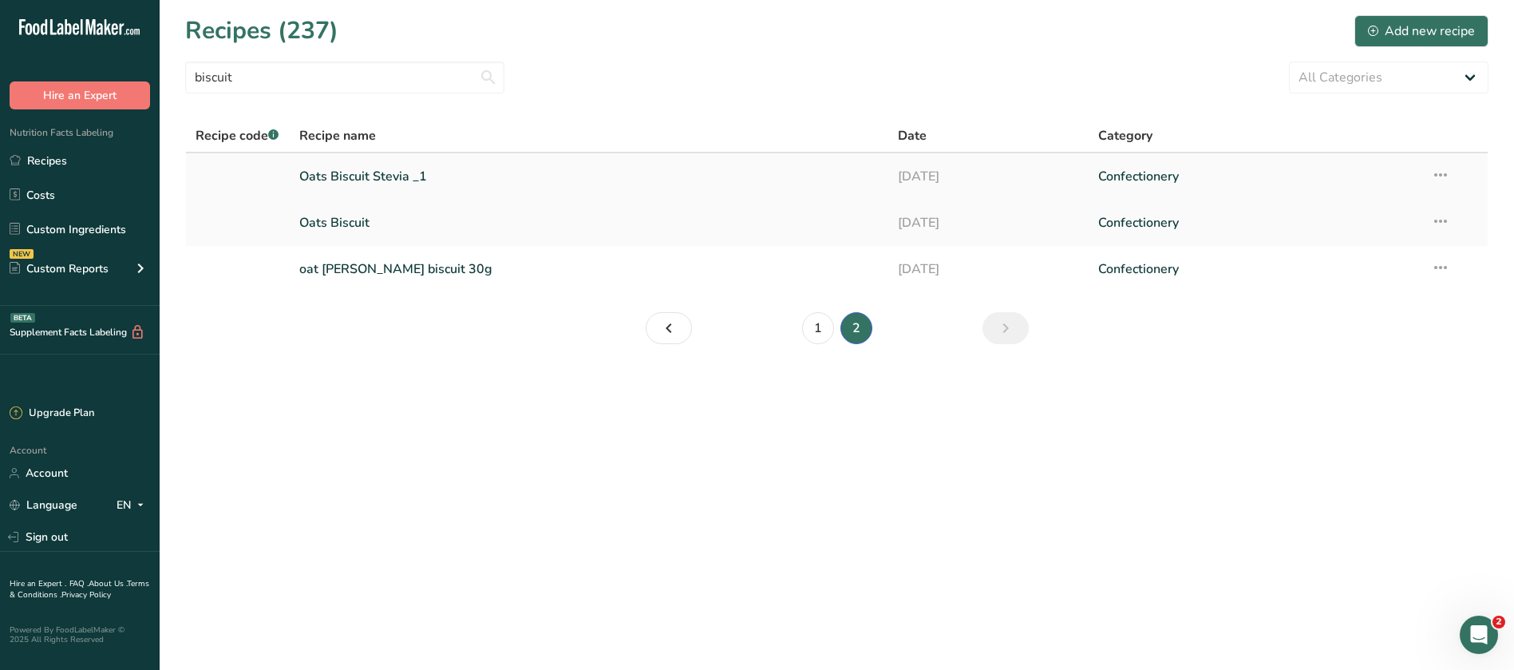
click at [378, 172] on link "Oats Biscuit Stevia _1" at bounding box center [589, 177] width 580 height 34
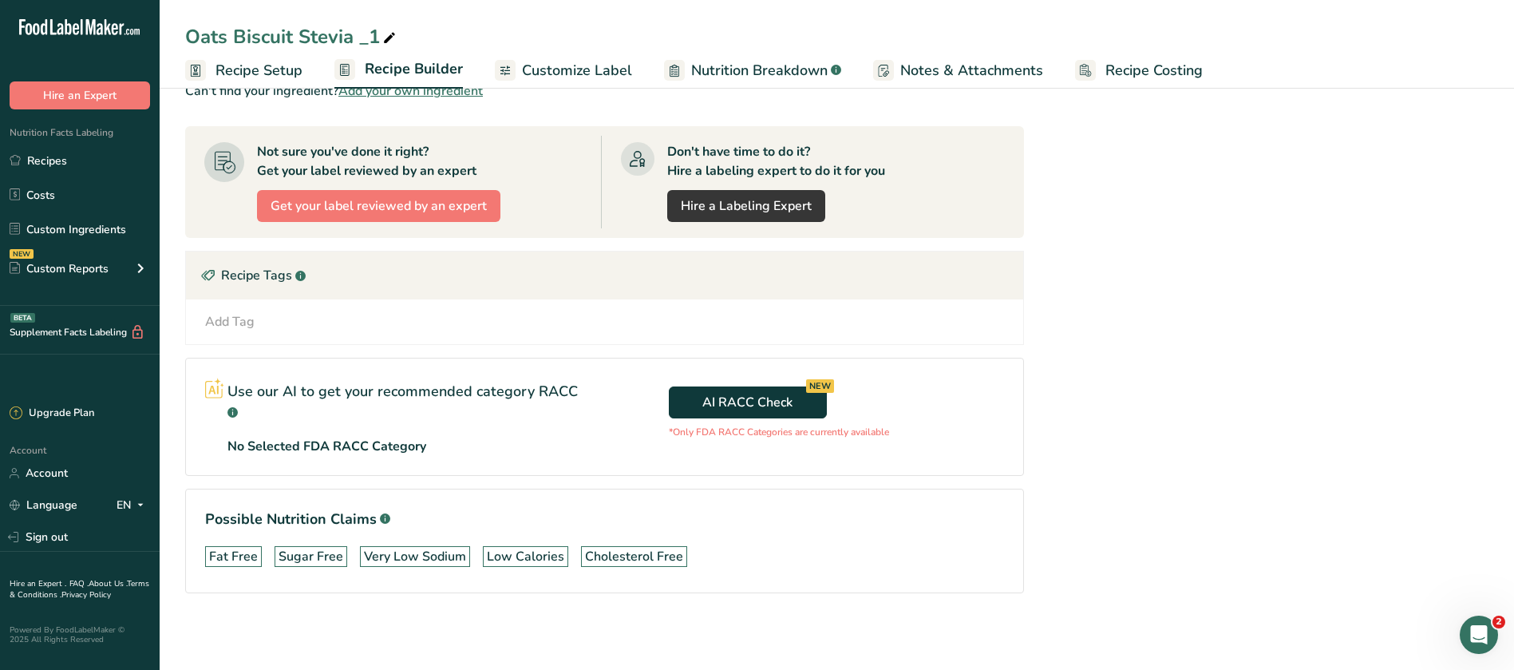
scroll to position [283, 0]
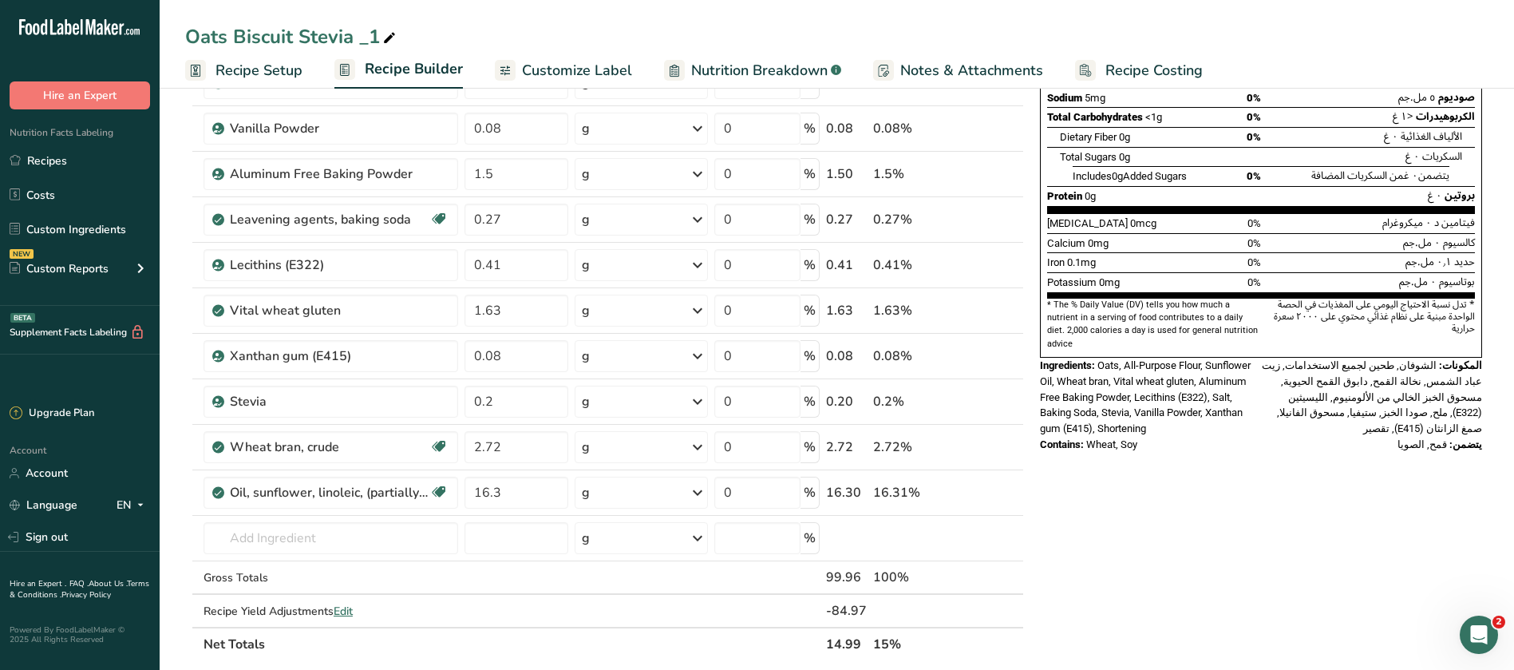
click at [226, 57] on link "Recipe Setup" at bounding box center [243, 71] width 117 height 36
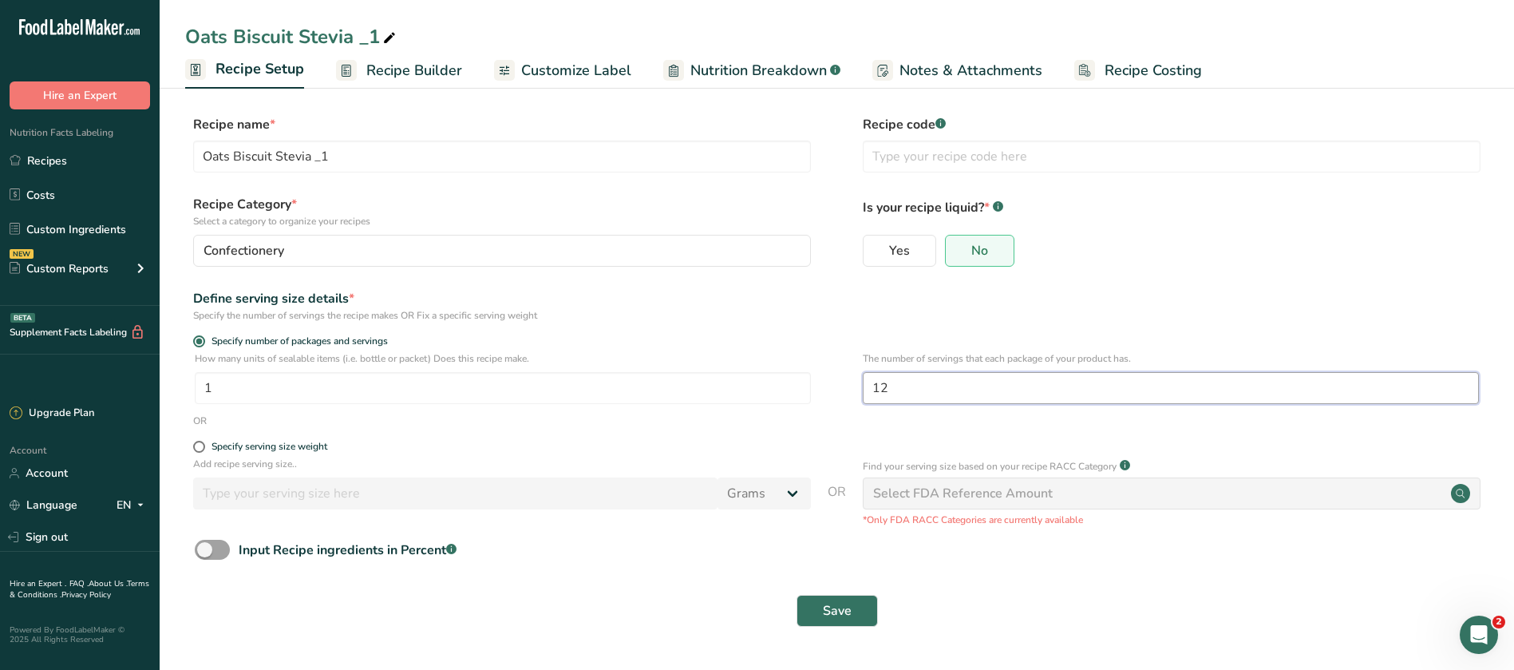
click at [936, 390] on input "12" at bounding box center [1171, 388] width 616 height 32
click at [843, 611] on span "Save" at bounding box center [837, 610] width 29 height 19
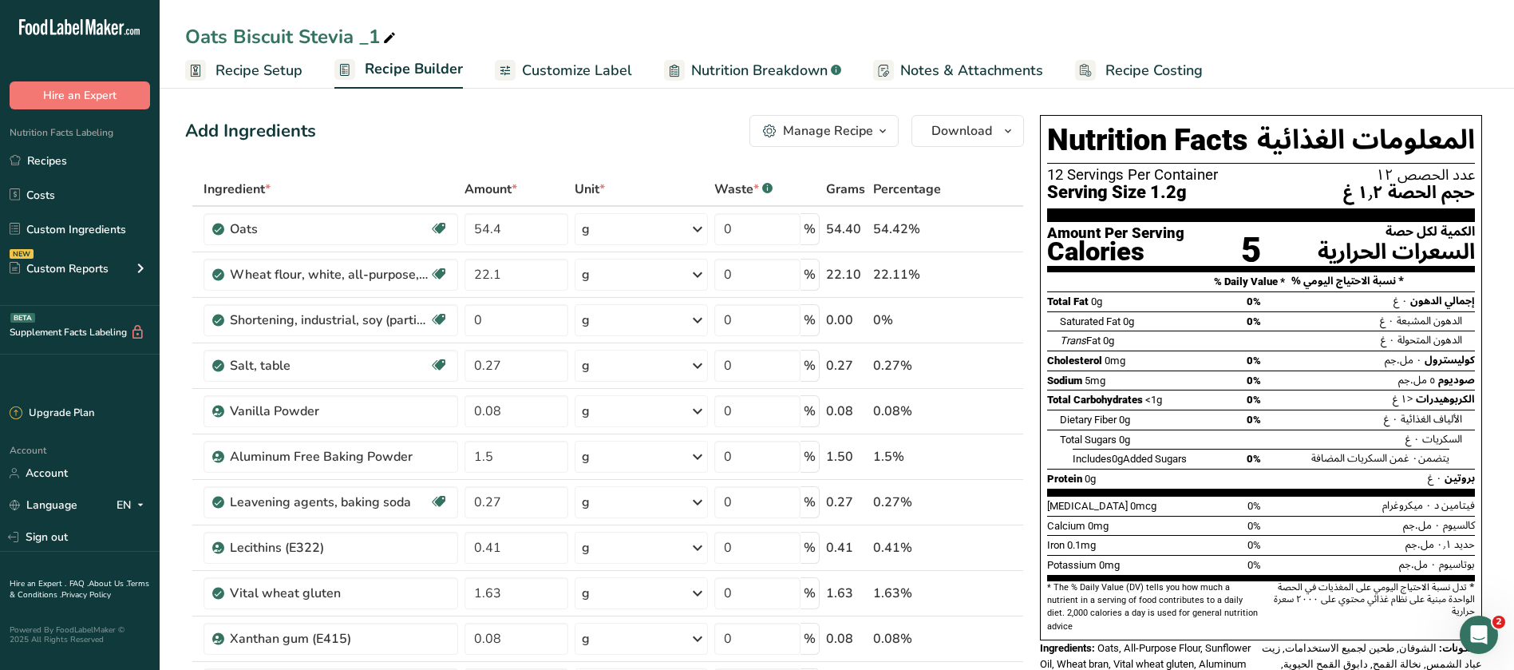
click at [275, 67] on span "Recipe Setup" at bounding box center [259, 71] width 87 height 22
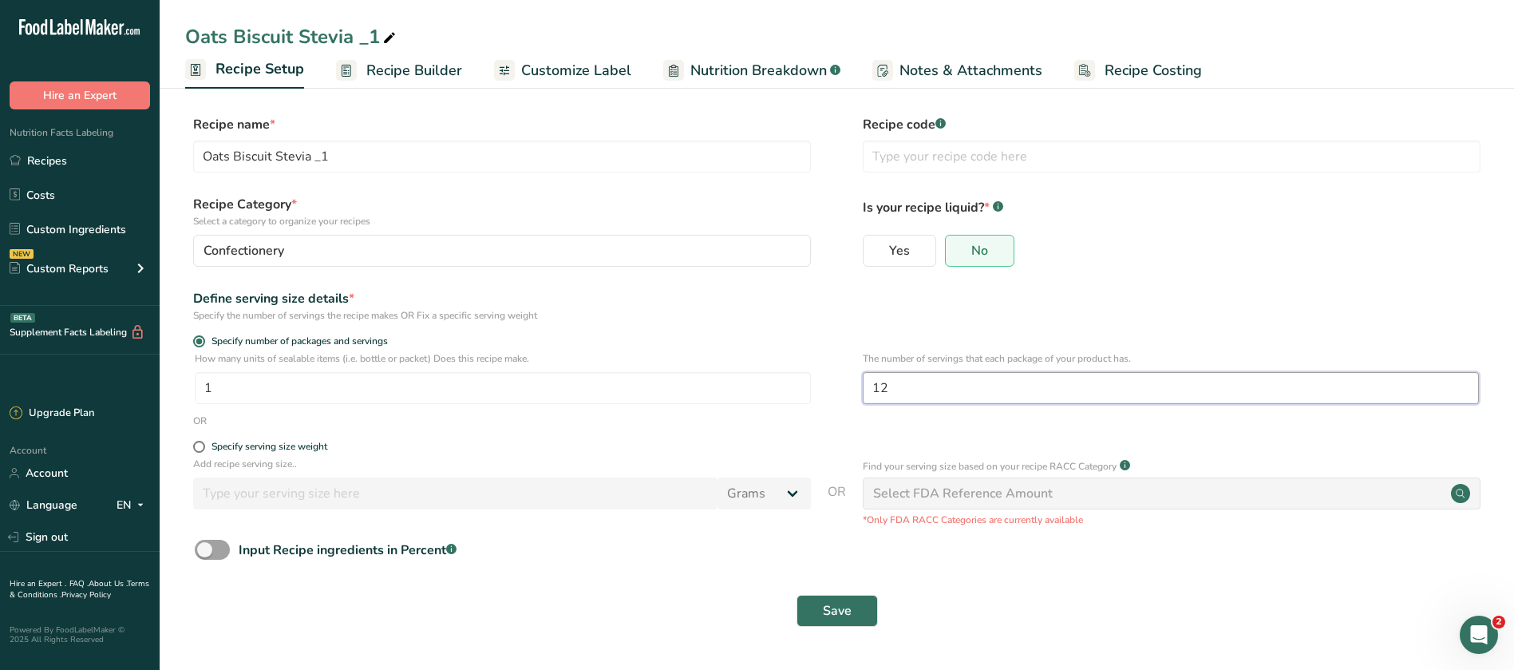
click at [900, 390] on input "12" at bounding box center [1171, 388] width 616 height 32
type input "1"
click at [849, 612] on span "Save" at bounding box center [837, 610] width 29 height 19
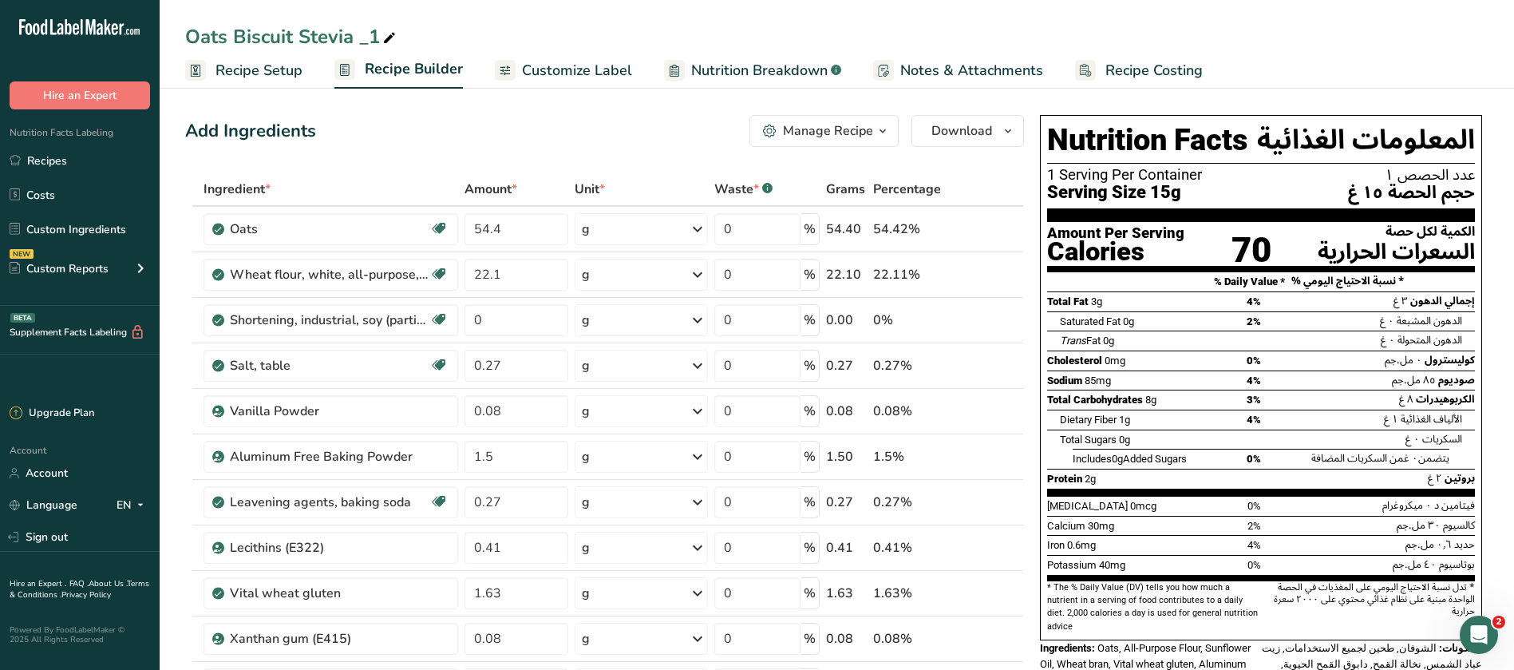
click at [568, 68] on span "Customize Label" at bounding box center [577, 71] width 110 height 22
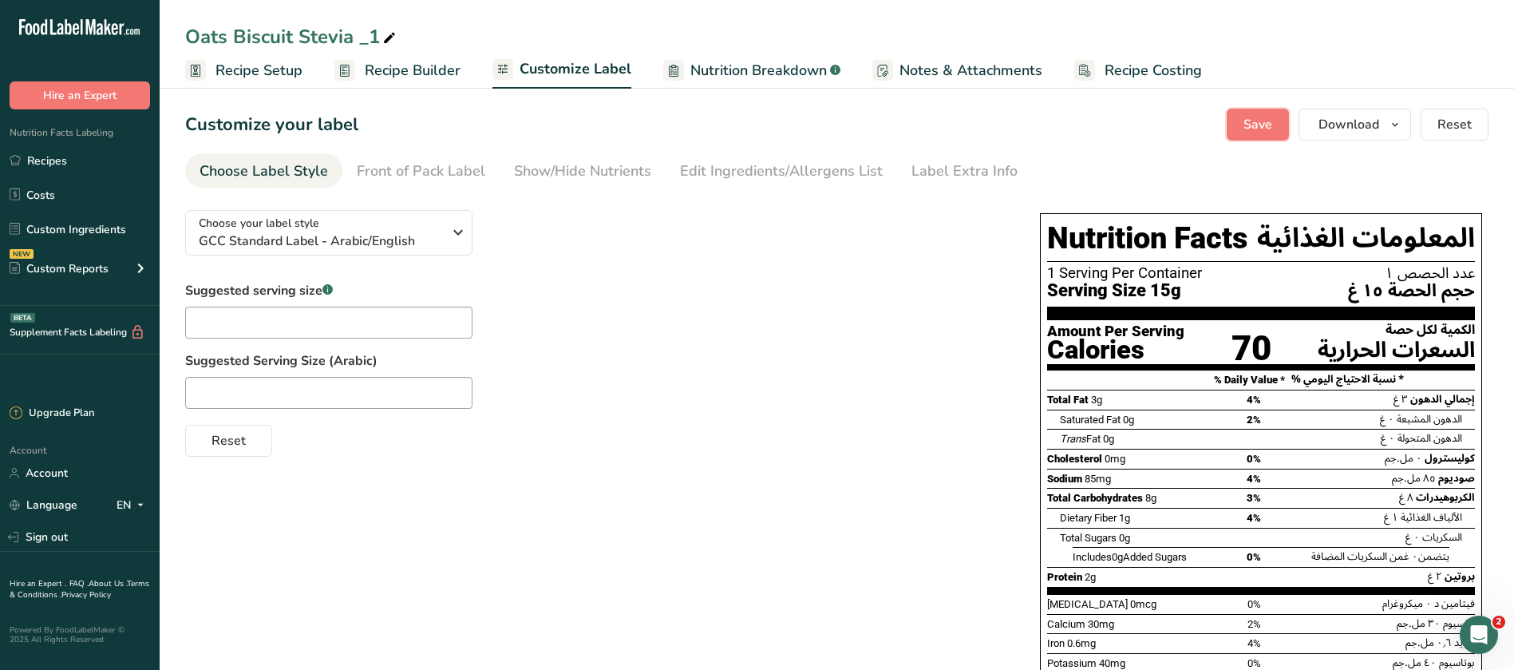
click at [1260, 117] on span "Save" at bounding box center [1258, 124] width 29 height 19
click at [1367, 115] on span "Download" at bounding box center [1349, 124] width 61 height 19
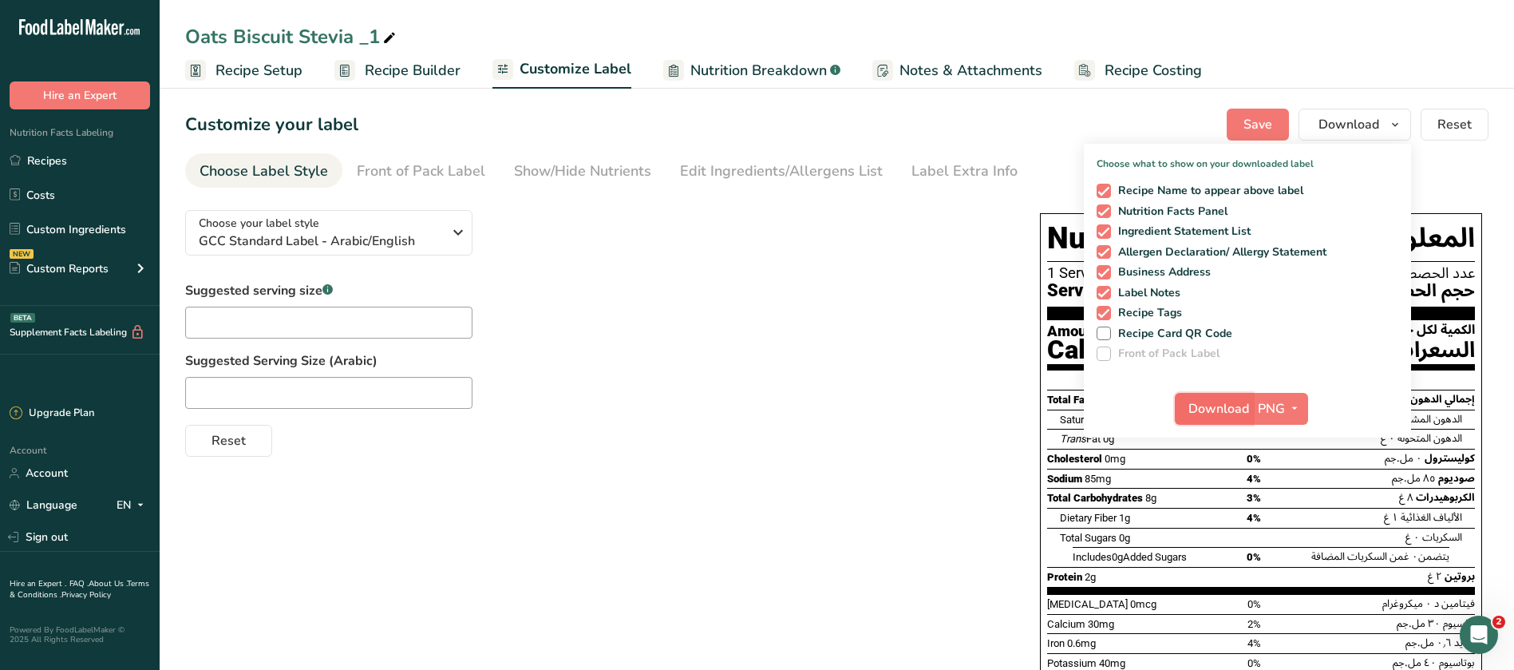
click at [1217, 406] on span "Download" at bounding box center [1219, 408] width 61 height 19
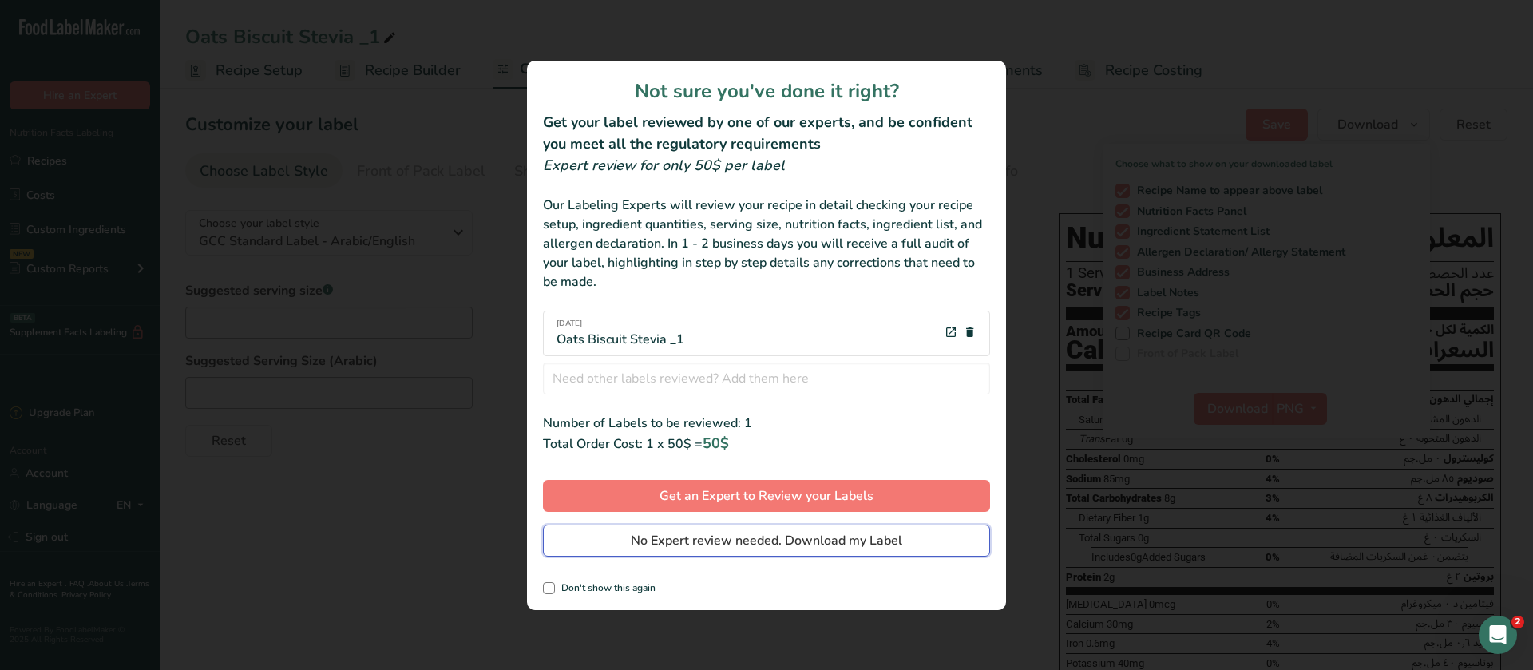
click at [852, 547] on span "No Expert review needed. Download my Label" at bounding box center [766, 540] width 271 height 19
